Goal: Information Seeking & Learning: Learn about a topic

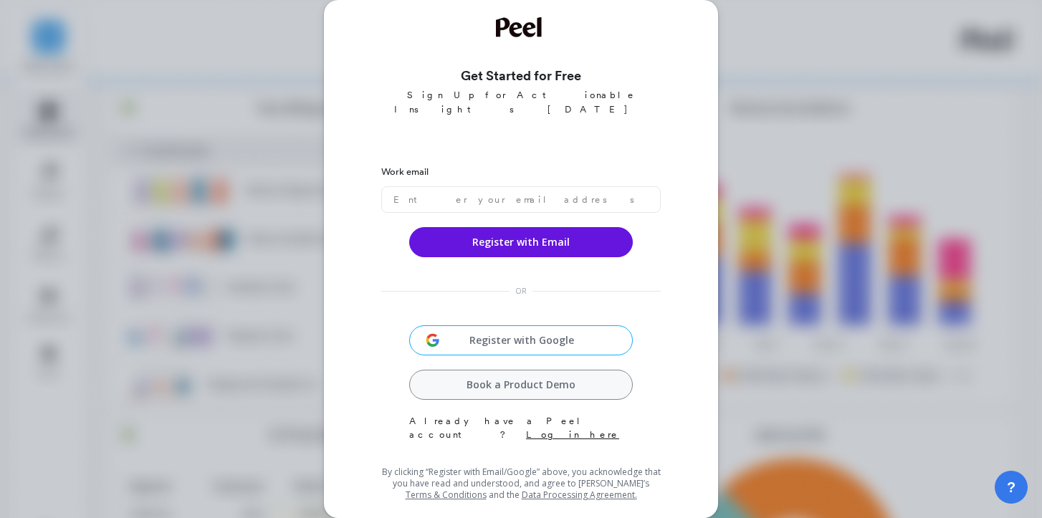
click at [566, 429] on link "Log in here" at bounding box center [572, 434] width 93 height 11
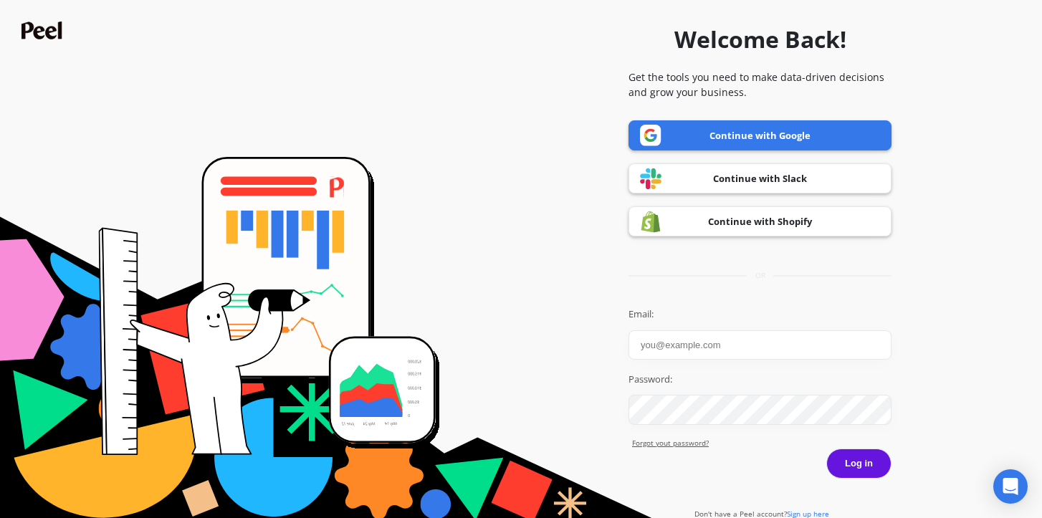
click at [688, 341] on input "Email:" at bounding box center [760, 344] width 263 height 29
click at [677, 329] on div "Email:" at bounding box center [760, 334] width 263 height 52
click at [852, 333] on body "Welcome Back! Get the tools you need to make data-driven decisions and grow you…" at bounding box center [521, 264] width 1042 height 528
click at [0, 518] on com-1password-button at bounding box center [0, 528] width 0 height 0
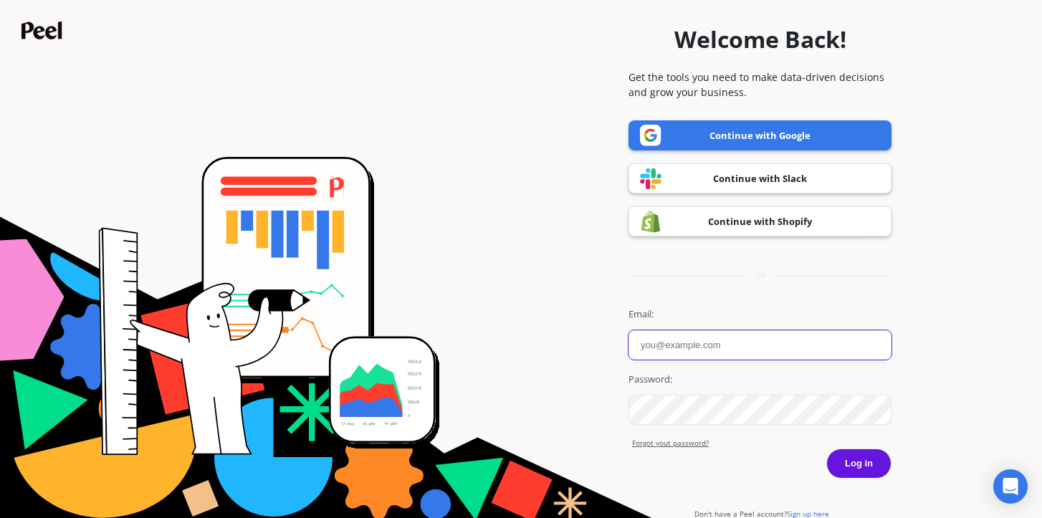
click at [0, 518] on com-1password-button at bounding box center [0, 528] width 0 height 0
click at [754, 148] on link "Continue with Google" at bounding box center [760, 135] width 263 height 30
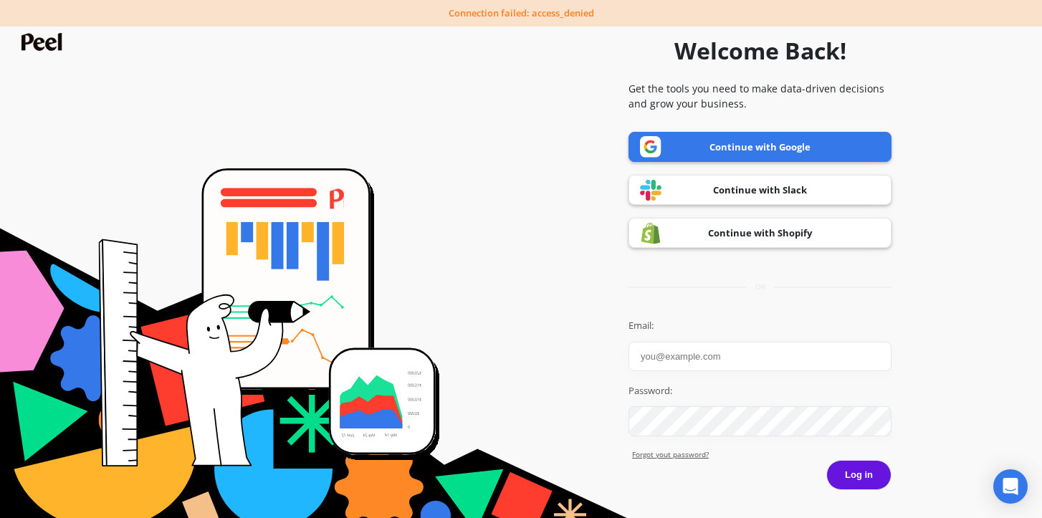
click at [765, 236] on link "Continue with Shopify" at bounding box center [760, 233] width 263 height 30
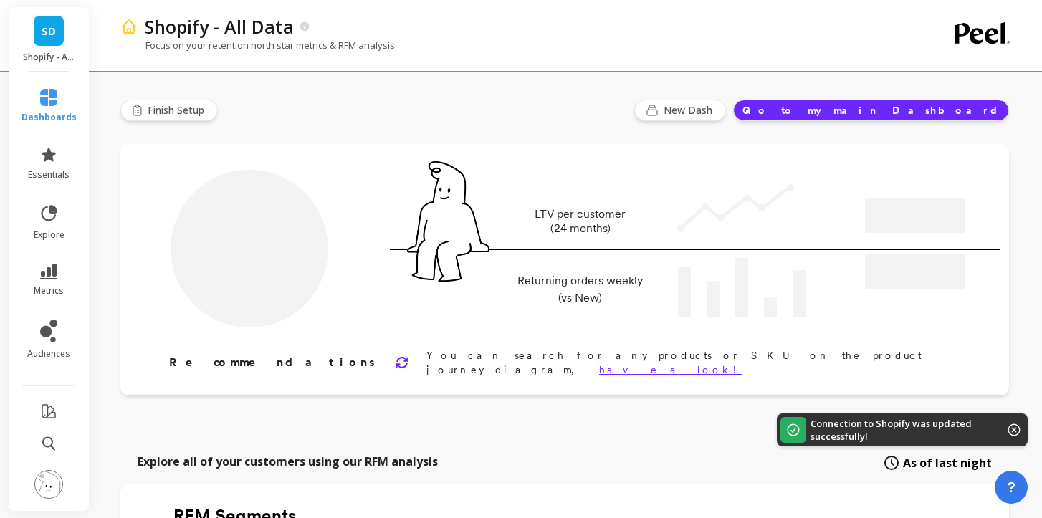
type input "Champions"
type input "20017"
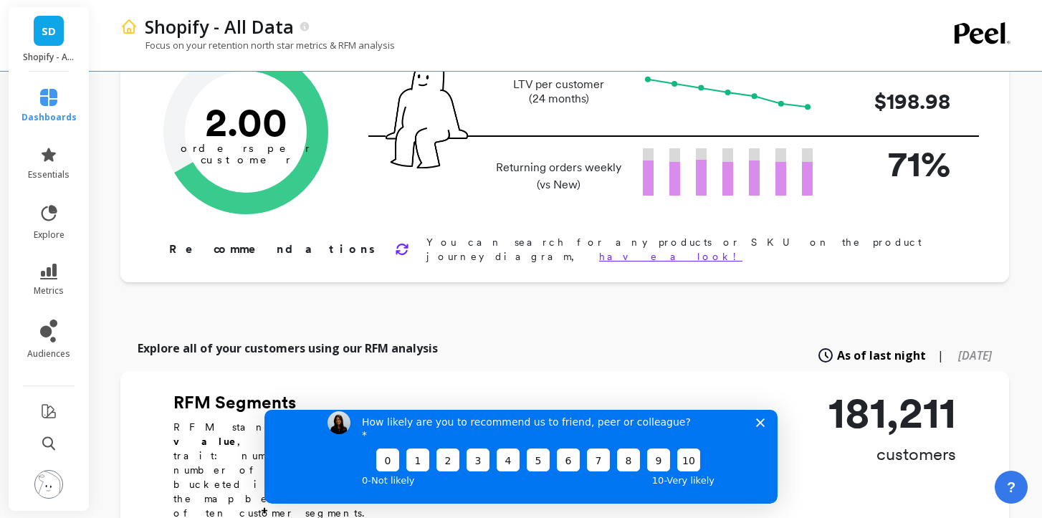
scroll to position [133, 0]
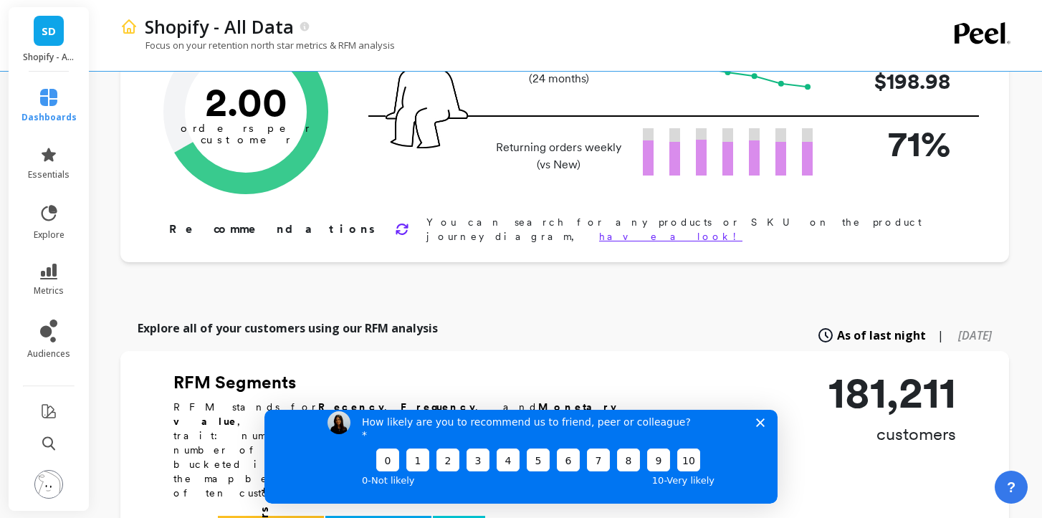
click at [50, 316] on li "audiences" at bounding box center [49, 339] width 72 height 57
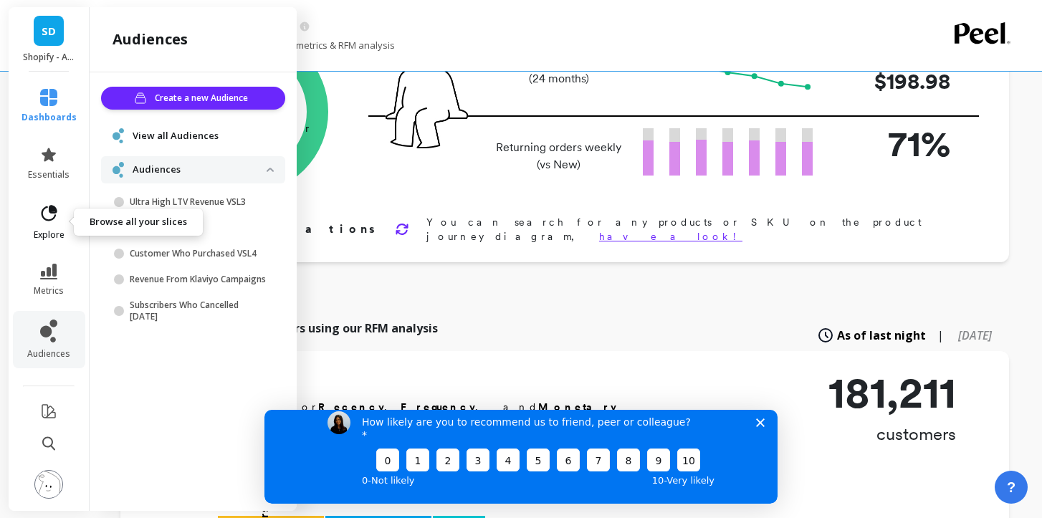
click at [58, 217] on icon at bounding box center [49, 214] width 20 height 20
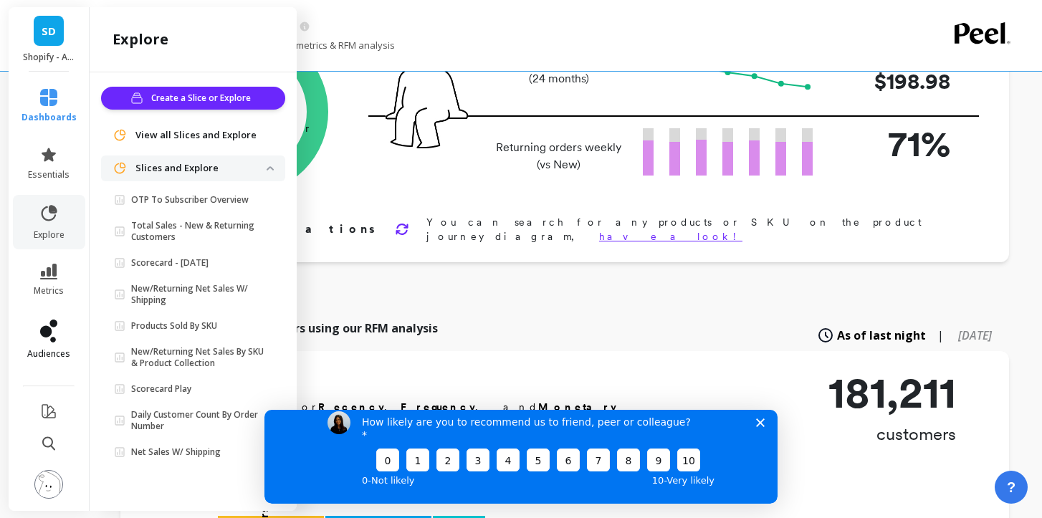
click at [52, 357] on span "audiences" at bounding box center [48, 353] width 43 height 11
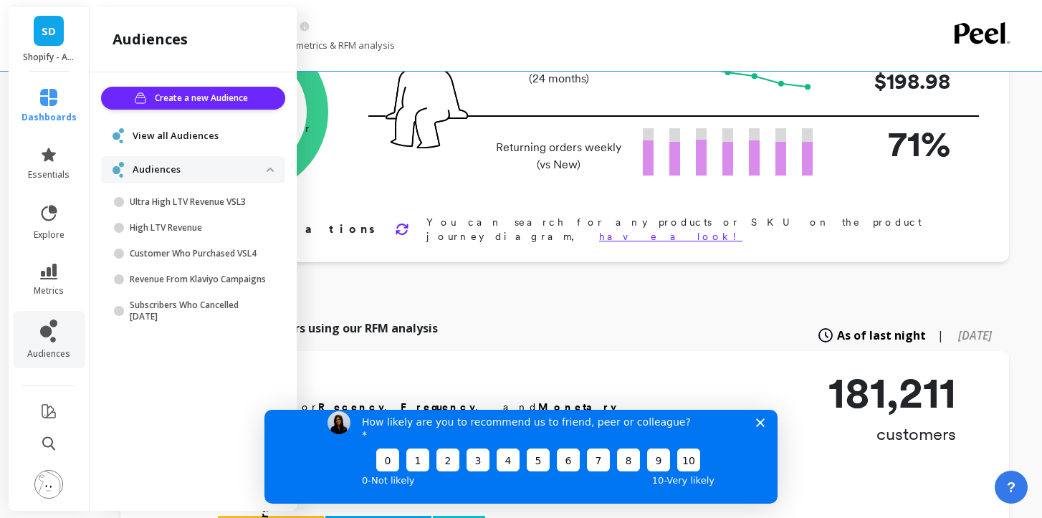
click at [54, 187] on li "essentials" at bounding box center [49, 164] width 72 height 52
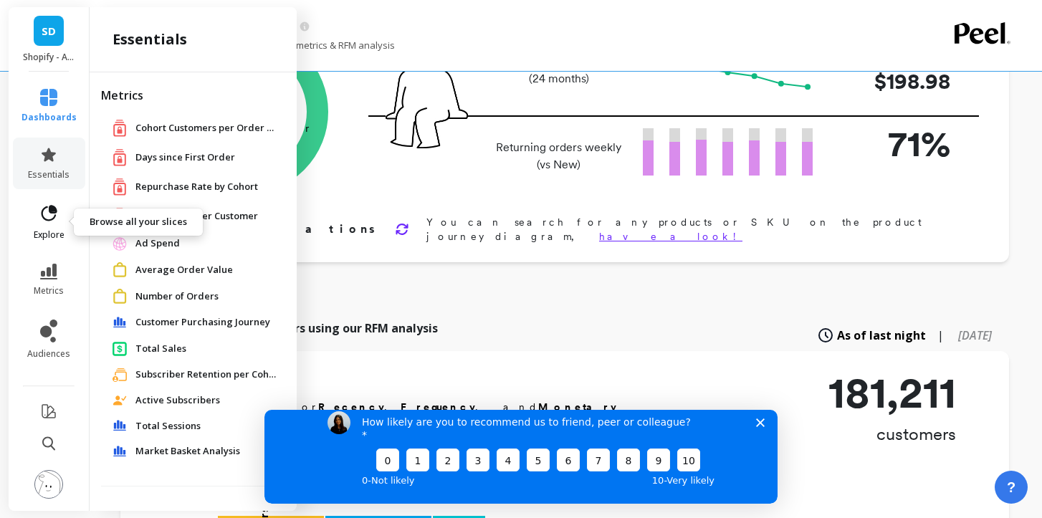
click at [49, 229] on span "explore" at bounding box center [49, 234] width 31 height 11
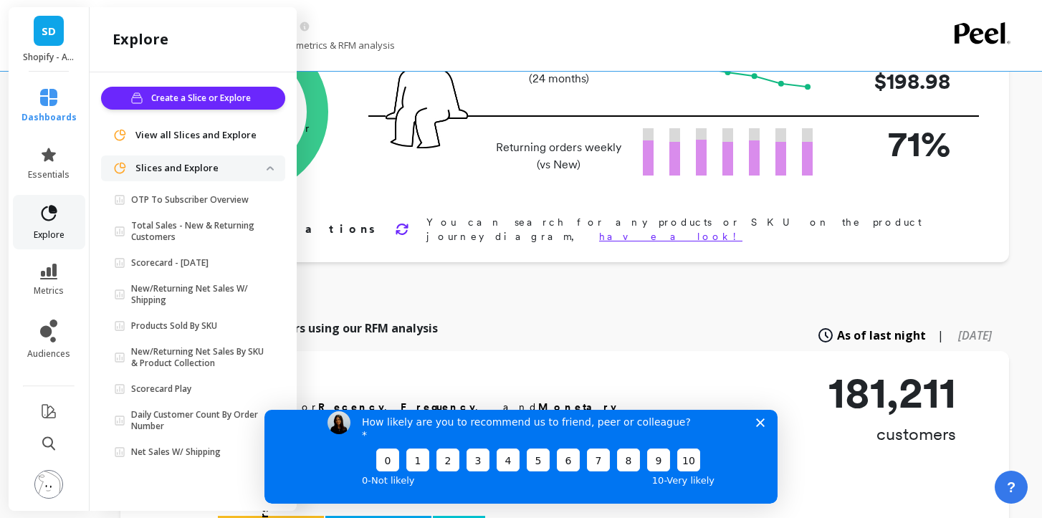
click at [49, 229] on span "explore" at bounding box center [49, 234] width 31 height 11
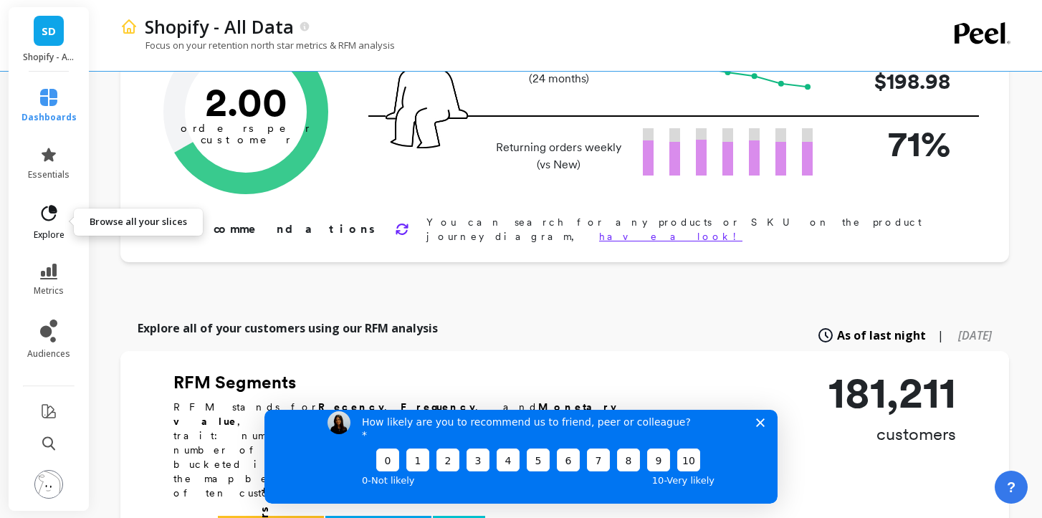
click at [49, 228] on link "explore" at bounding box center [49, 222] width 55 height 37
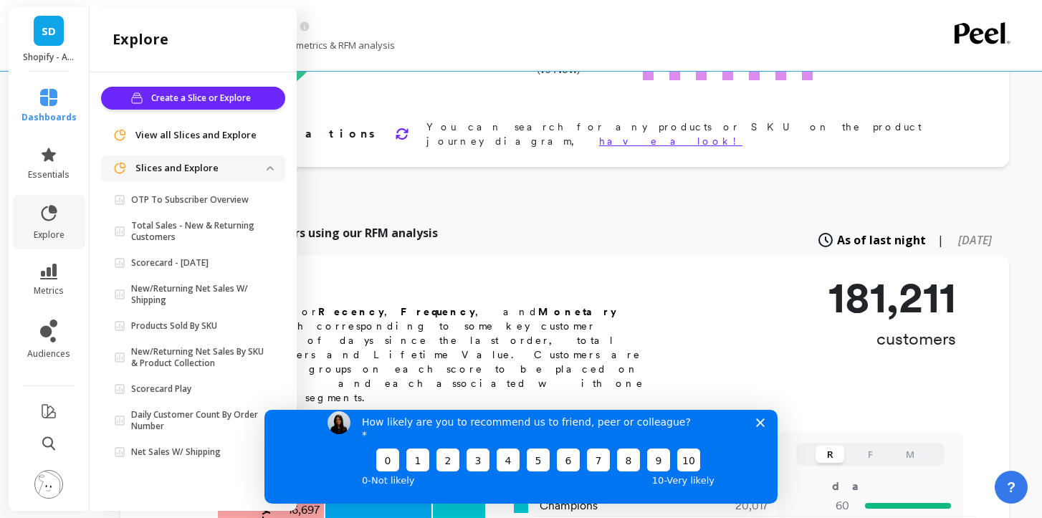
scroll to position [245, 0]
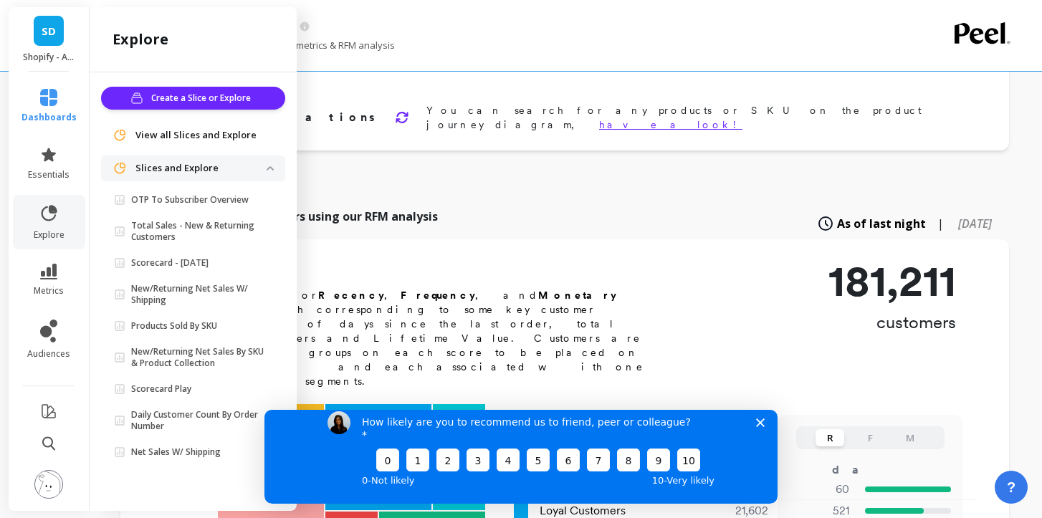
click at [756, 434] on div "How likely are you to recommend us to friend, peer or colleague? 0 1 2 3 4 5 6 …" at bounding box center [521, 449] width 513 height 107
click at [760, 427] on icon "Close survey" at bounding box center [760, 422] width 9 height 9
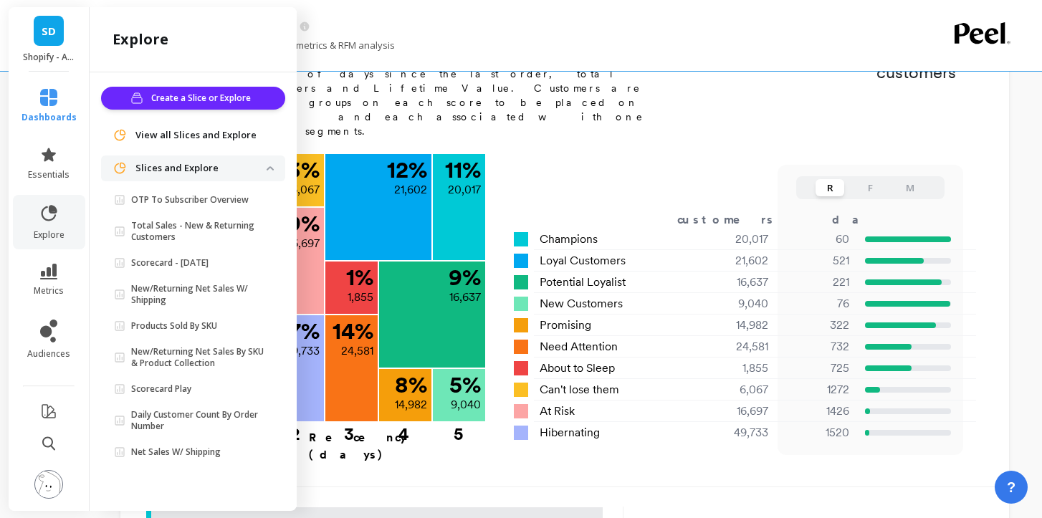
scroll to position [507, 0]
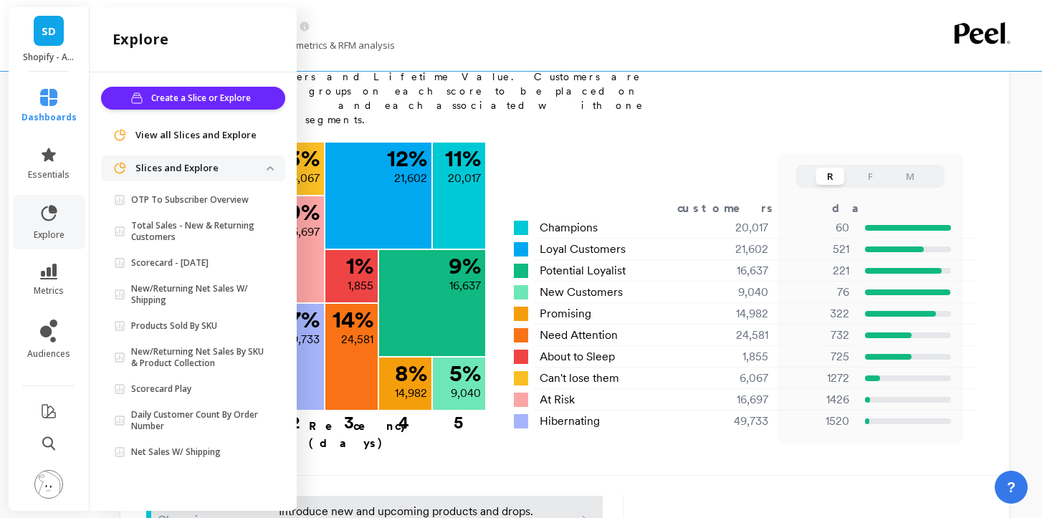
click at [523, 49] on div "Focus on your retention north star metrics & RFM analysis" at bounding box center [508, 52] width 776 height 27
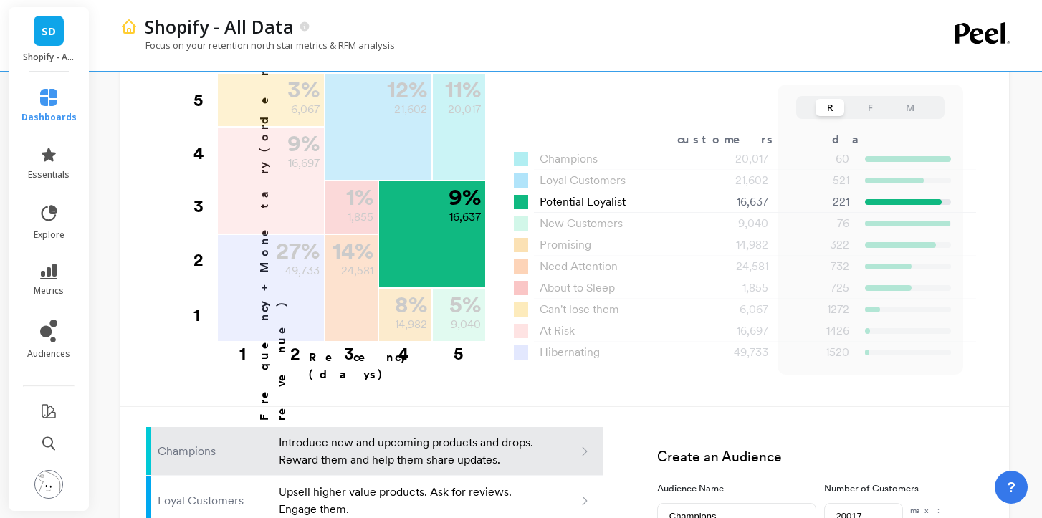
scroll to position [0, 0]
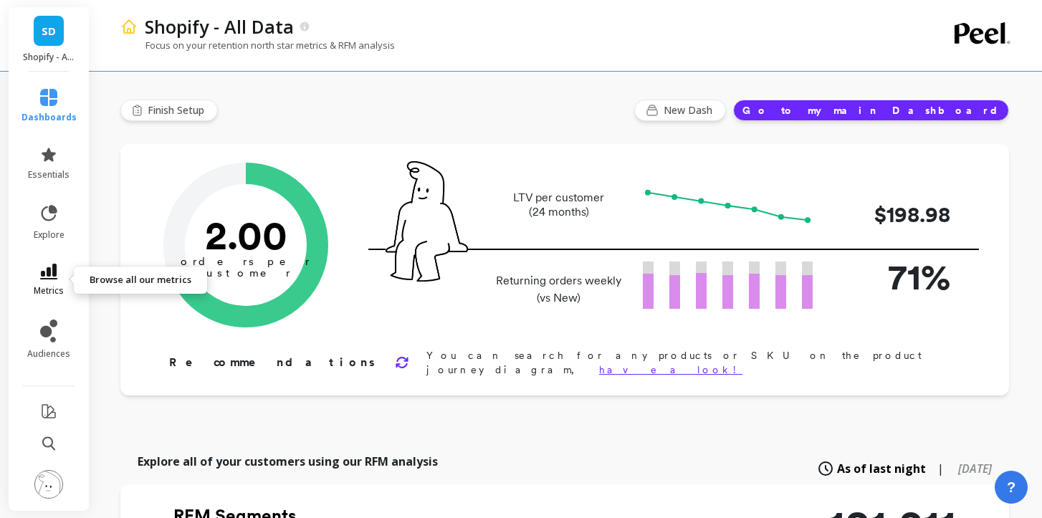
click at [42, 276] on icon at bounding box center [48, 272] width 17 height 16
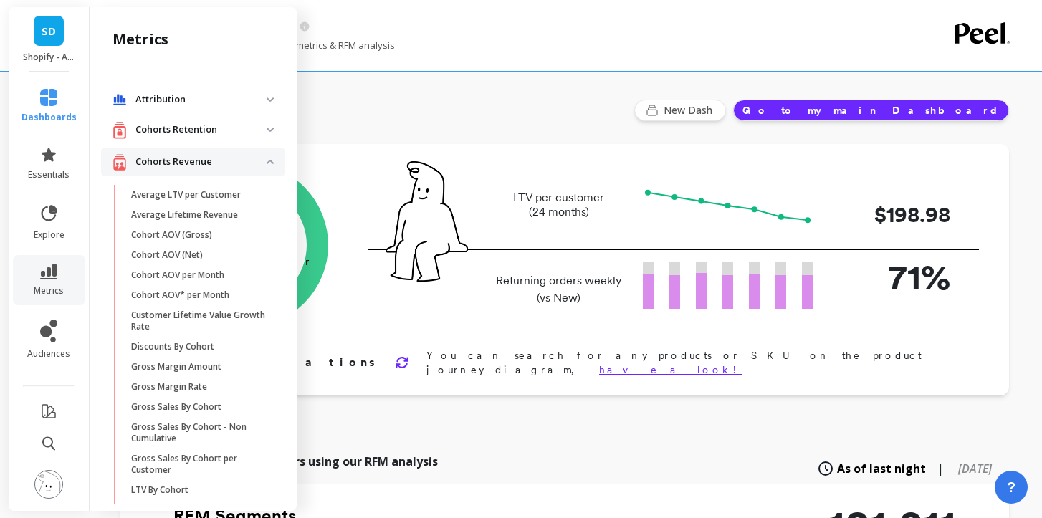
click at [49, 242] on li "explore" at bounding box center [49, 222] width 72 height 54
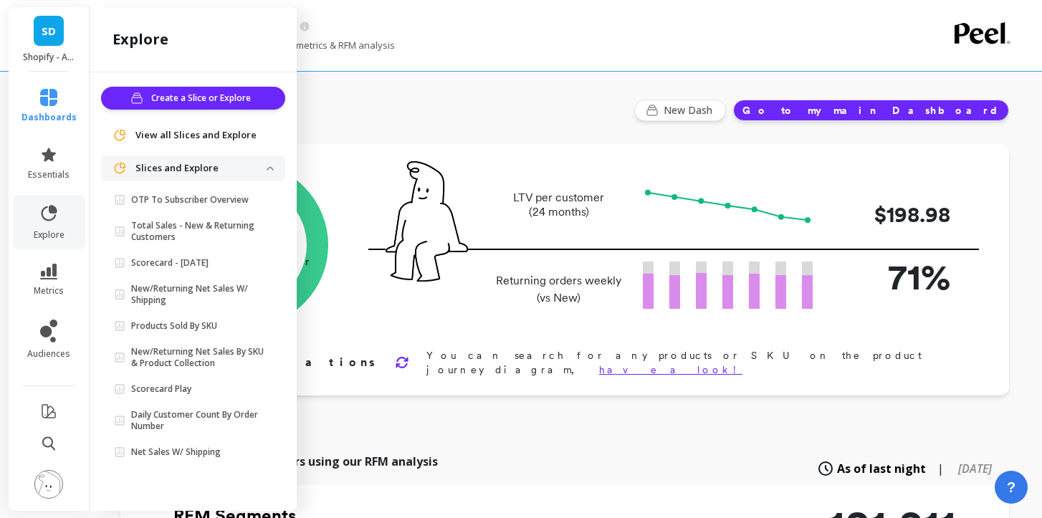
click at [47, 260] on li "metrics" at bounding box center [49, 280] width 72 height 50
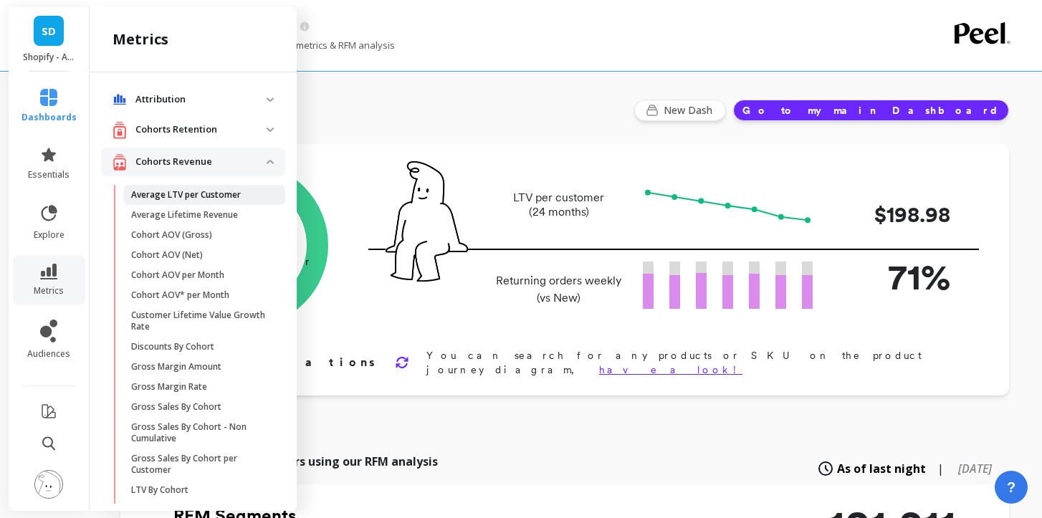
click at [210, 196] on p "Average LTV per Customer" at bounding box center [186, 194] width 110 height 11
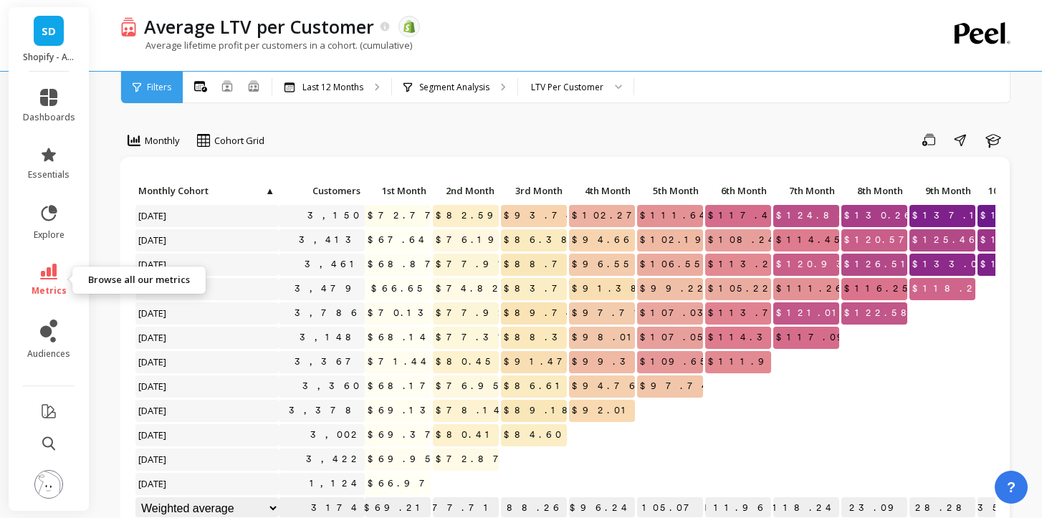
click at [51, 267] on icon at bounding box center [48, 272] width 17 height 16
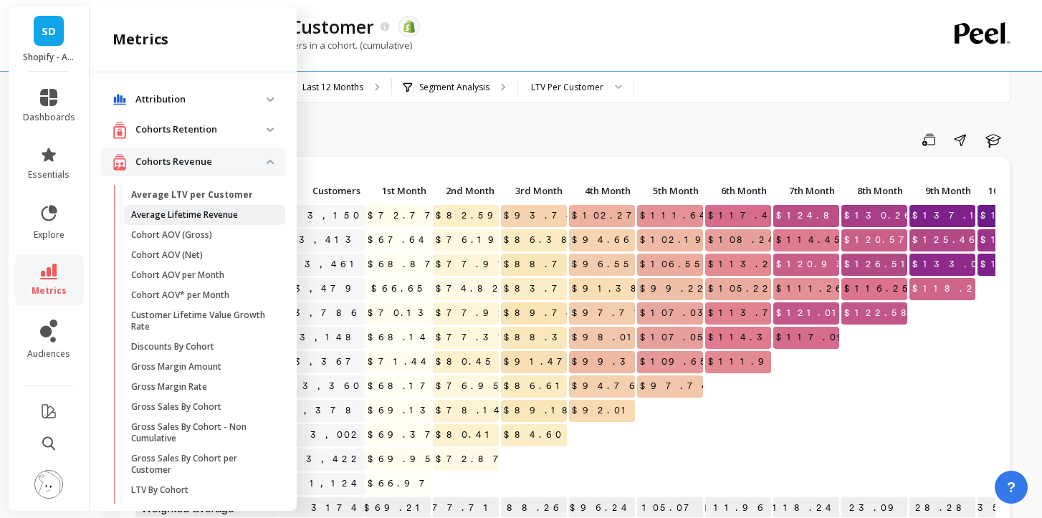
click at [212, 210] on p "Average Lifetime Revenue" at bounding box center [184, 214] width 107 height 11
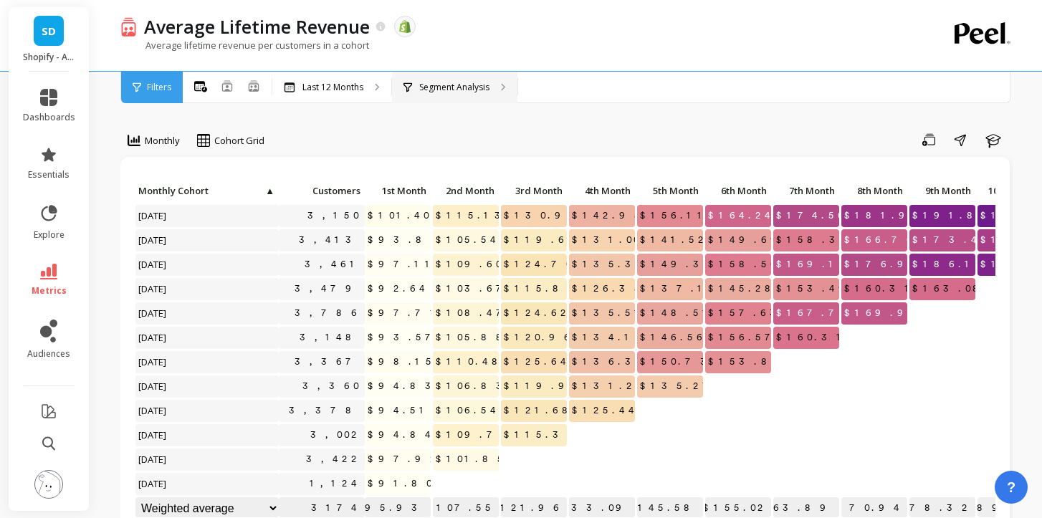
click at [476, 90] on p "Segment Analysis" at bounding box center [454, 87] width 70 height 11
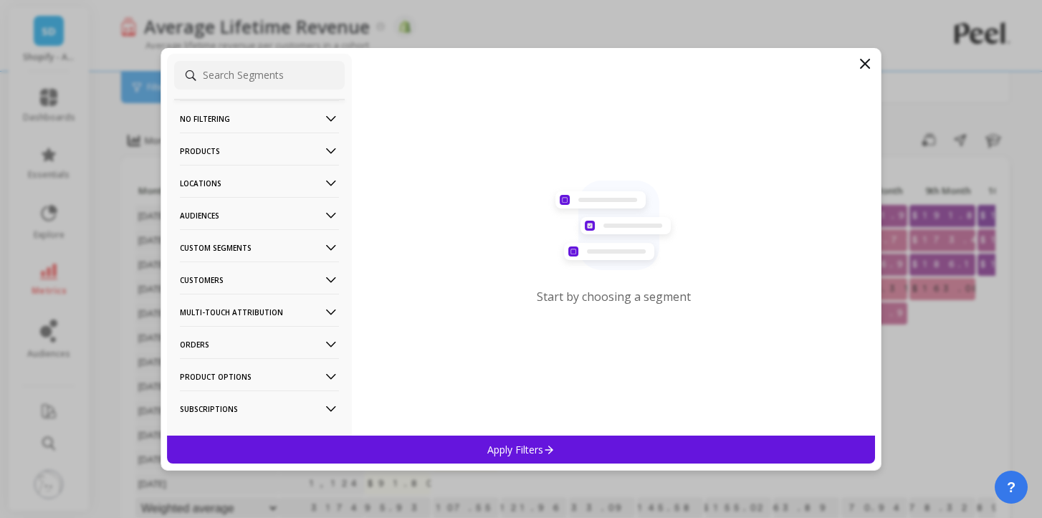
click at [868, 69] on icon at bounding box center [865, 63] width 17 height 17
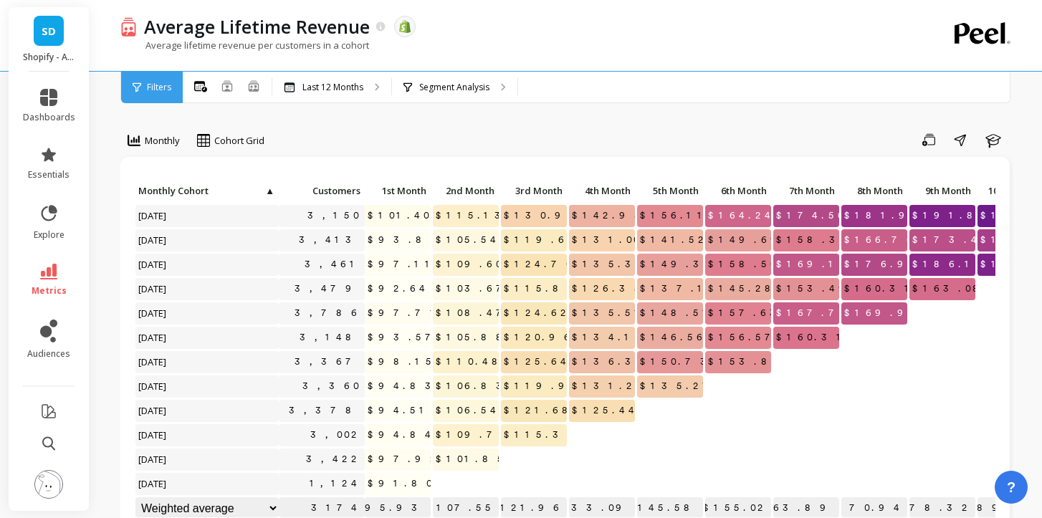
click at [56, 260] on li "metrics" at bounding box center [49, 280] width 70 height 50
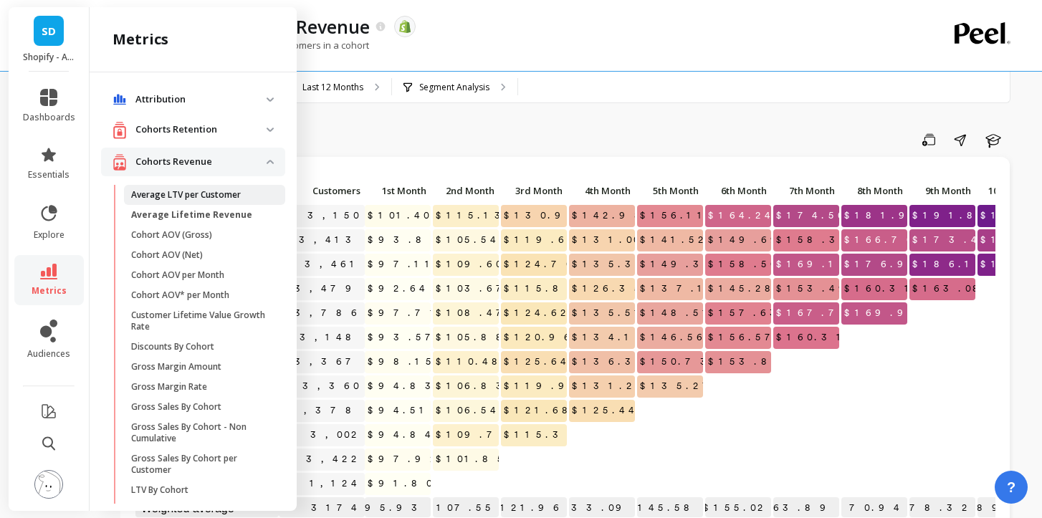
click at [189, 189] on link "Average LTV per Customer" at bounding box center [204, 195] width 161 height 20
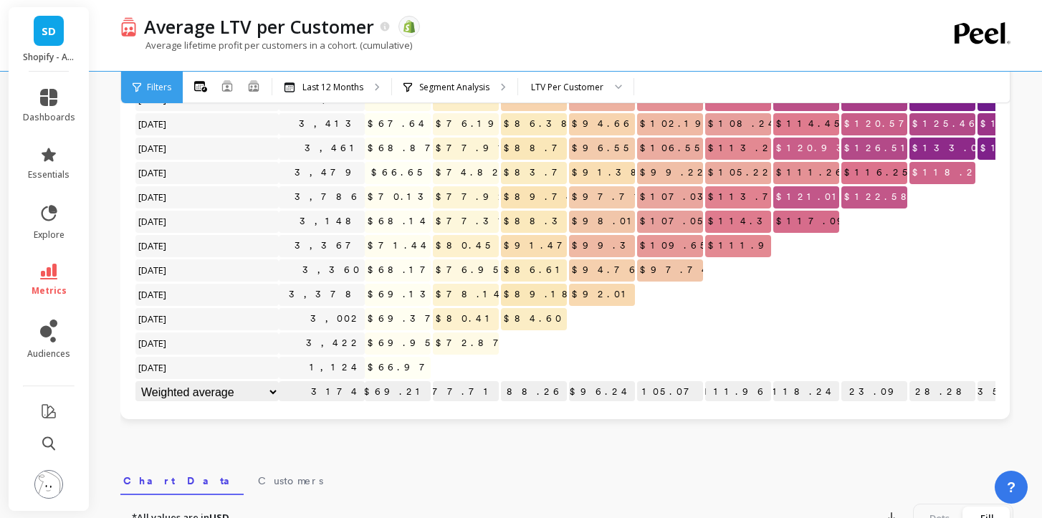
scroll to position [42, 0]
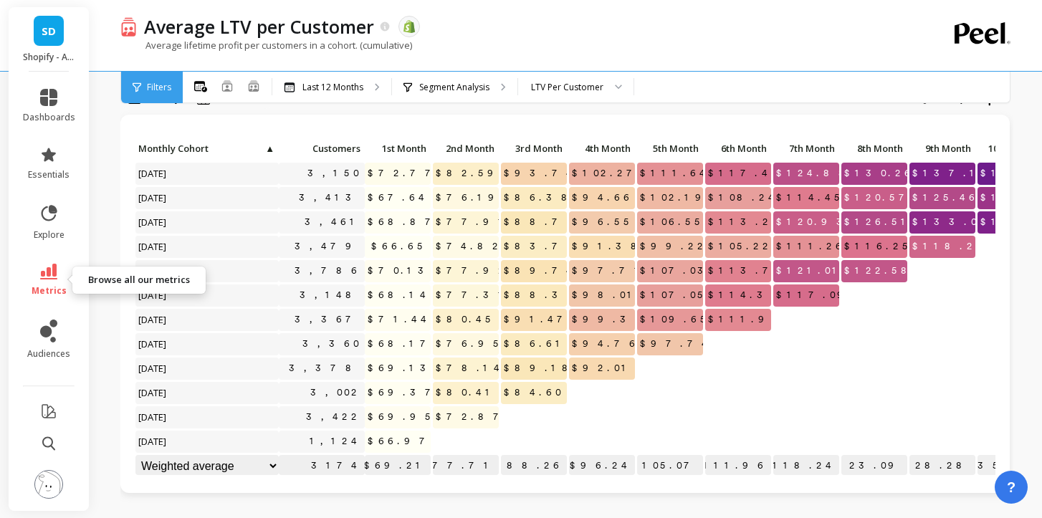
click at [64, 282] on link "metrics" at bounding box center [49, 280] width 52 height 33
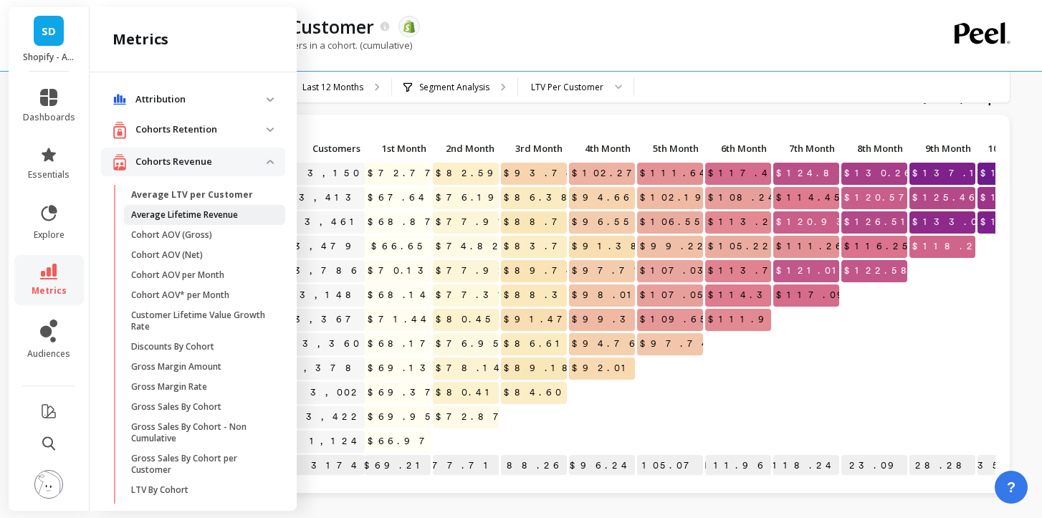
click at [183, 211] on p "Average Lifetime Revenue" at bounding box center [184, 214] width 107 height 11
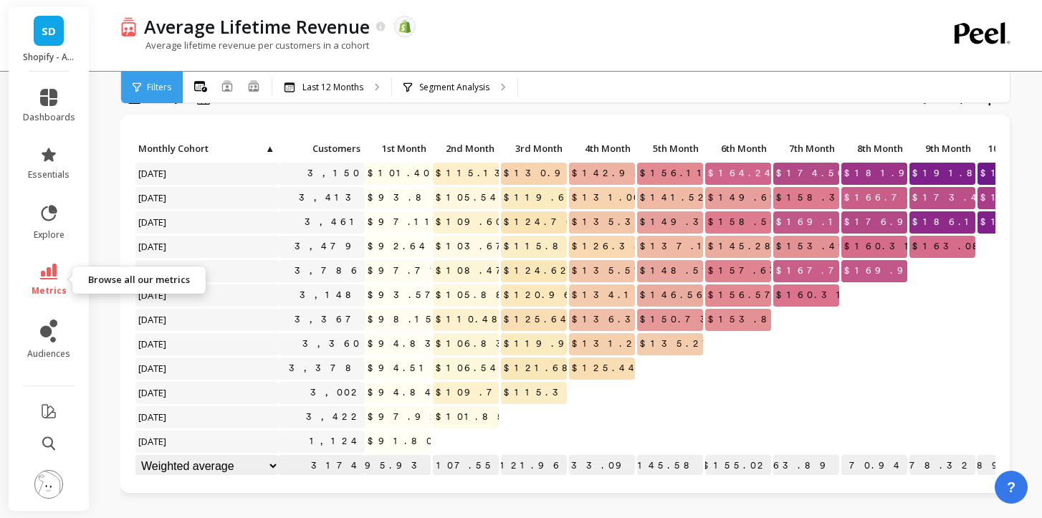
click at [53, 272] on icon at bounding box center [48, 272] width 17 height 16
click at [589, 26] on div "Average Lifetime Revenue The data you are viewing comes from: Shopify" at bounding box center [516, 26] width 759 height 24
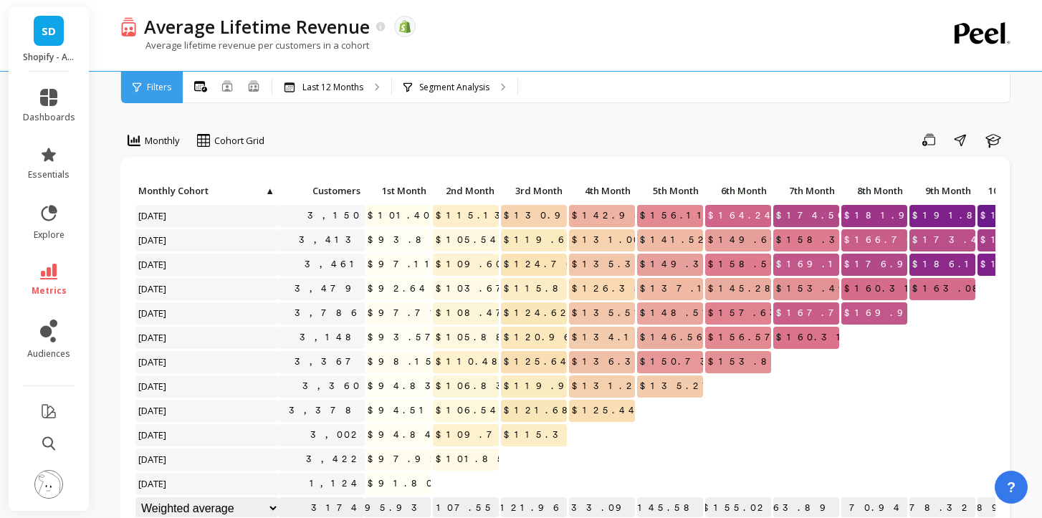
click at [60, 270] on link "metrics" at bounding box center [49, 280] width 52 height 33
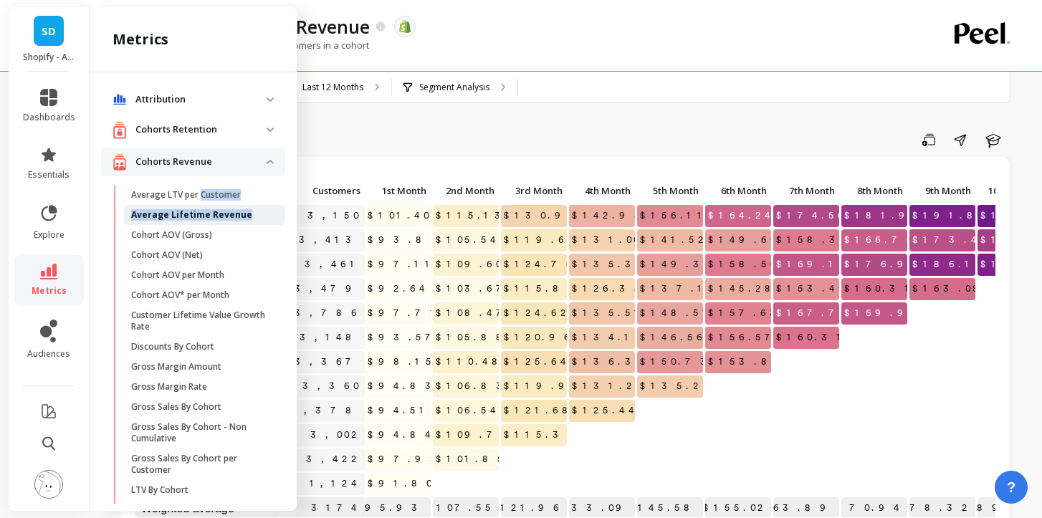
drag, startPoint x: 200, startPoint y: 199, endPoint x: 254, endPoint y: 219, distance: 57.4
click at [254, 219] on ul "Average LTV per Customer Average Lifetime Revenue Cohort AOV (Gross) Cohort AOV…" at bounding box center [196, 427] width 179 height 485
click at [236, 219] on p "Average Lifetime Revenue" at bounding box center [191, 214] width 121 height 11
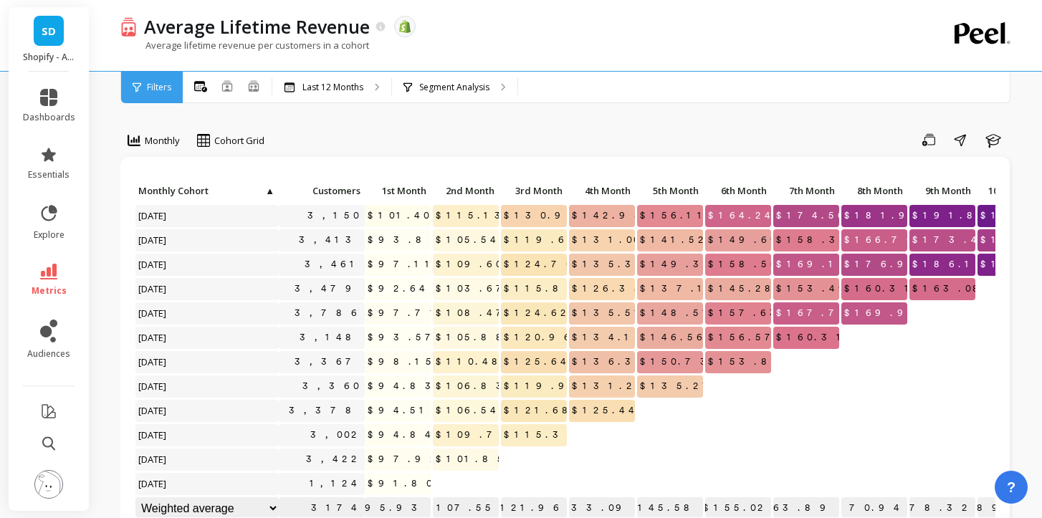
click at [21, 280] on li "metrics" at bounding box center [49, 280] width 70 height 50
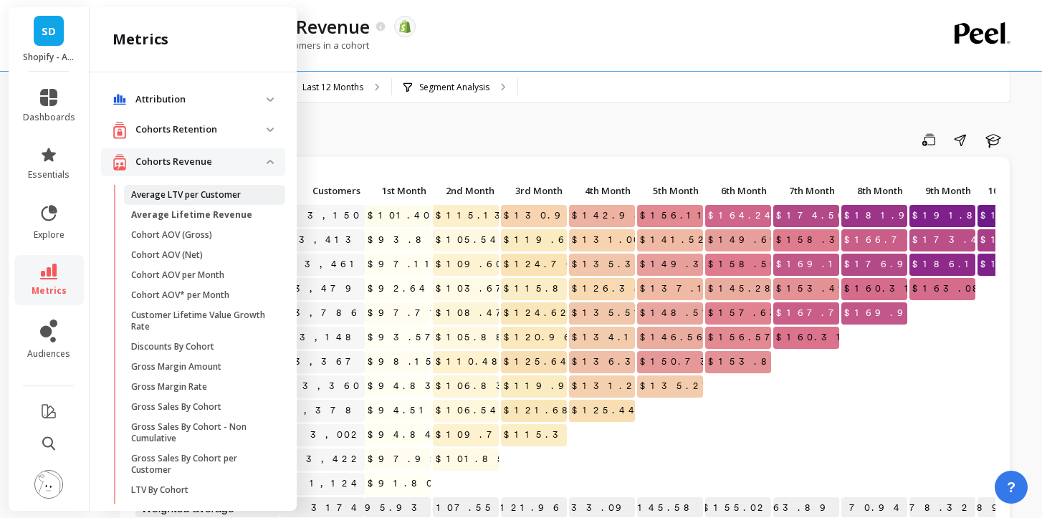
click at [210, 196] on p "Average LTV per Customer" at bounding box center [186, 194] width 110 height 11
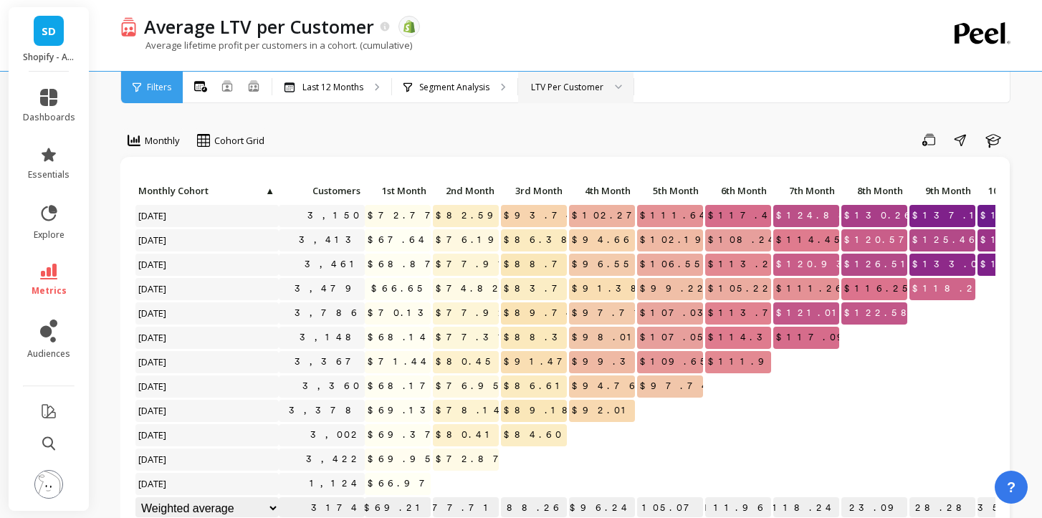
click at [574, 86] on div "LTV Per Customer" at bounding box center [567, 87] width 72 height 14
click at [733, 59] on div "Average lifetime profit per customers in a cohort. (cumulative)" at bounding box center [508, 52] width 776 height 27
click at [196, 50] on p "Average lifetime profit per customers in a cohort. (cumulative)" at bounding box center [266, 45] width 292 height 13
click at [227, 49] on p "Average lifetime profit per customers in a cohort. (cumulative)" at bounding box center [266, 45] width 292 height 13
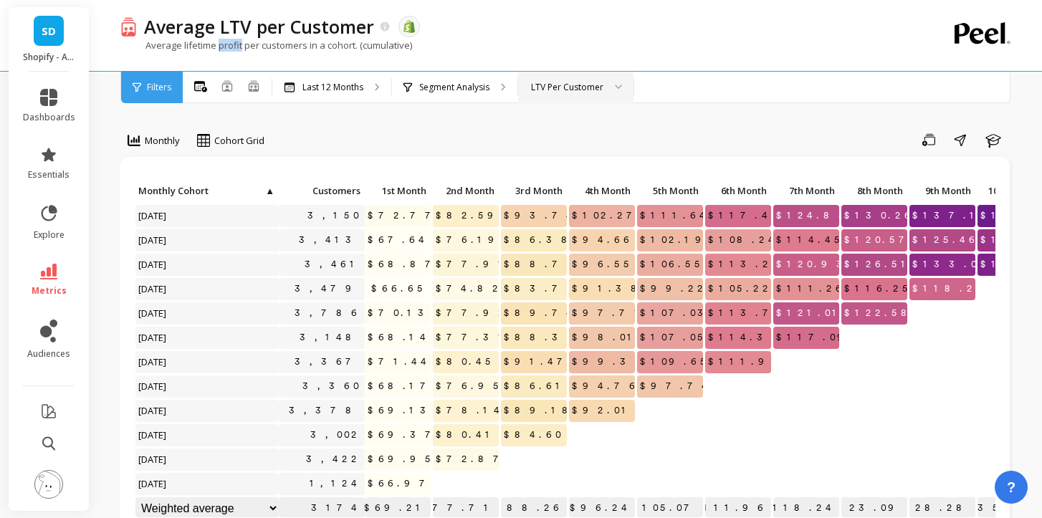
click at [227, 49] on p "Average lifetime profit per customers in a cohort. (cumulative)" at bounding box center [266, 45] width 292 height 13
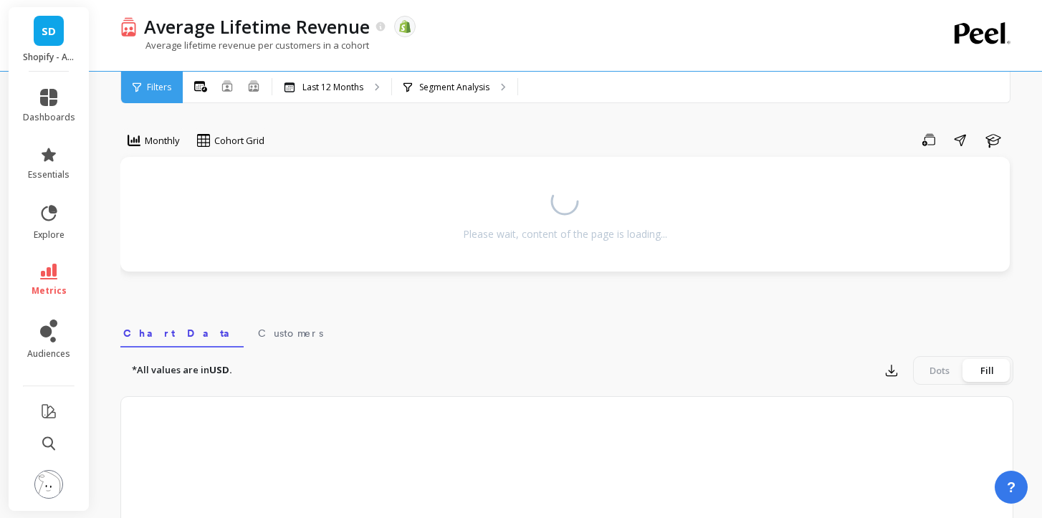
click at [52, 280] on link "metrics" at bounding box center [49, 280] width 52 height 33
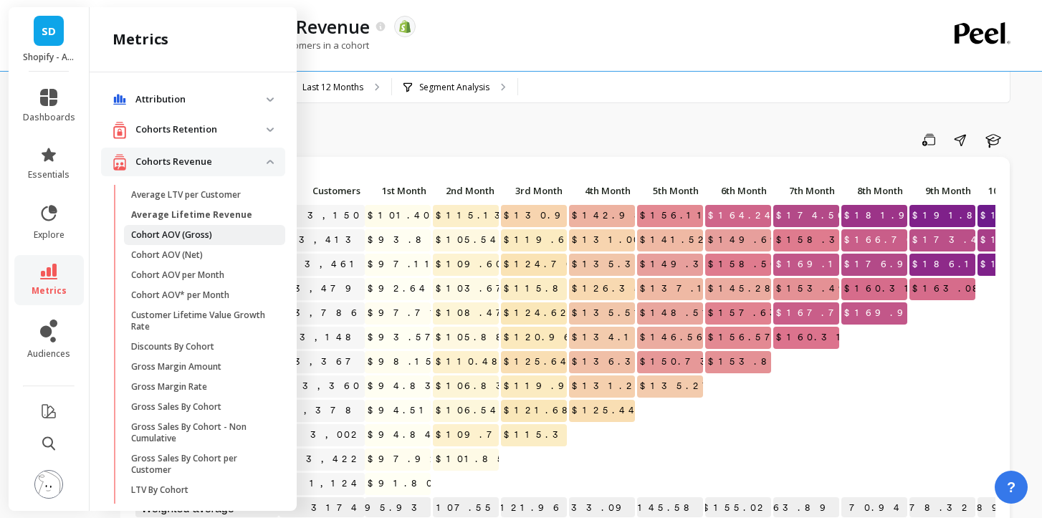
scroll to position [15, 0]
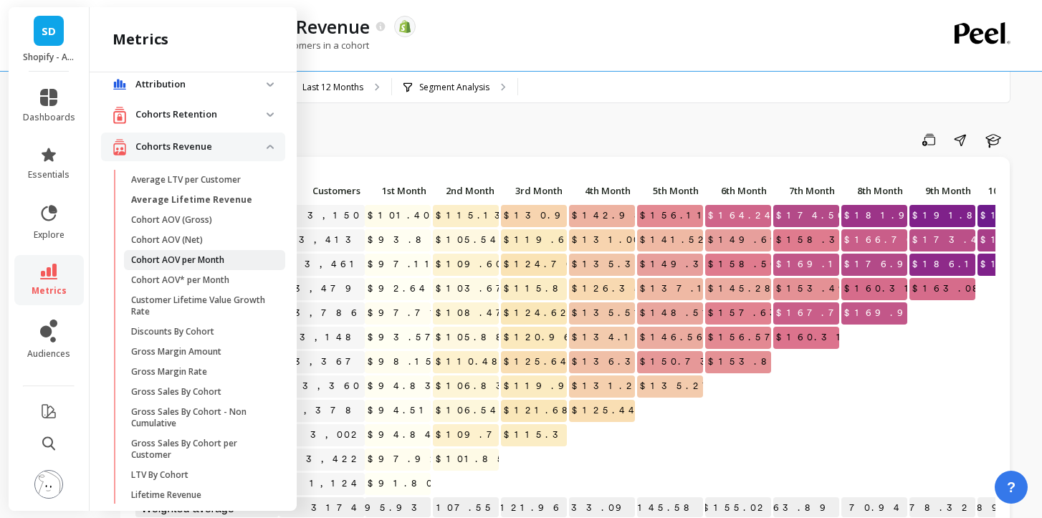
click at [199, 260] on p "Cohort AOV per Month" at bounding box center [177, 259] width 93 height 11
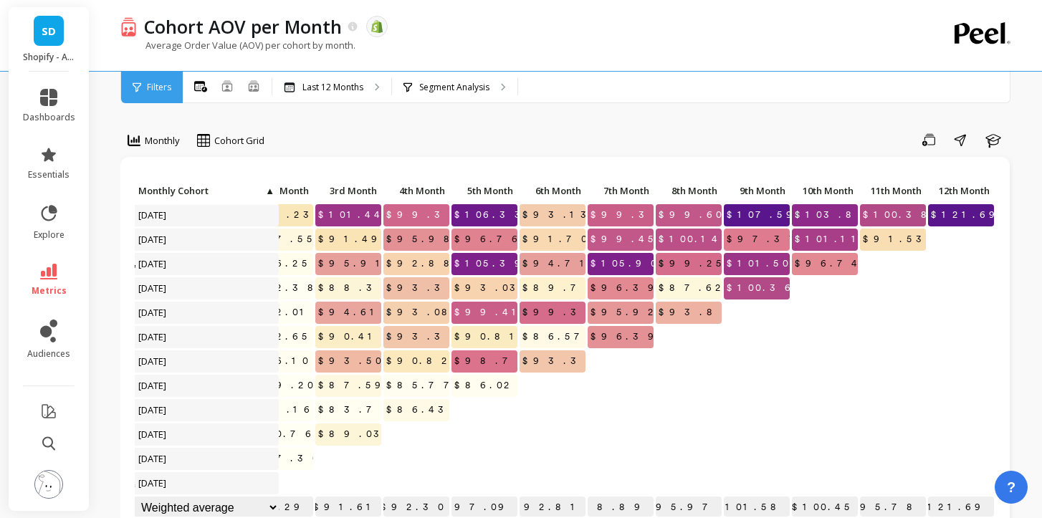
scroll to position [1, 0]
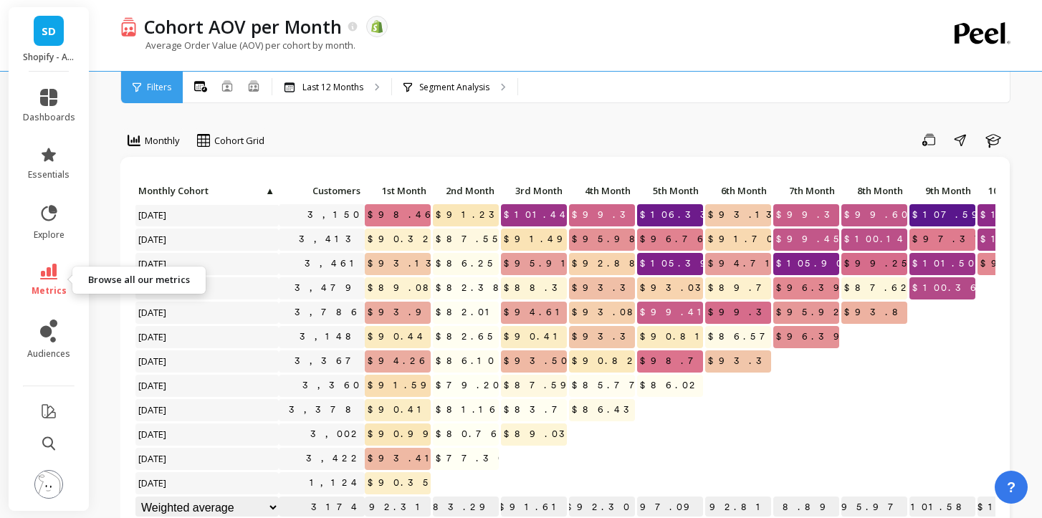
click at [42, 293] on span "metrics" at bounding box center [49, 290] width 35 height 11
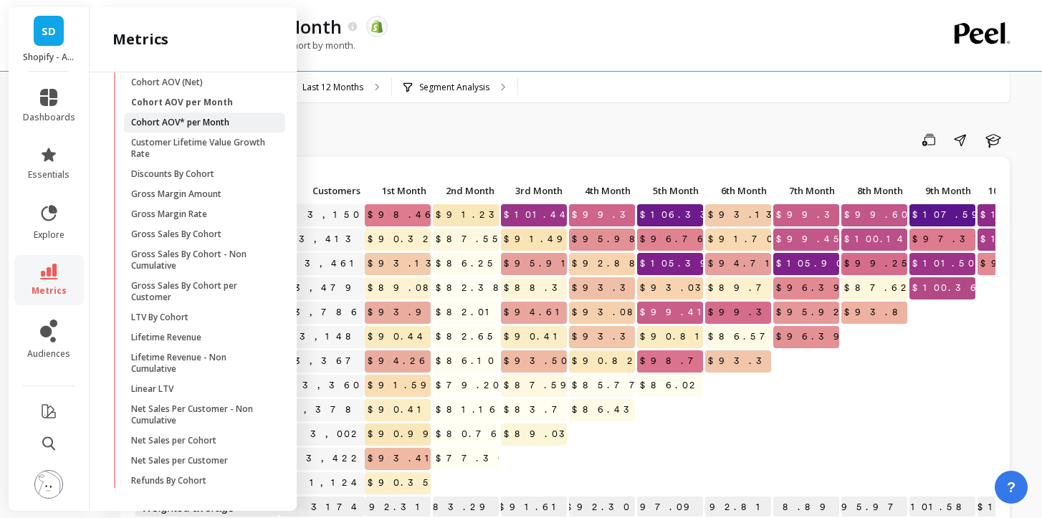
scroll to position [179, 0]
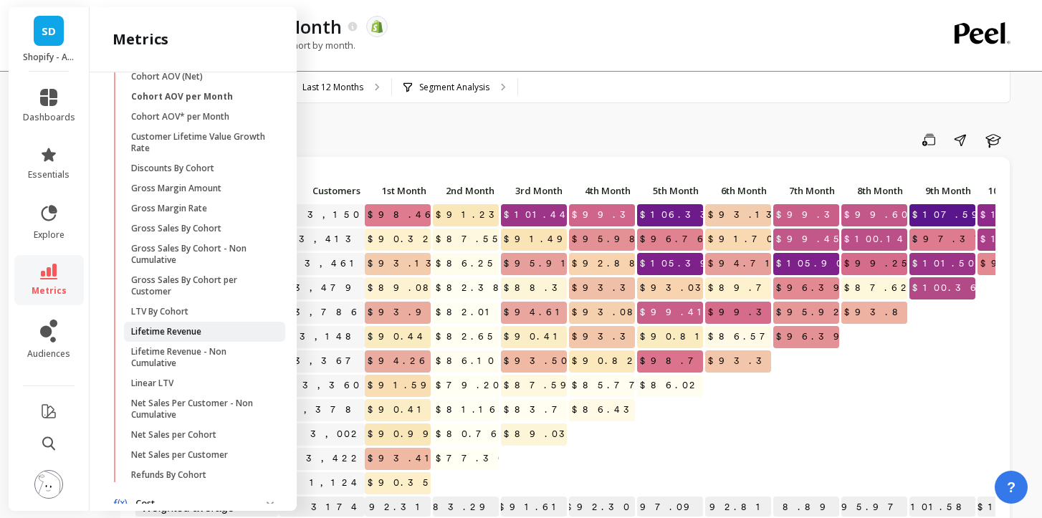
click at [227, 323] on link "Lifetime Revenue" at bounding box center [204, 332] width 161 height 20
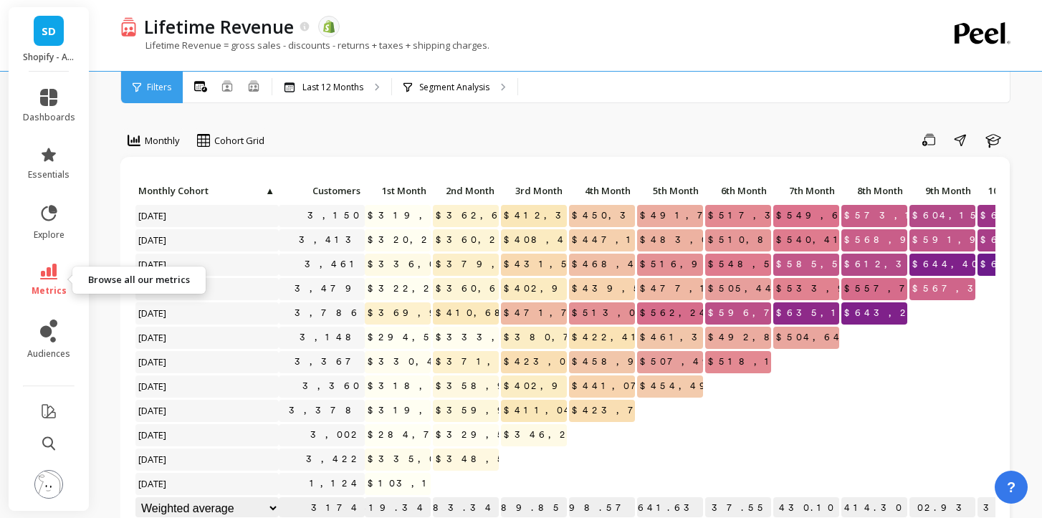
click at [52, 295] on span "metrics" at bounding box center [49, 290] width 35 height 11
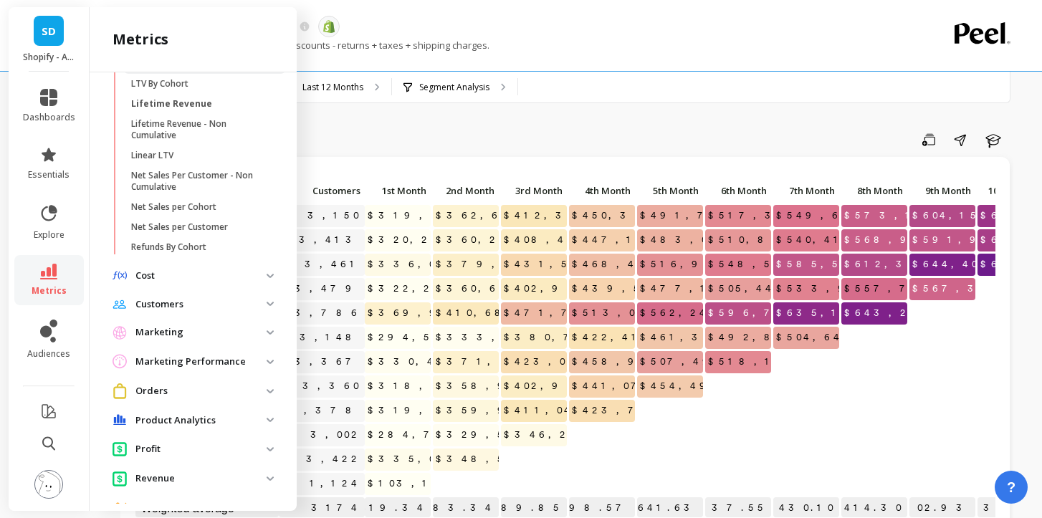
scroll to position [423, 0]
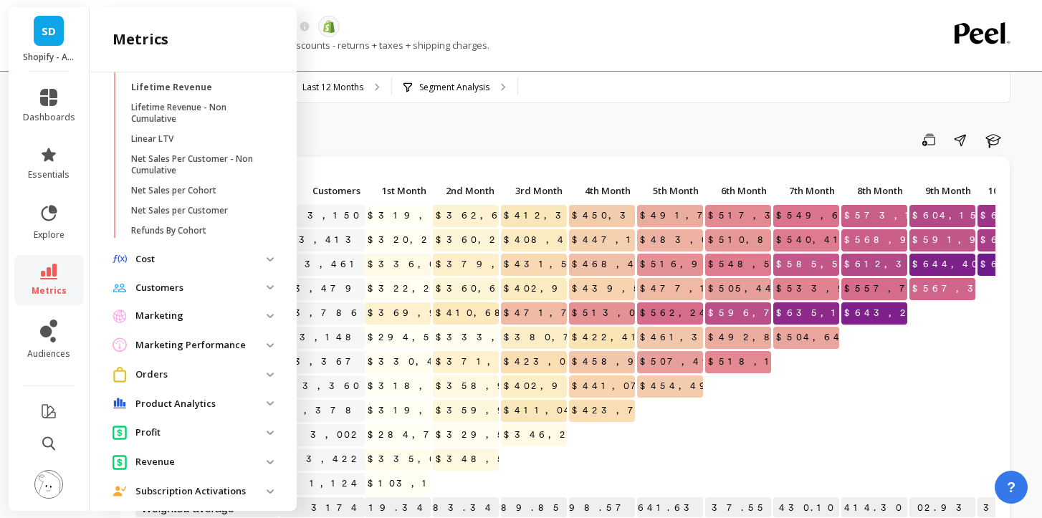
click at [242, 295] on p "Customers" at bounding box center [200, 288] width 131 height 14
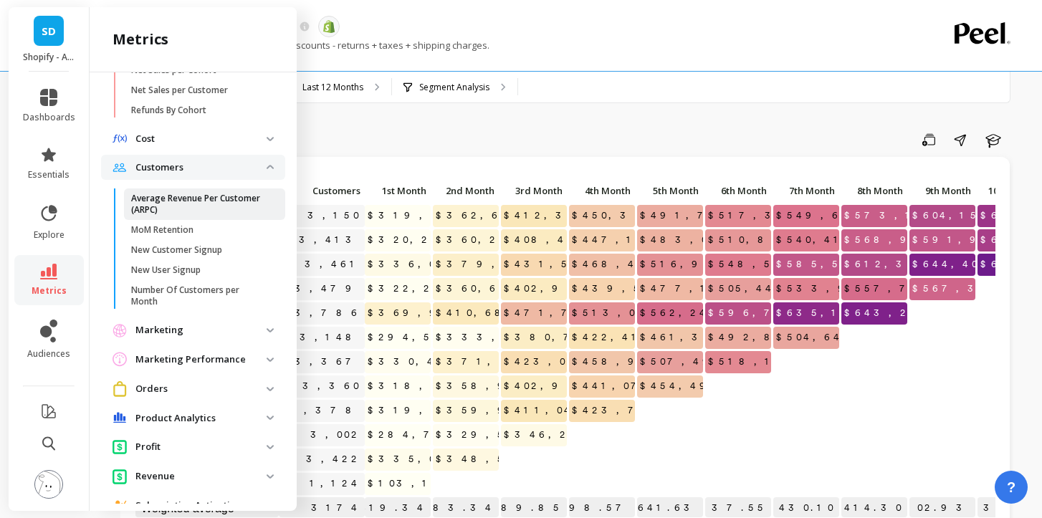
scroll to position [556, 0]
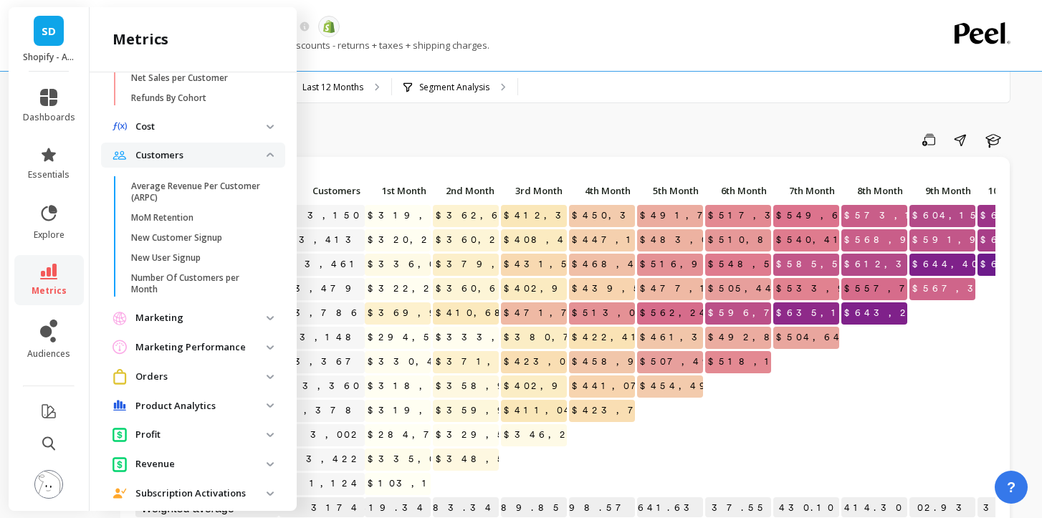
click at [236, 328] on span "Marketing" at bounding box center [193, 318] width 184 height 26
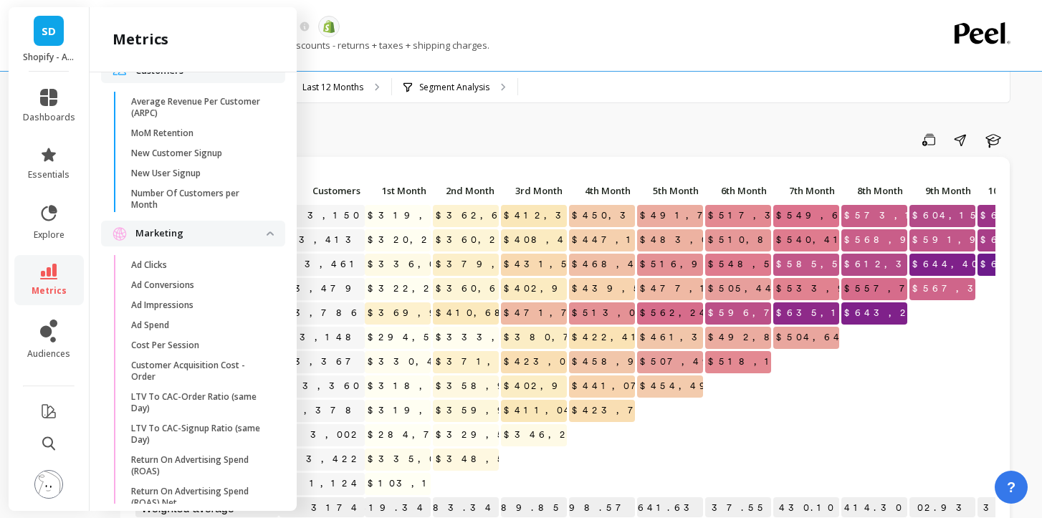
scroll to position [646, 0]
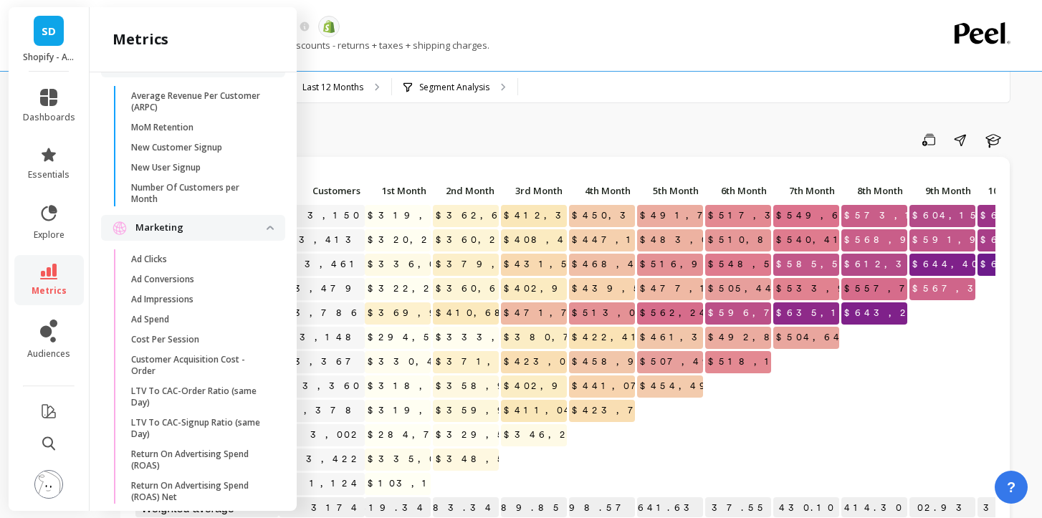
click at [208, 238] on span "Marketing" at bounding box center [193, 228] width 184 height 26
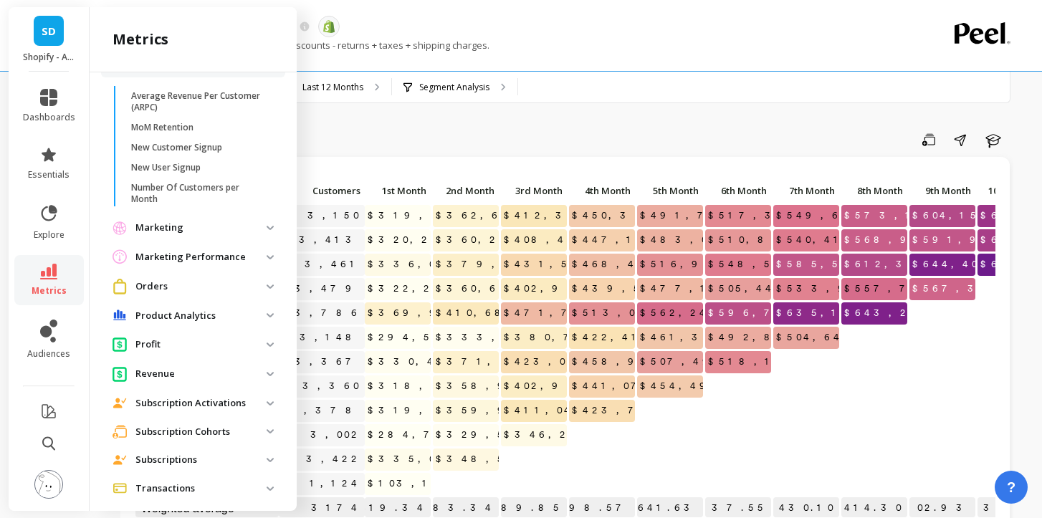
click at [208, 237] on span "Marketing" at bounding box center [193, 228] width 184 height 26
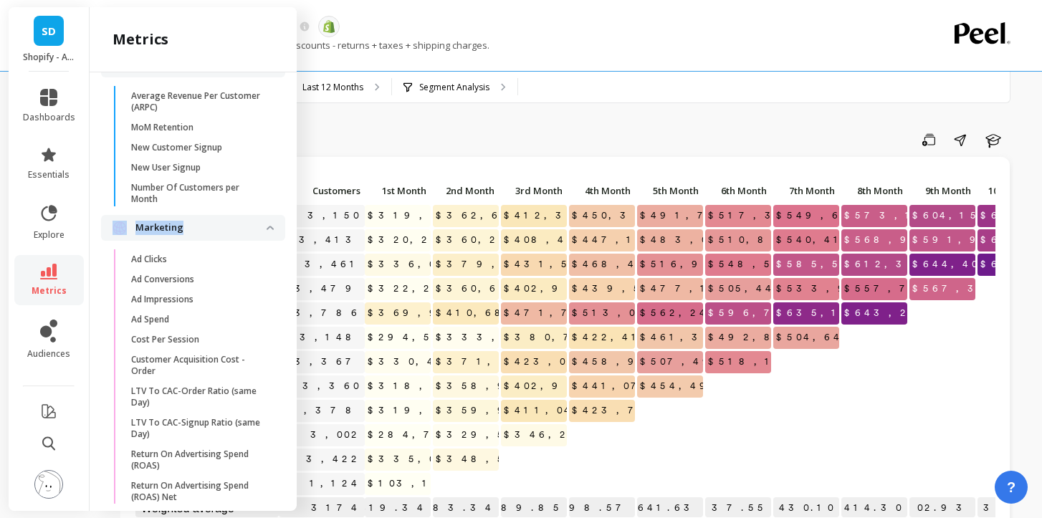
click at [208, 237] on span "Marketing" at bounding box center [193, 228] width 184 height 26
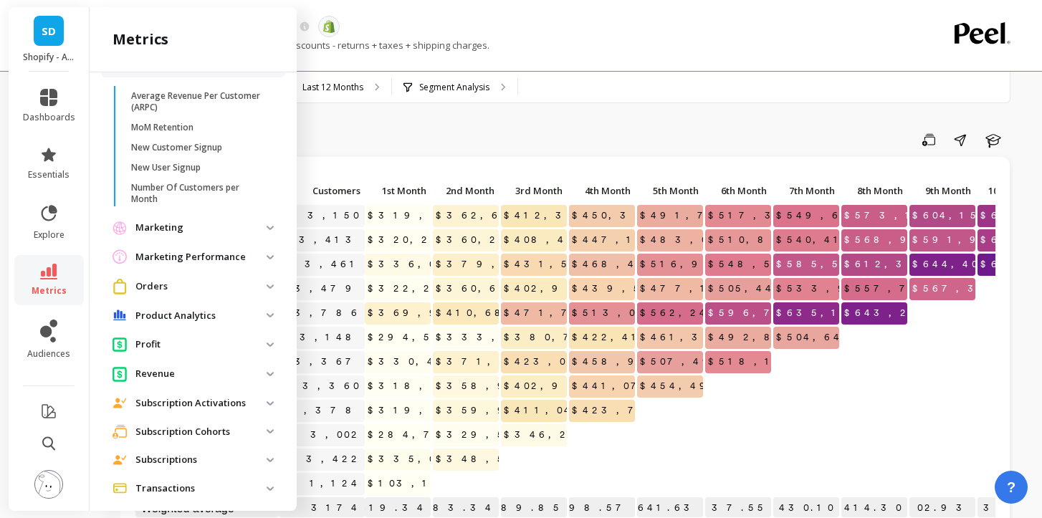
click at [208, 260] on p "Marketing Performance" at bounding box center [200, 257] width 131 height 14
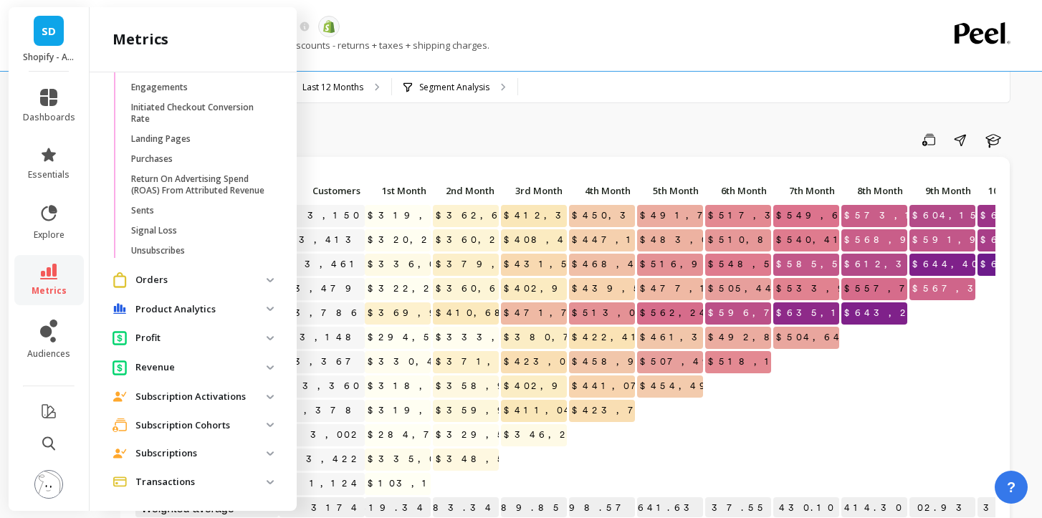
scroll to position [1268, 0]
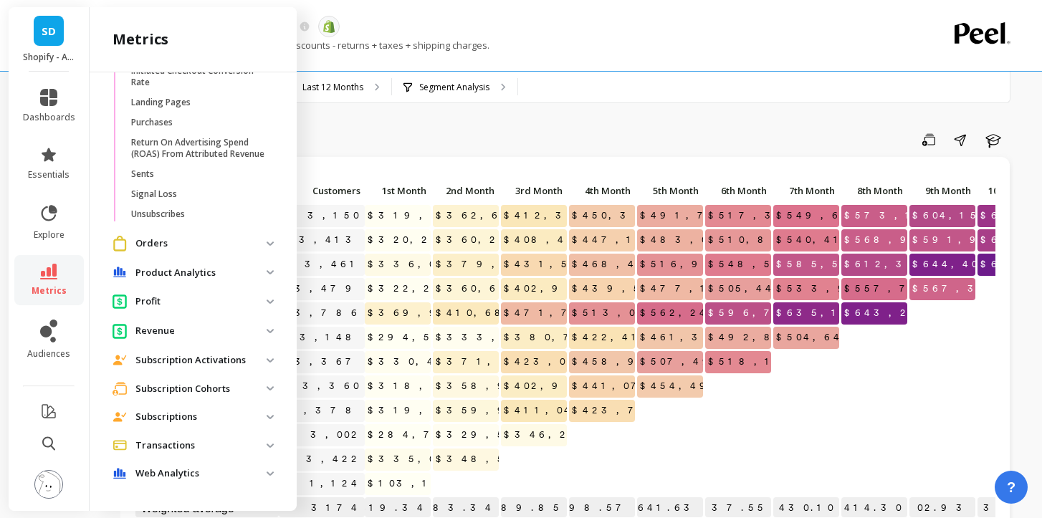
click at [51, 275] on icon at bounding box center [48, 272] width 17 height 16
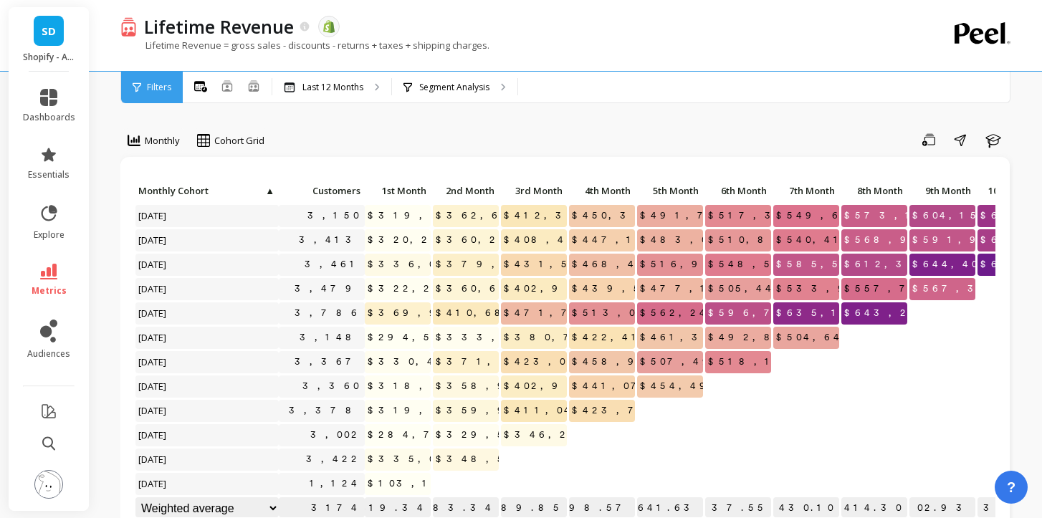
click at [51, 275] on icon at bounding box center [48, 272] width 17 height 16
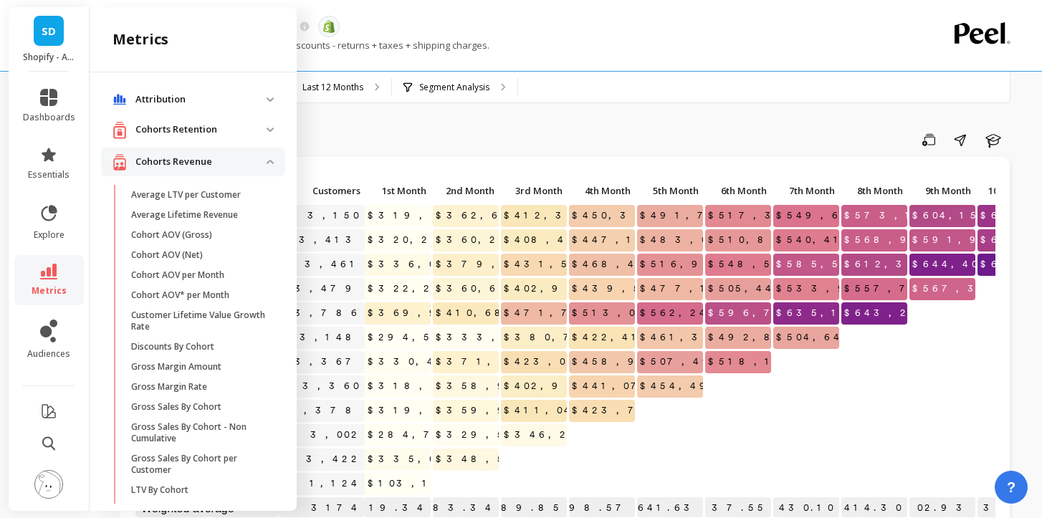
scroll to position [1268, 0]
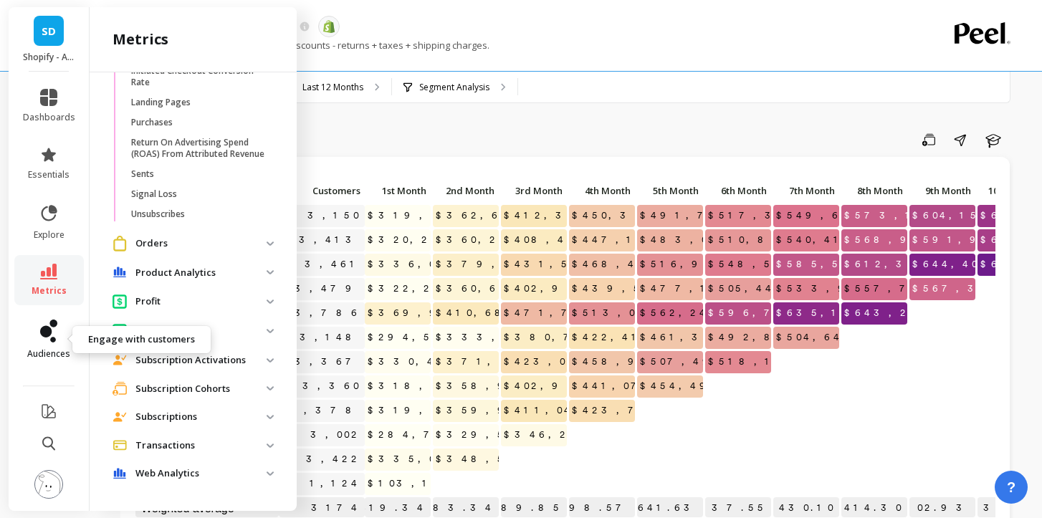
click at [50, 330] on icon at bounding box center [45, 331] width 11 height 11
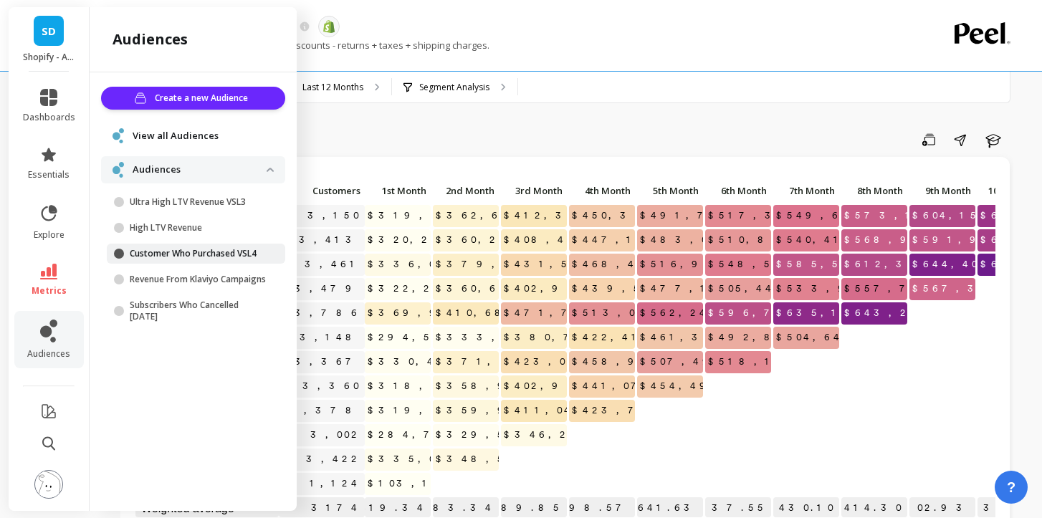
click at [191, 255] on p "Customer Who Purchased VSL4" at bounding box center [198, 253] width 137 height 11
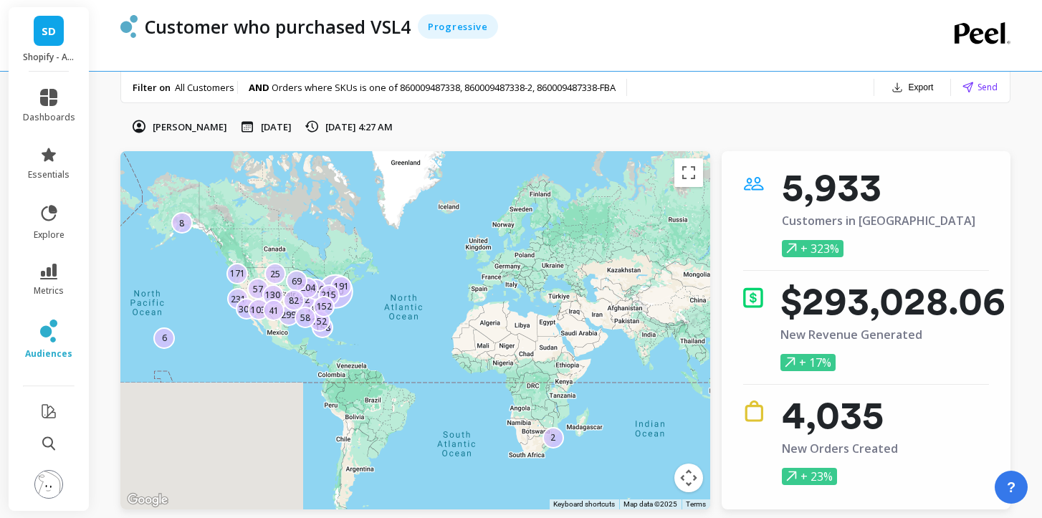
click at [44, 199] on li "explore" at bounding box center [49, 222] width 70 height 54
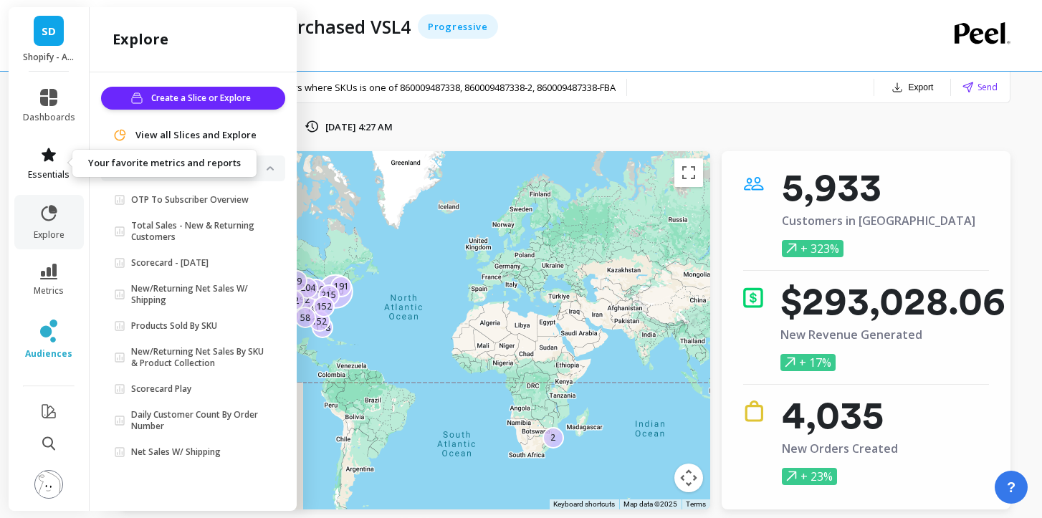
click at [46, 169] on span "essentials" at bounding box center [49, 174] width 42 height 11
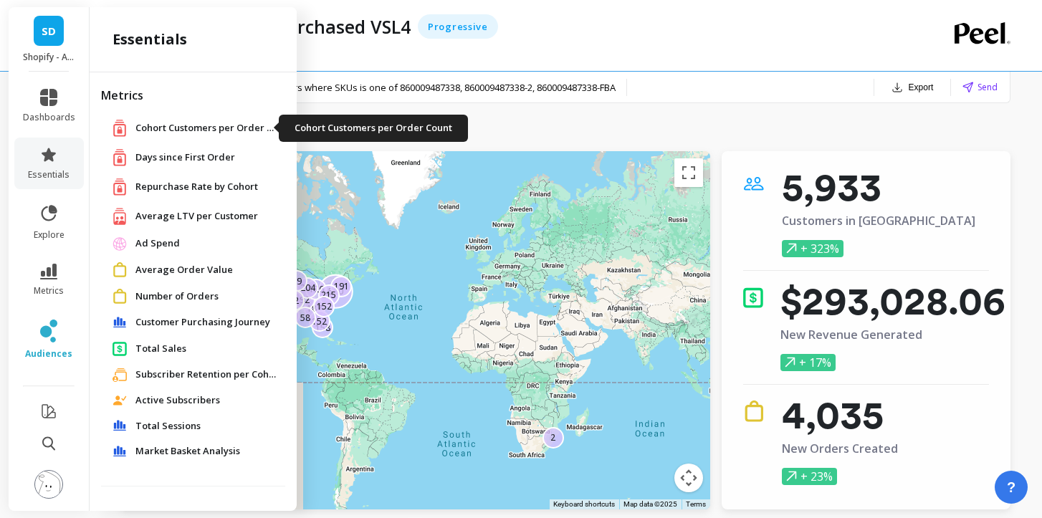
click at [167, 133] on span "Cohort Customers per Order Count" at bounding box center [206, 128] width 143 height 14
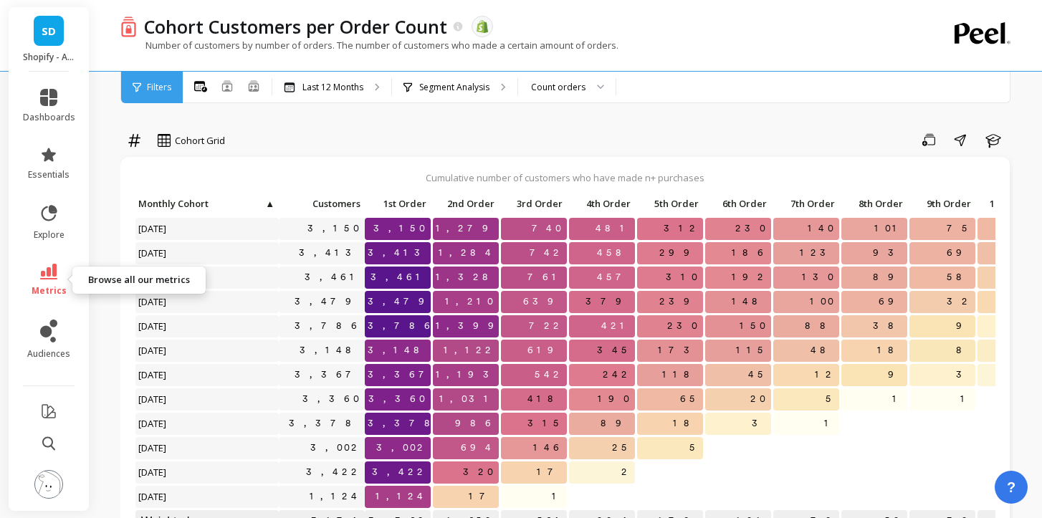
click at [59, 265] on link "metrics" at bounding box center [49, 280] width 52 height 33
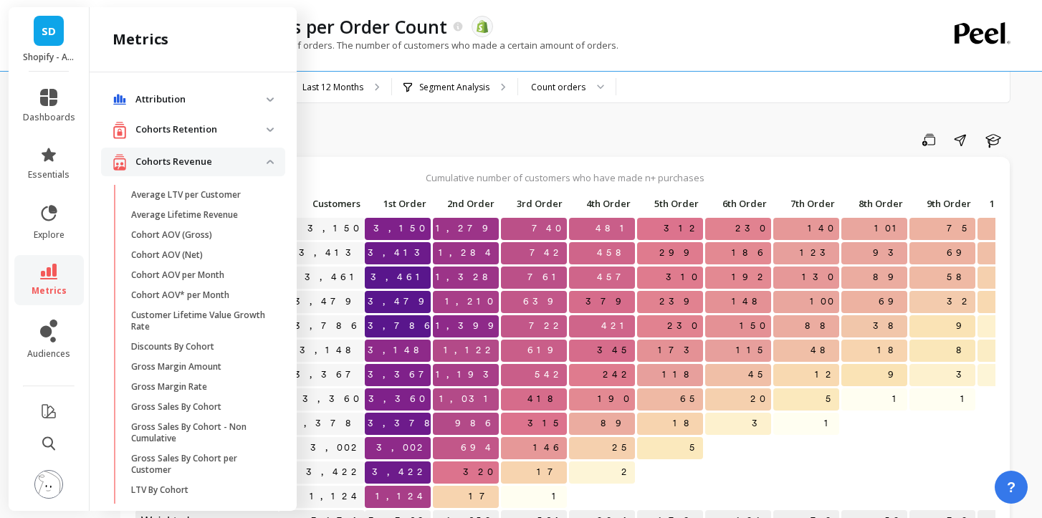
click at [179, 153] on div "Cohorts Revenue" at bounding box center [190, 162] width 154 height 18
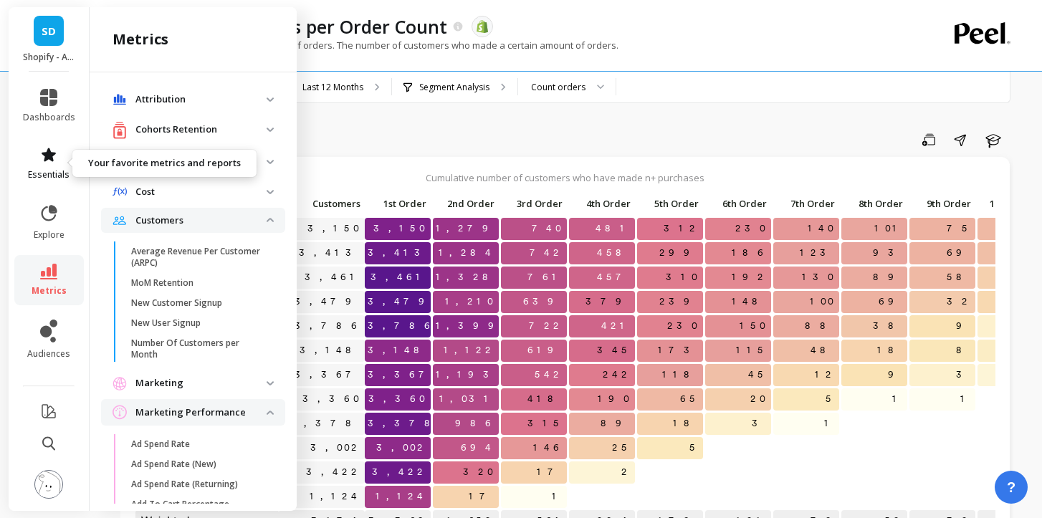
click at [42, 153] on icon at bounding box center [49, 155] width 14 height 14
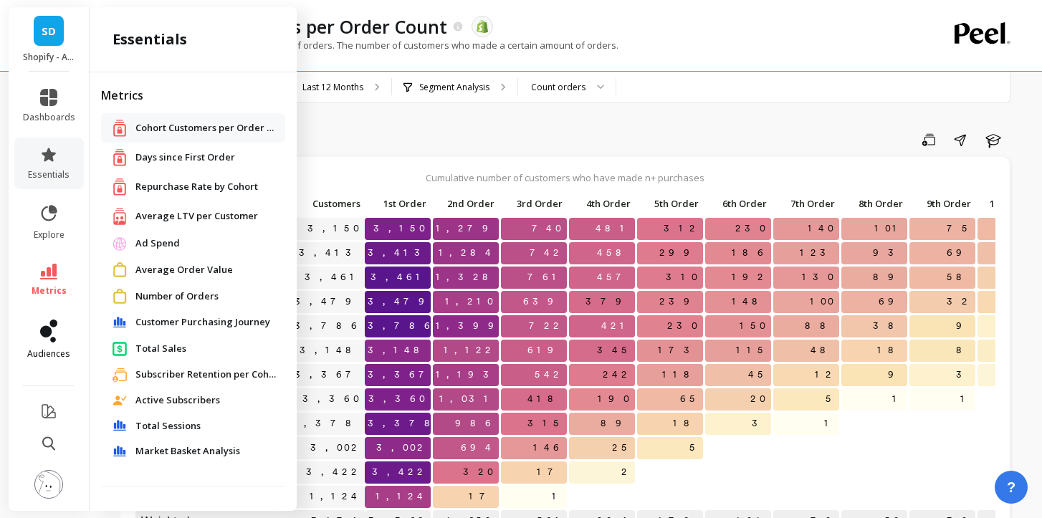
click at [54, 320] on icon at bounding box center [48, 331] width 17 height 23
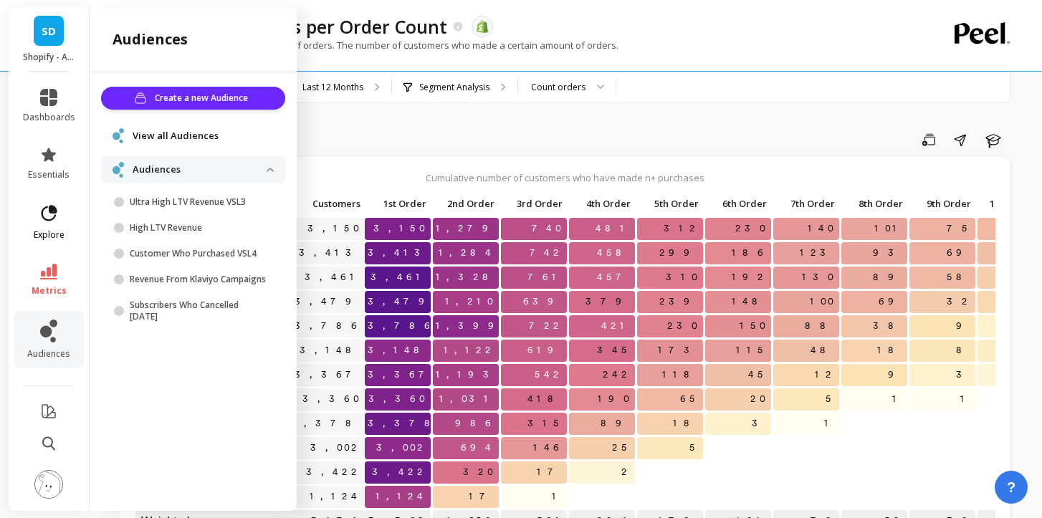
click at [67, 211] on link "explore" at bounding box center [49, 222] width 52 height 37
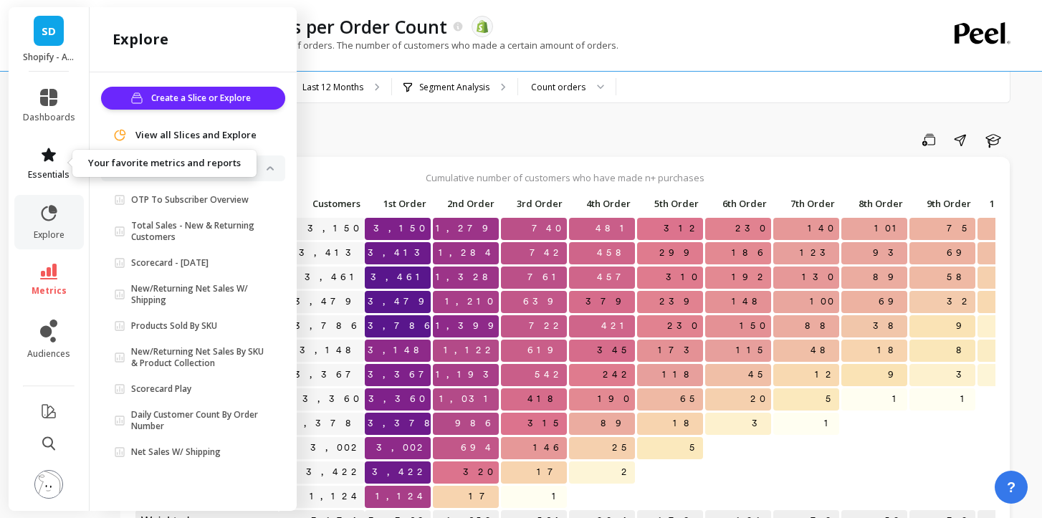
click at [53, 161] on icon at bounding box center [49, 155] width 14 height 14
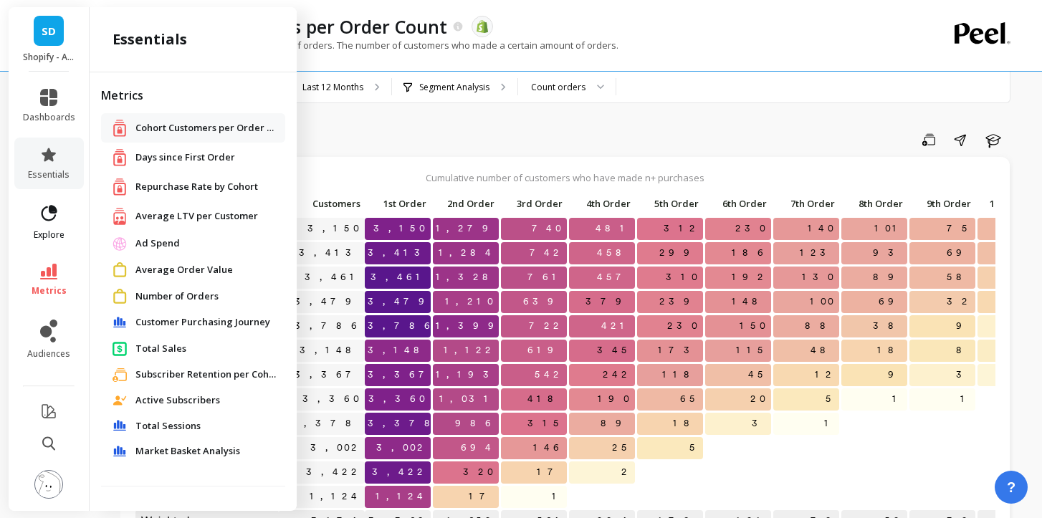
click at [54, 226] on link "explore" at bounding box center [49, 222] width 52 height 37
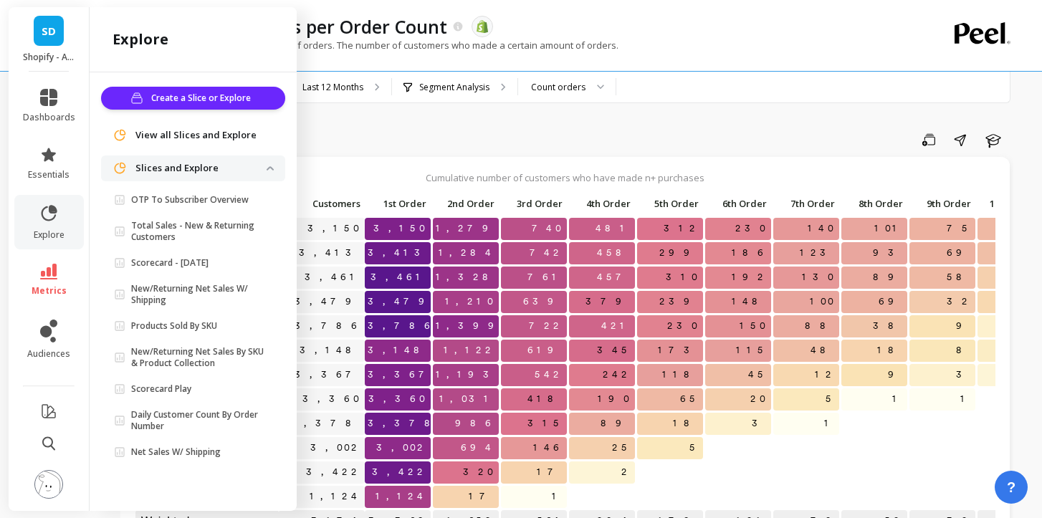
click at [54, 290] on span "metrics" at bounding box center [49, 290] width 35 height 11
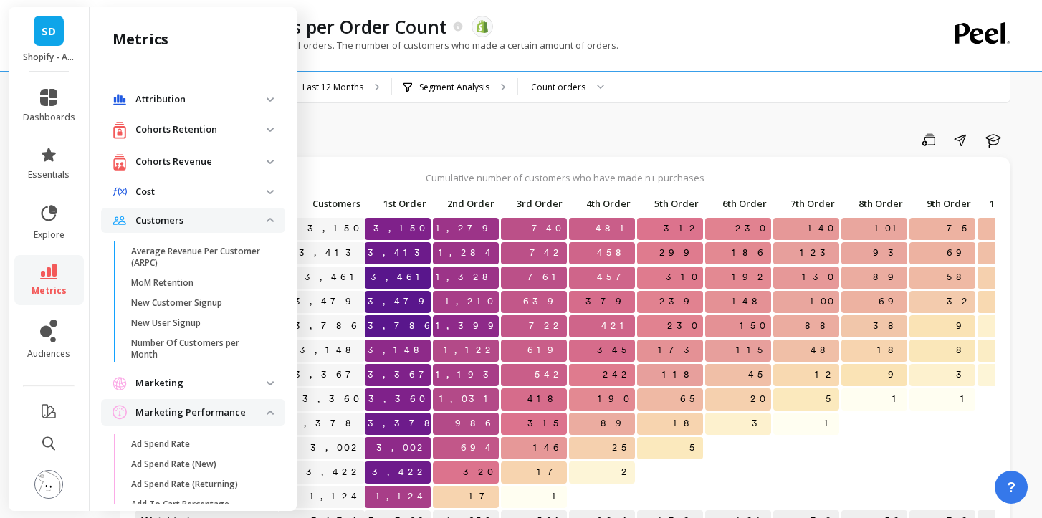
click at [176, 106] on span "Attribution" at bounding box center [193, 100] width 184 height 26
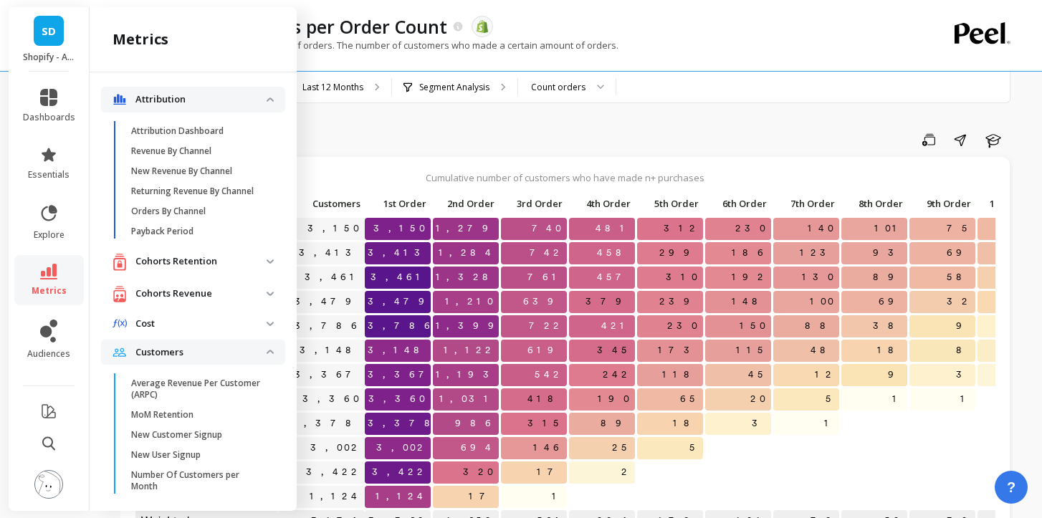
click at [176, 106] on span "Attribution" at bounding box center [193, 100] width 184 height 26
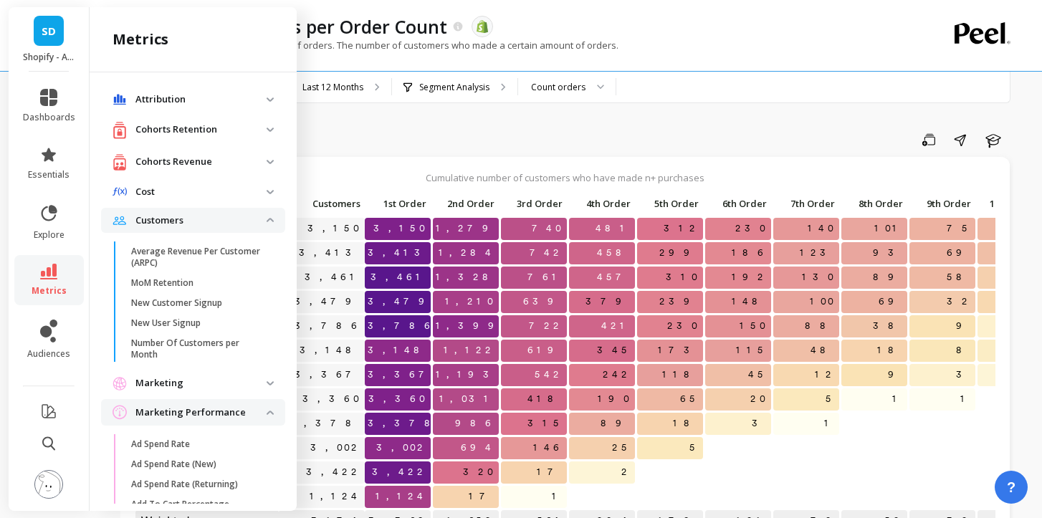
click at [184, 159] on p "Cohorts Revenue" at bounding box center [200, 162] width 131 height 14
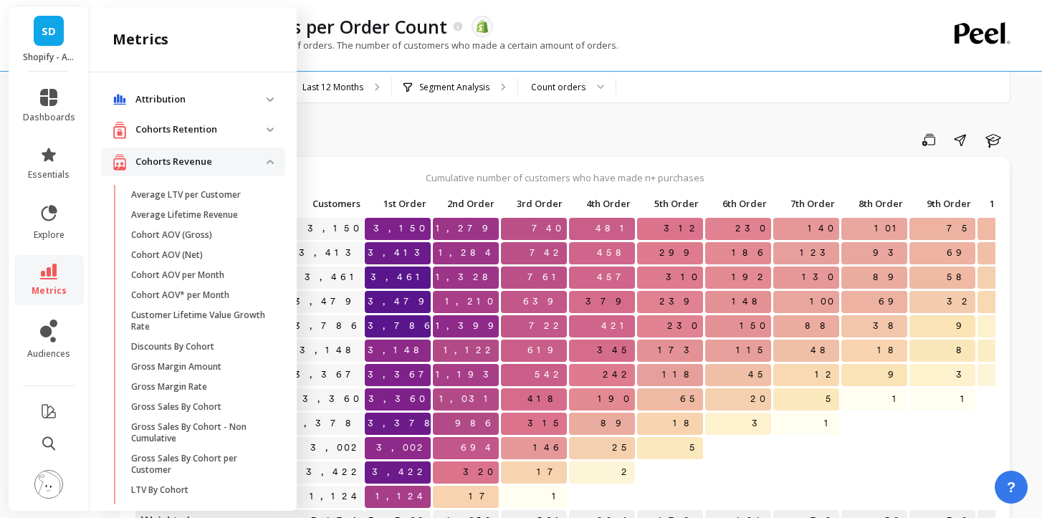
click at [186, 133] on p "Cohorts Retention" at bounding box center [200, 130] width 131 height 14
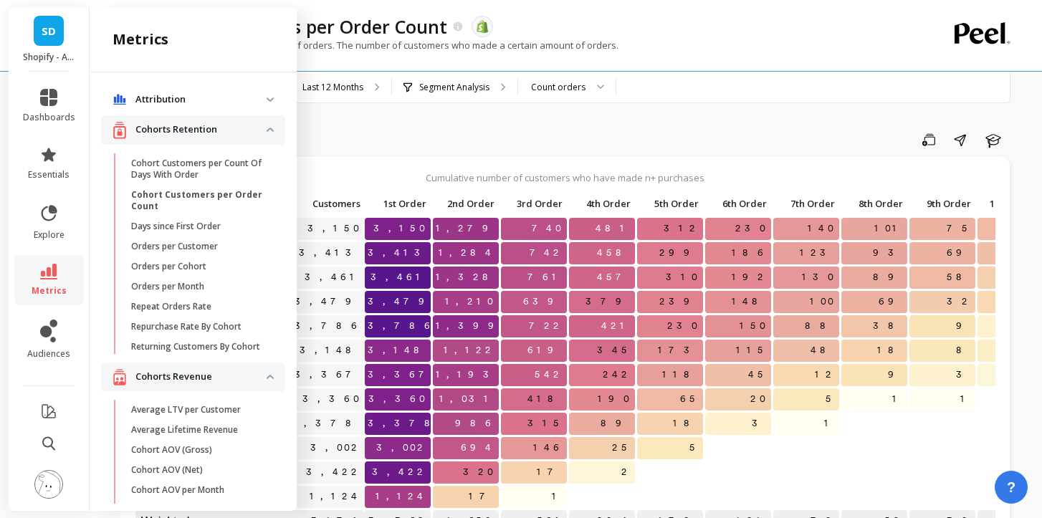
click at [186, 133] on p "Cohorts Retention" at bounding box center [200, 130] width 131 height 14
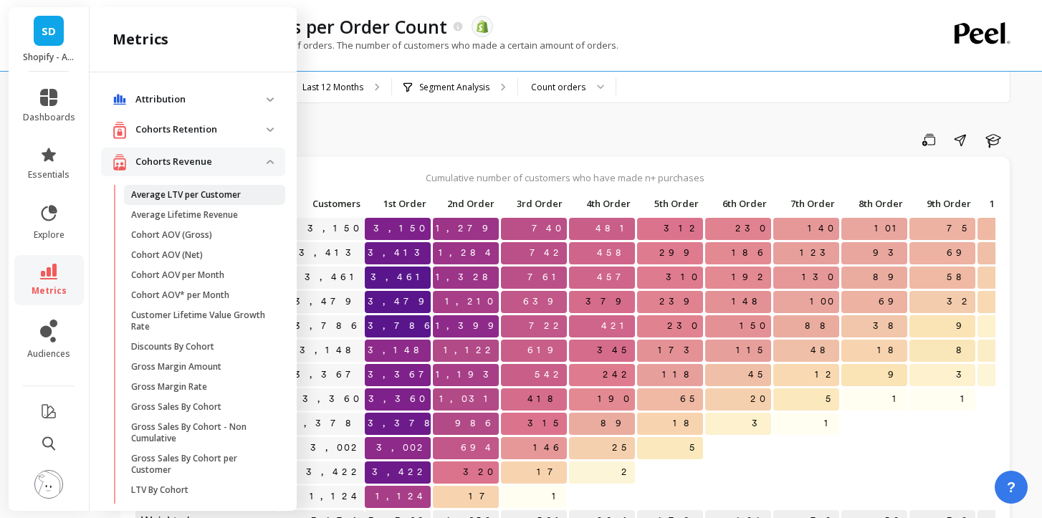
click at [184, 203] on link "Average LTV per Customer" at bounding box center [204, 195] width 161 height 20
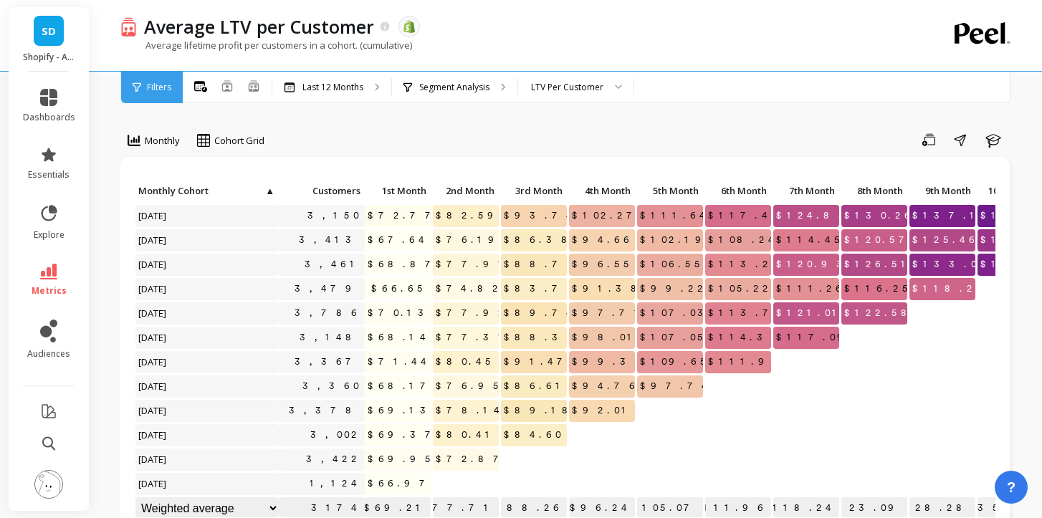
click at [65, 279] on link "metrics" at bounding box center [49, 280] width 52 height 33
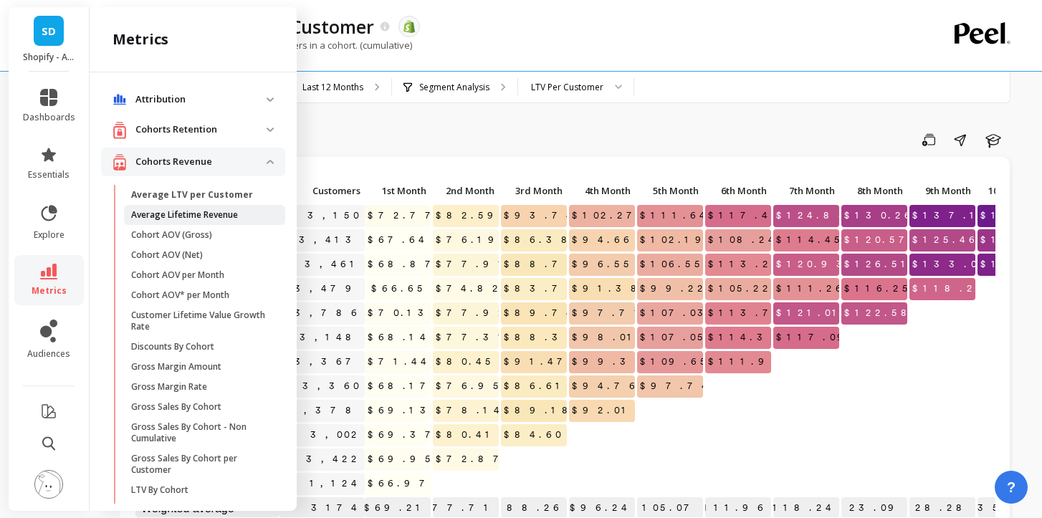
click at [216, 214] on p "Average Lifetime Revenue" at bounding box center [184, 214] width 107 height 11
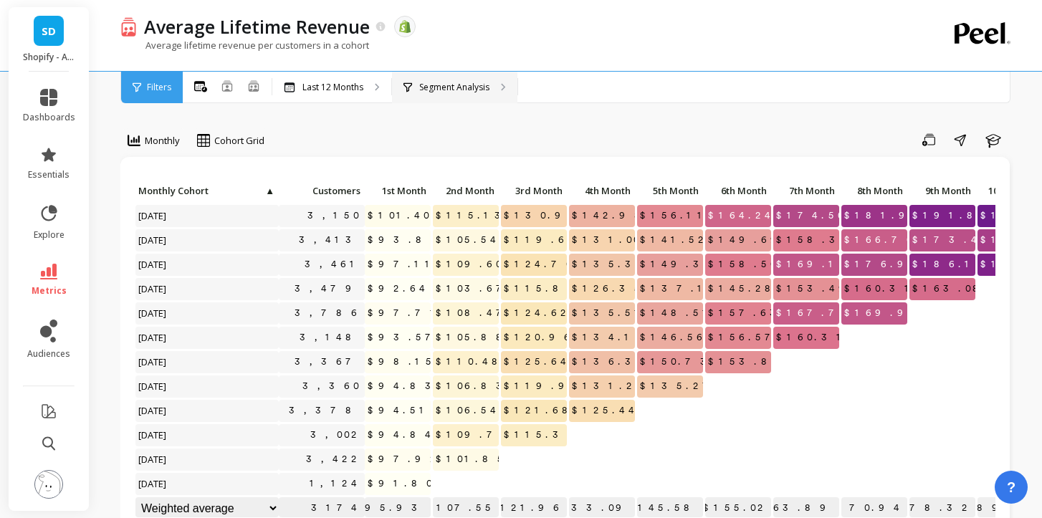
click at [437, 88] on p "Segment Analysis" at bounding box center [454, 87] width 70 height 11
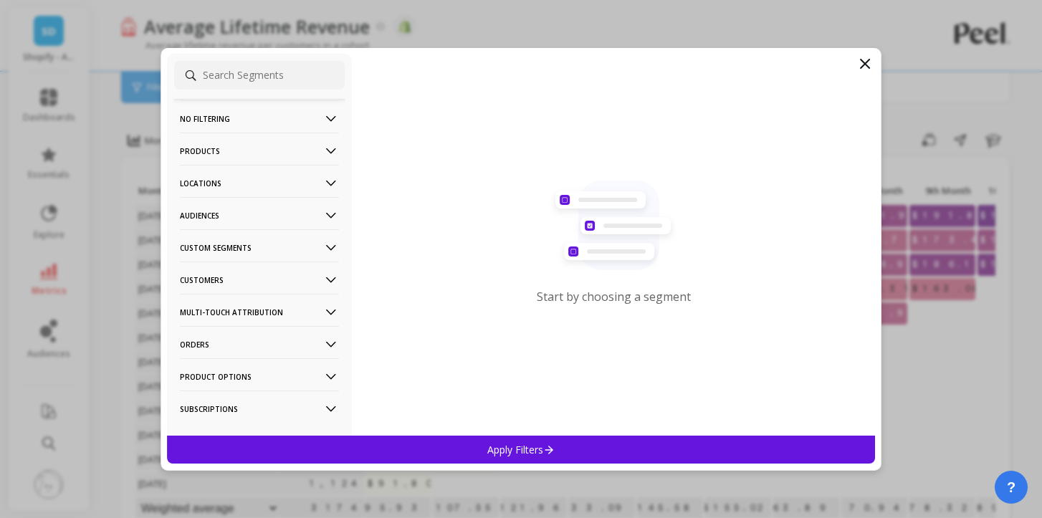
click at [215, 201] on p "Audiences" at bounding box center [259, 215] width 159 height 37
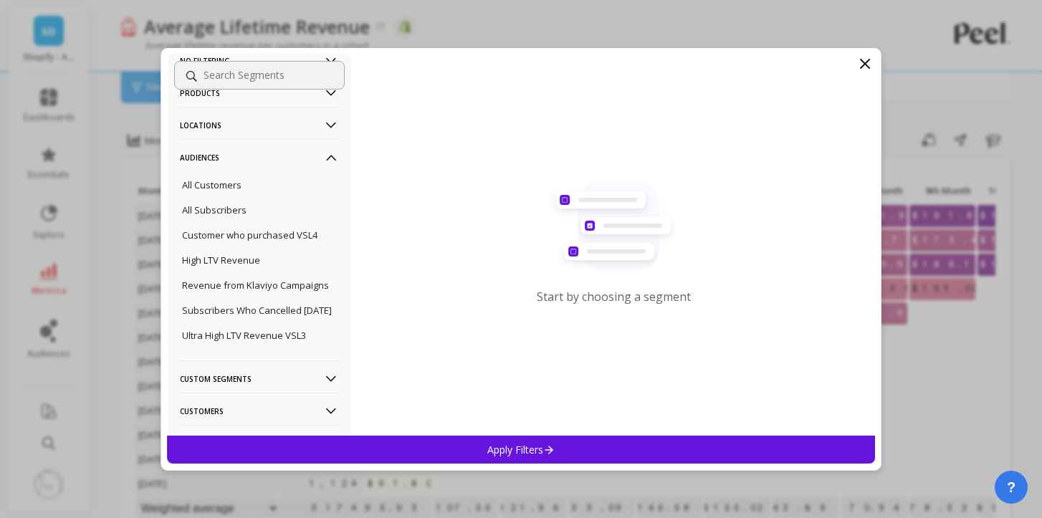
scroll to position [64, 0]
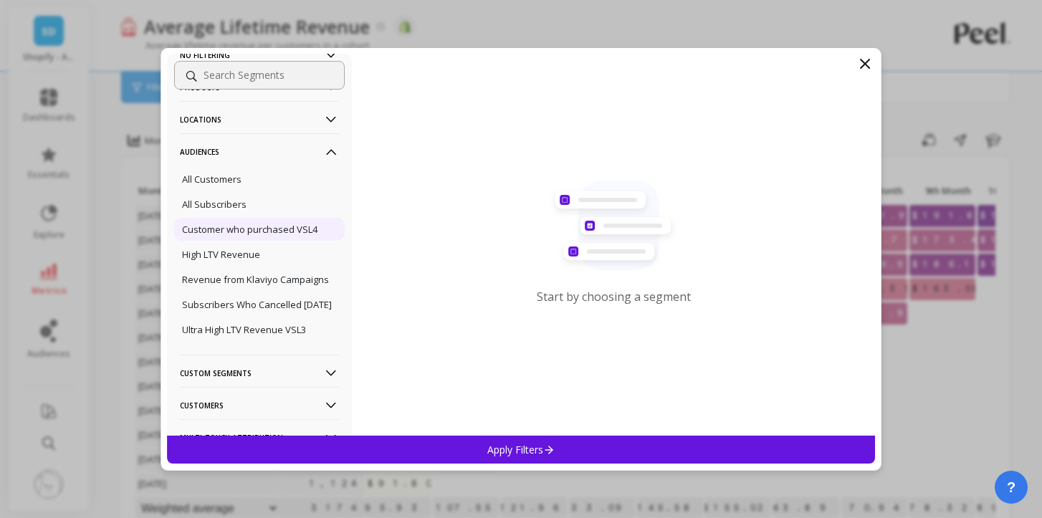
click at [243, 234] on p "Customer who purchased VSL4" at bounding box center [249, 229] width 135 height 13
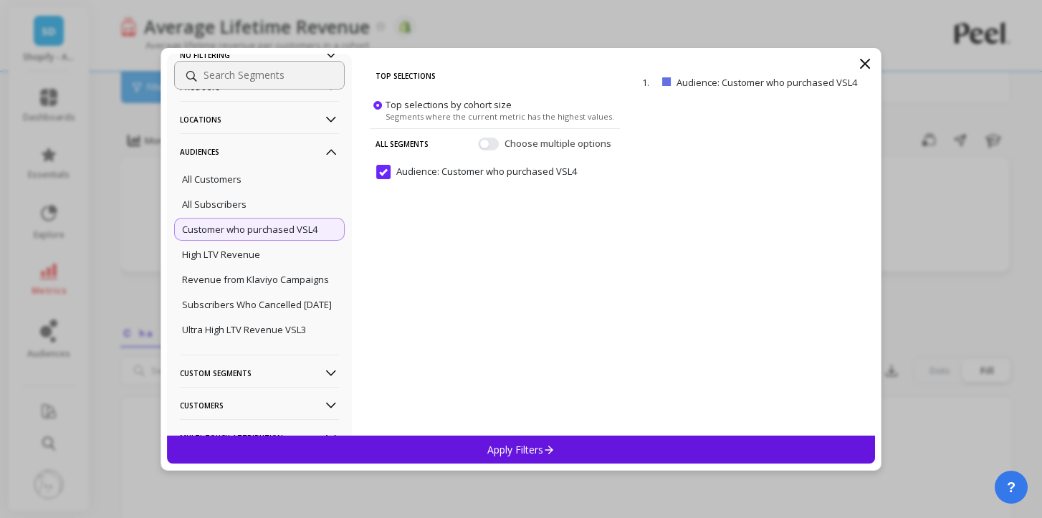
click at [863, 65] on icon at bounding box center [865, 64] width 9 height 9
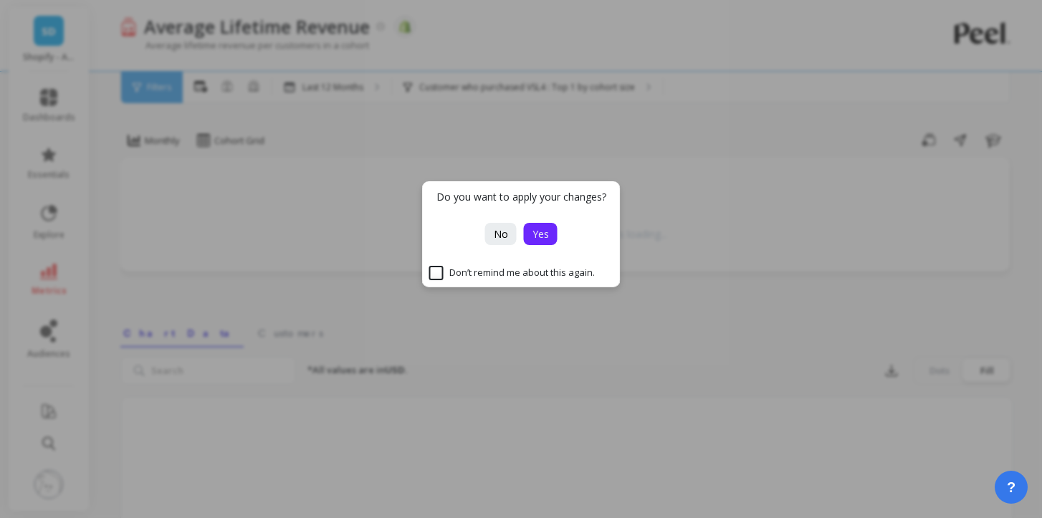
click at [544, 233] on span "Yes" at bounding box center [541, 234] width 16 height 14
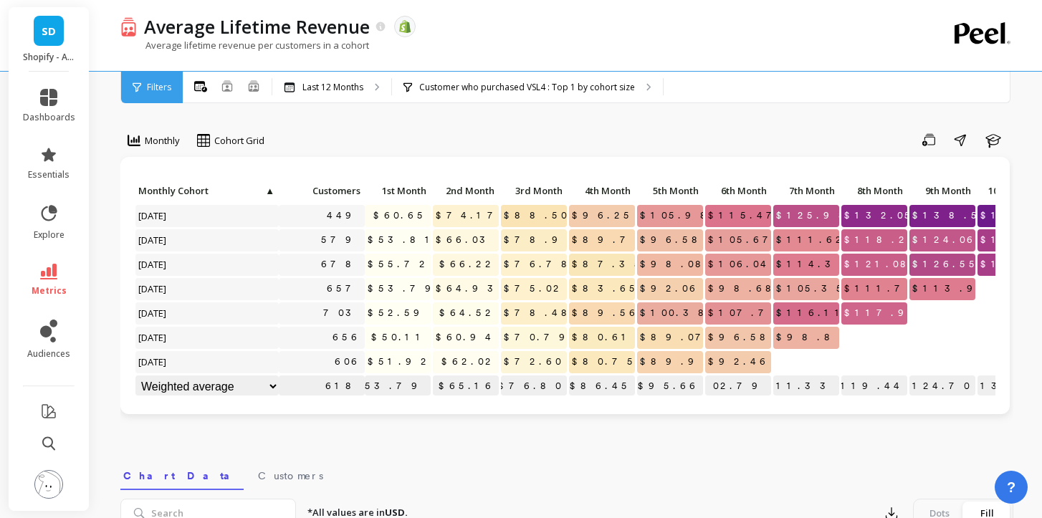
scroll to position [0, 186]
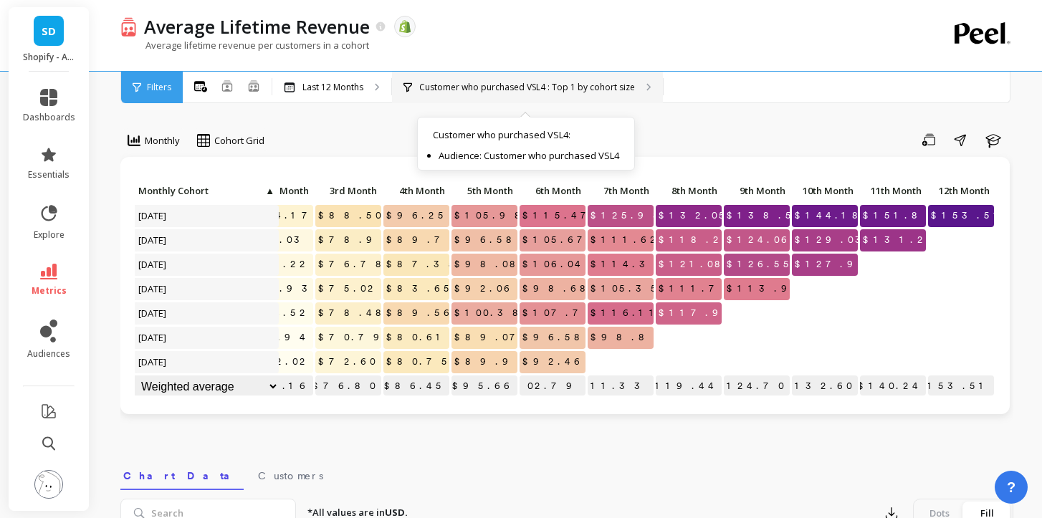
click at [598, 85] on p "Customer who purchased VSL4 : Top 1 by cohort size" at bounding box center [527, 87] width 216 height 11
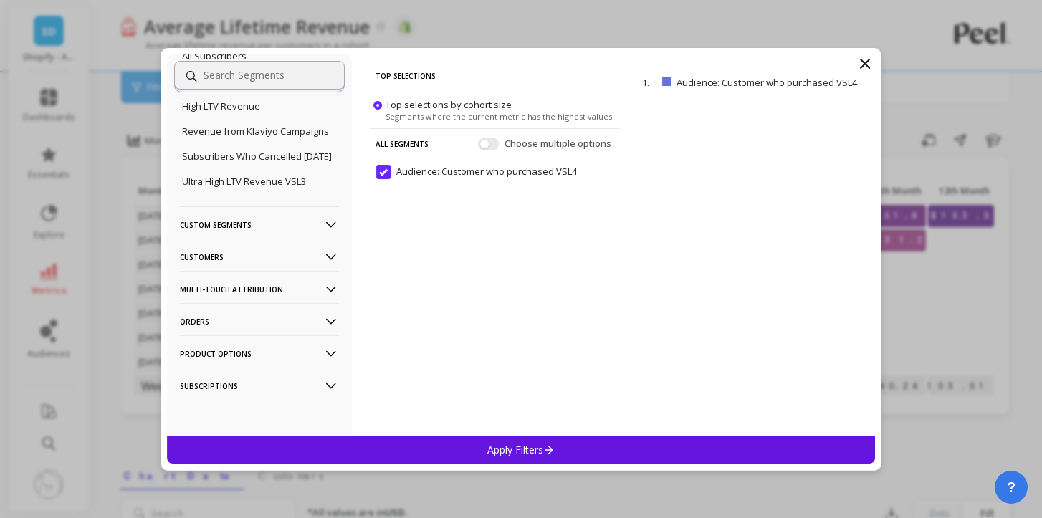
scroll to position [230, 0]
click at [257, 221] on p "Custom Segments" at bounding box center [259, 224] width 159 height 37
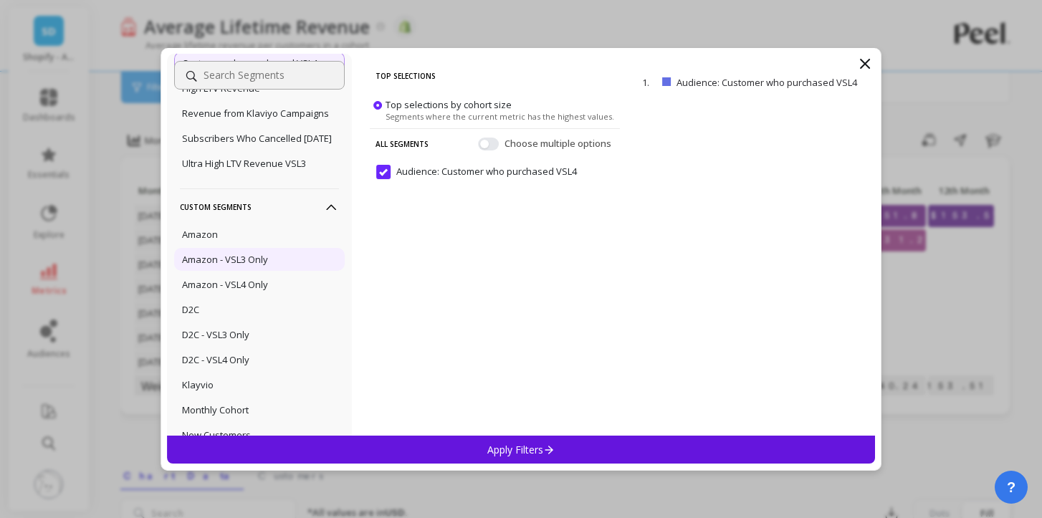
click at [261, 271] on div "Amazon - VSL3 Only" at bounding box center [259, 259] width 171 height 23
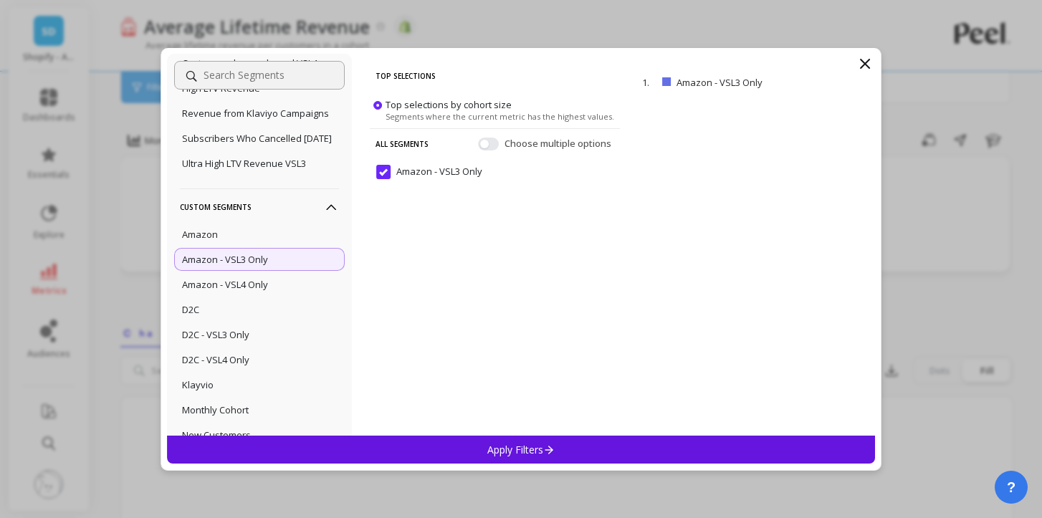
click at [635, 450] on div "Apply Filters" at bounding box center [521, 450] width 708 height 28
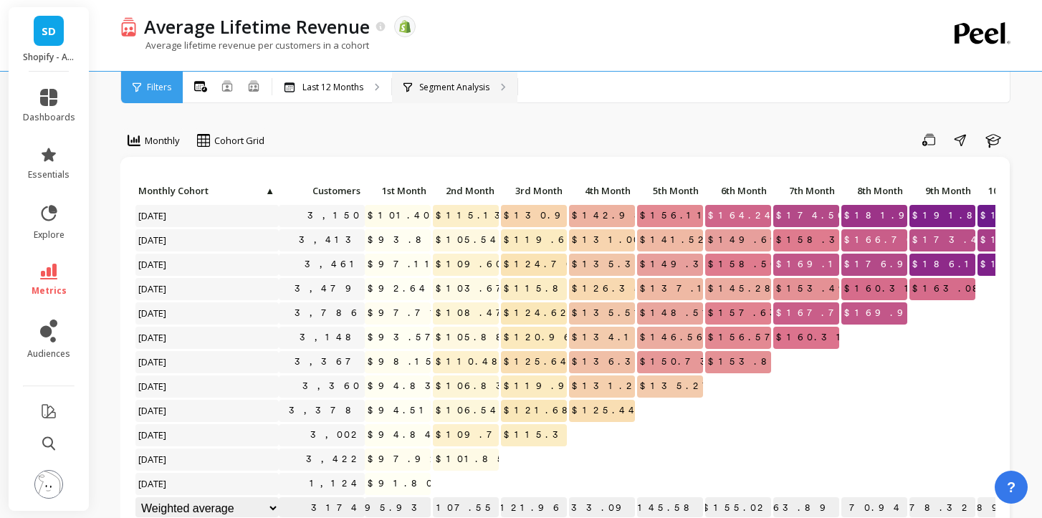
click at [442, 92] on p "Segment Analysis" at bounding box center [454, 87] width 70 height 11
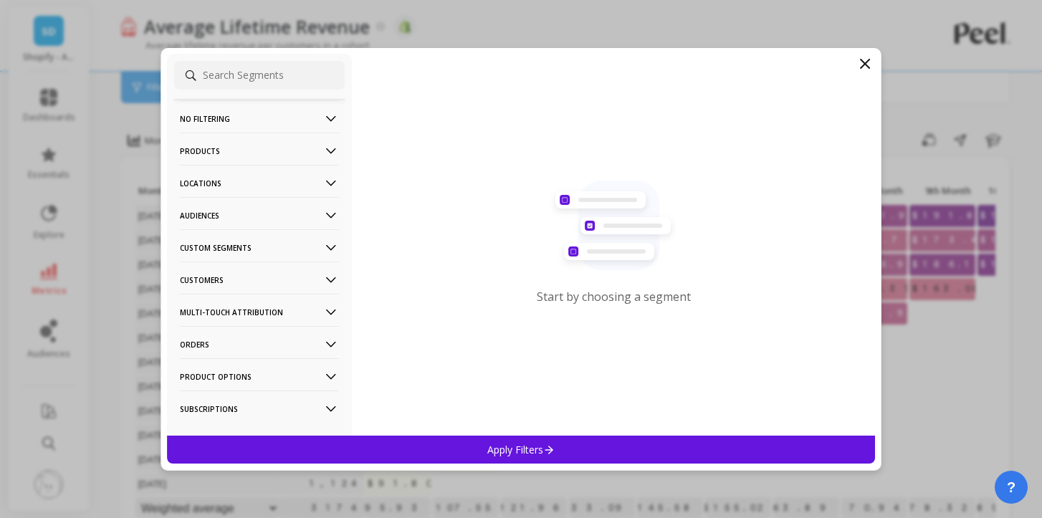
click at [237, 268] on p "Customers" at bounding box center [259, 280] width 159 height 37
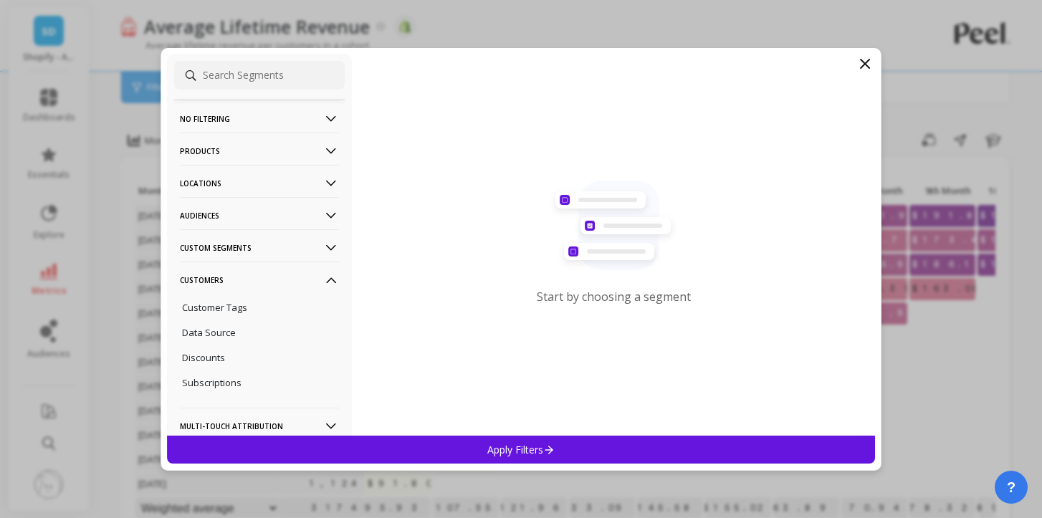
click at [239, 253] on p "Custom Segments" at bounding box center [259, 247] width 159 height 37
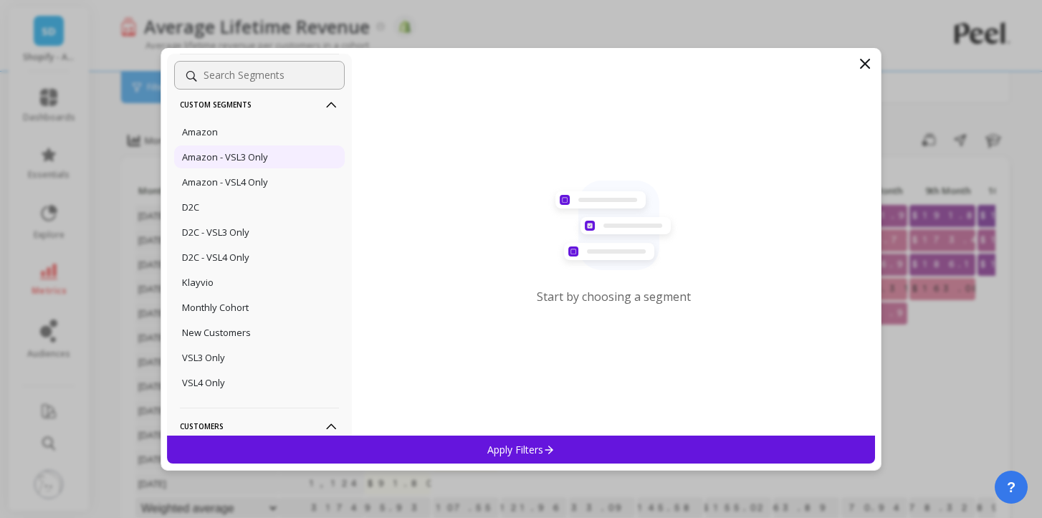
scroll to position [163, 0]
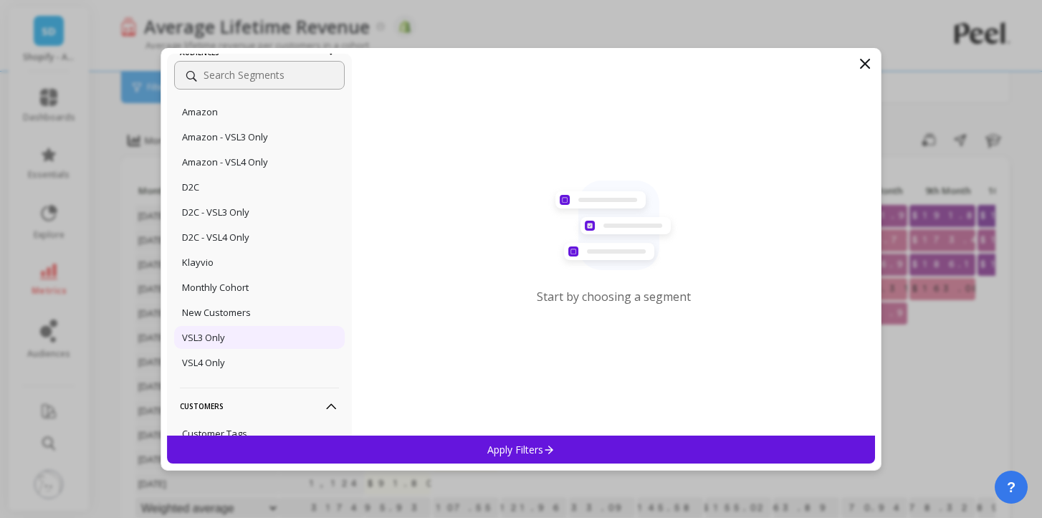
click at [218, 349] on div "VSL3 Only" at bounding box center [259, 337] width 171 height 23
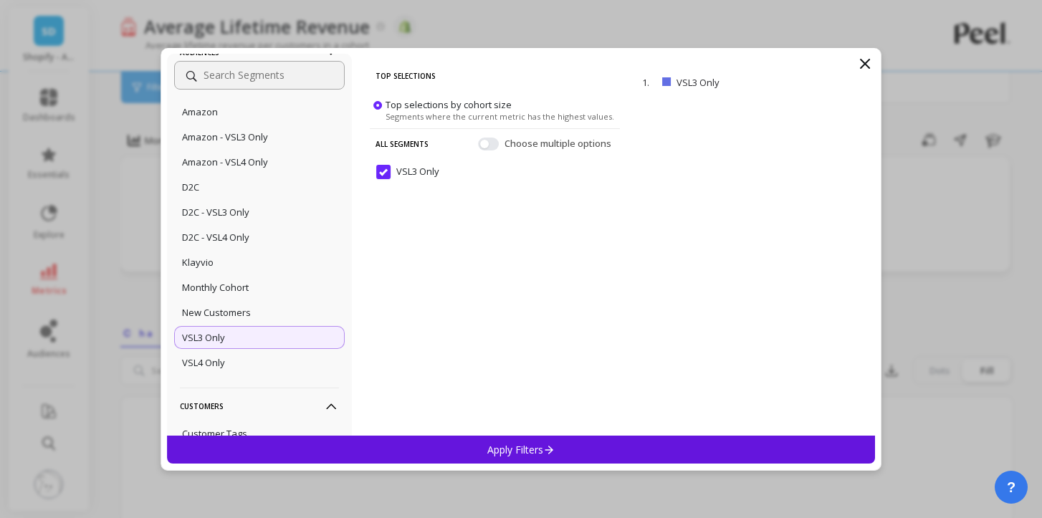
click at [623, 449] on div "Apply Filters" at bounding box center [521, 450] width 708 height 28
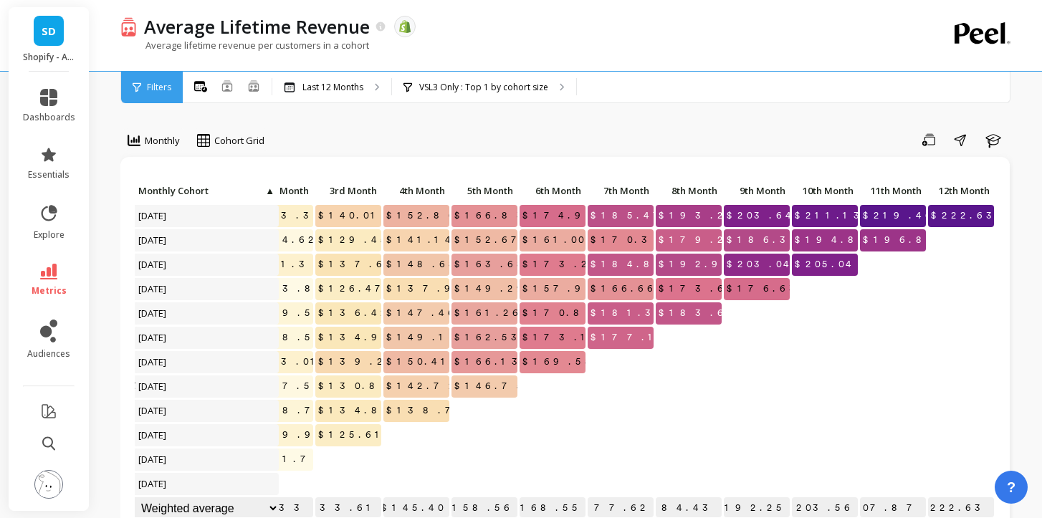
scroll to position [0, 170]
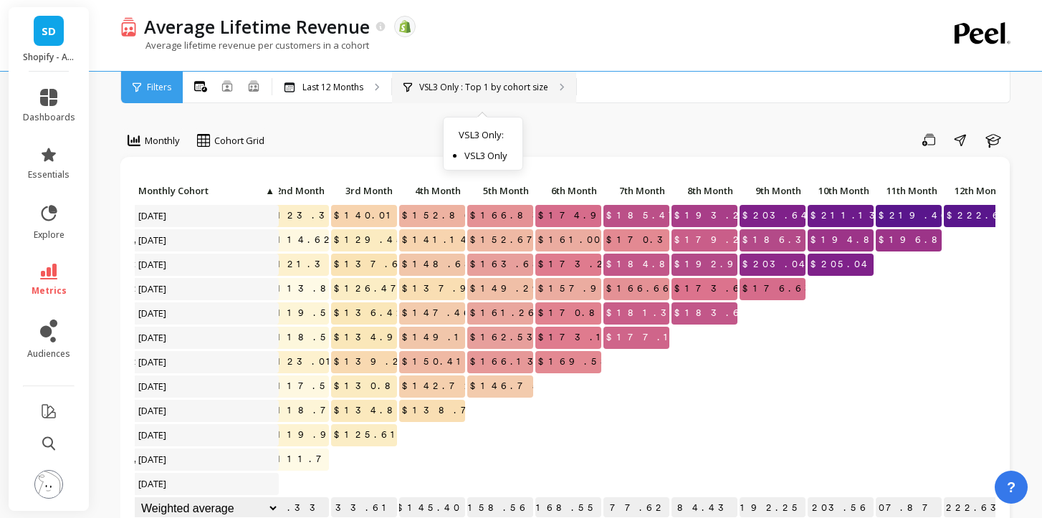
click at [523, 90] on p "VSL3 Only : Top 1 by cohort size" at bounding box center [483, 87] width 129 height 11
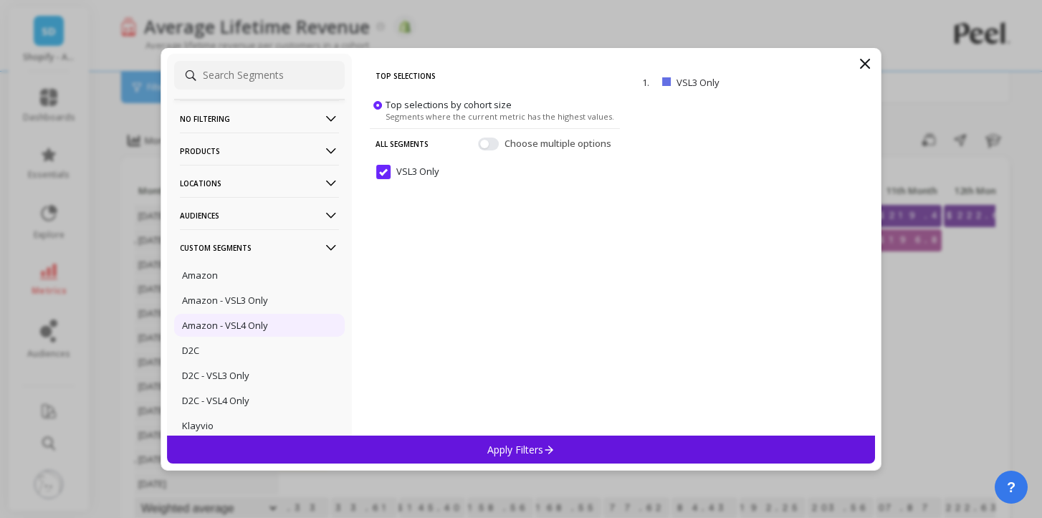
click at [249, 320] on p "Amazon - VSL4 Only" at bounding box center [225, 325] width 86 height 13
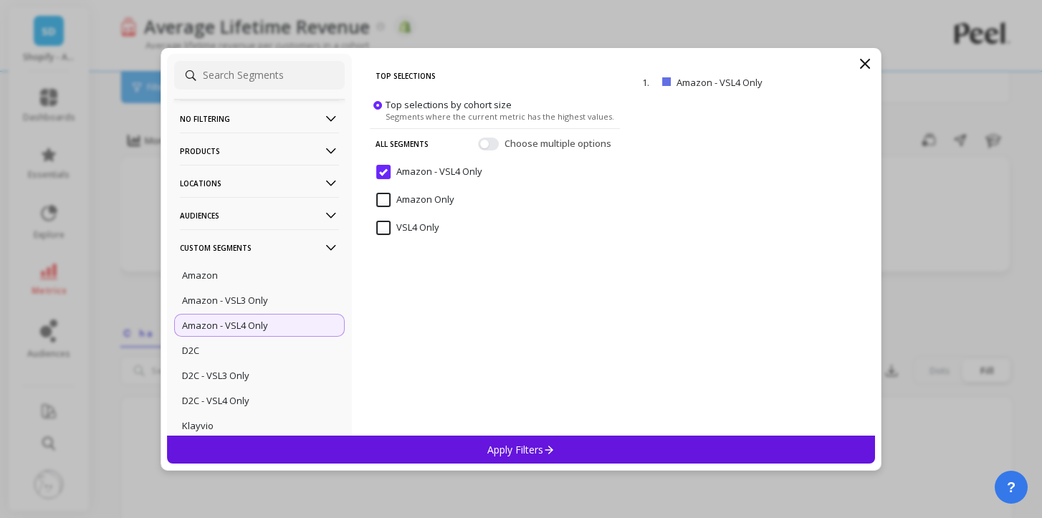
click at [541, 448] on p "Apply Filters" at bounding box center [521, 450] width 68 height 14
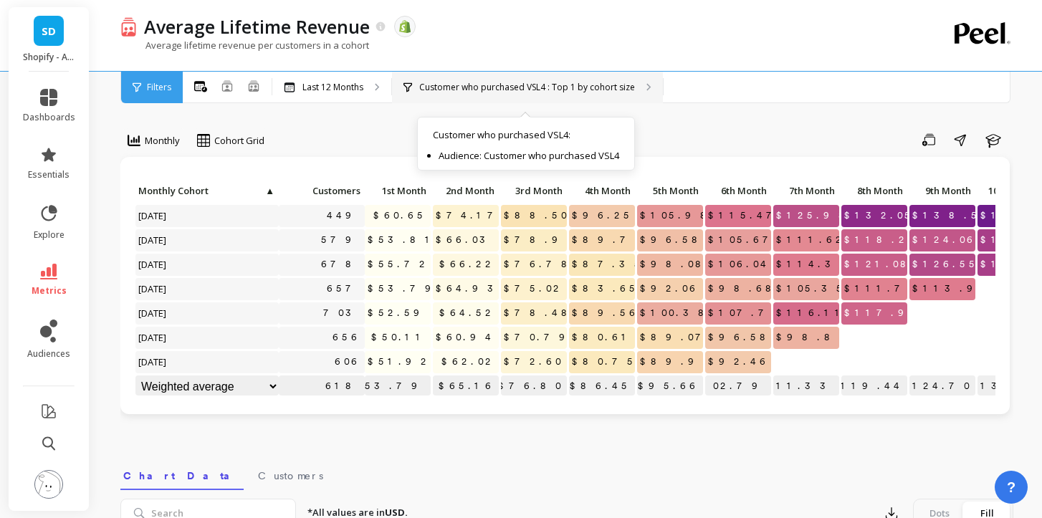
click at [546, 87] on p "Customer who purchased VSL4 : Top 1 by cohort size" at bounding box center [527, 87] width 216 height 11
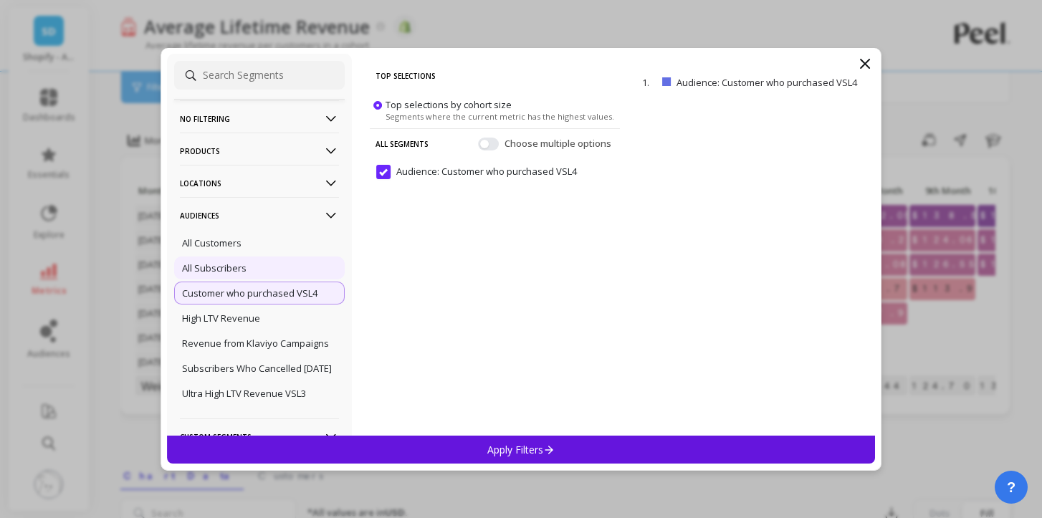
click at [233, 263] on p "All Subscribers" at bounding box center [214, 268] width 65 height 13
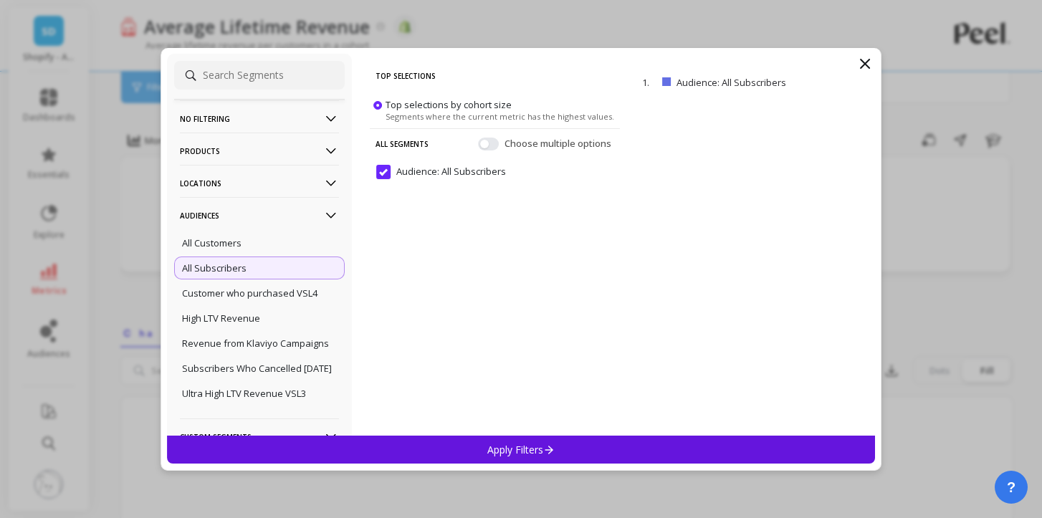
click at [860, 62] on icon at bounding box center [865, 63] width 17 height 17
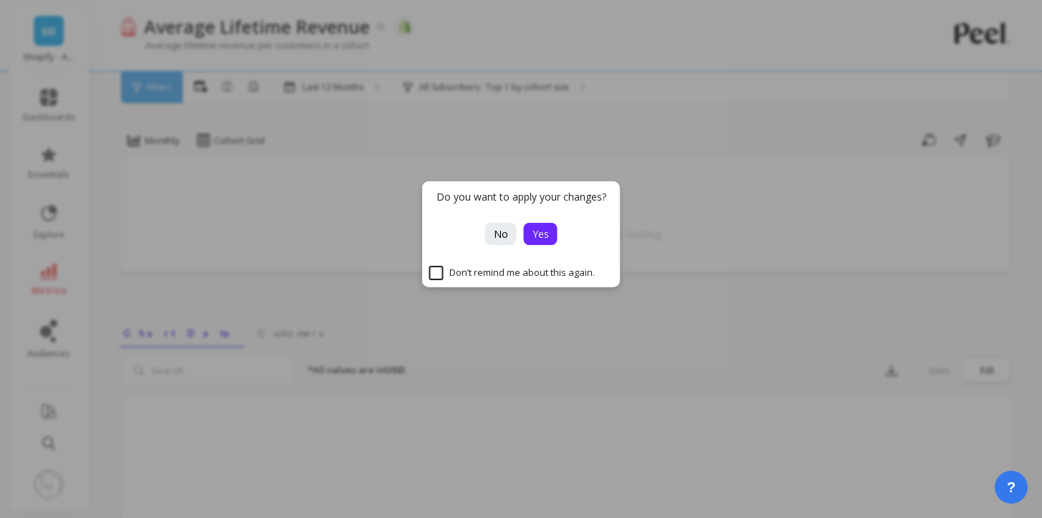
click at [533, 237] on span "Yes" at bounding box center [541, 234] width 16 height 14
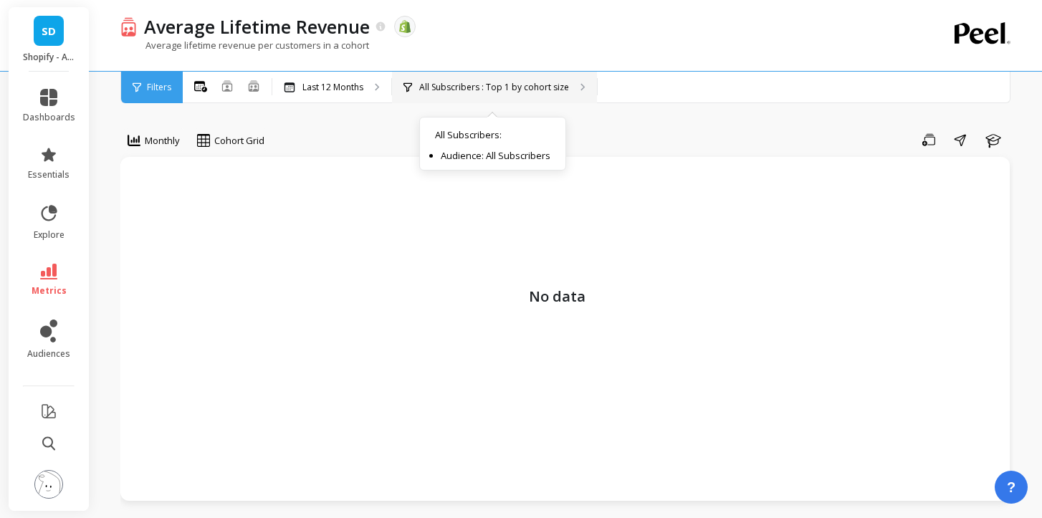
click at [529, 88] on p "All Subscribers : Top 1 by cohort size" at bounding box center [494, 87] width 150 height 11
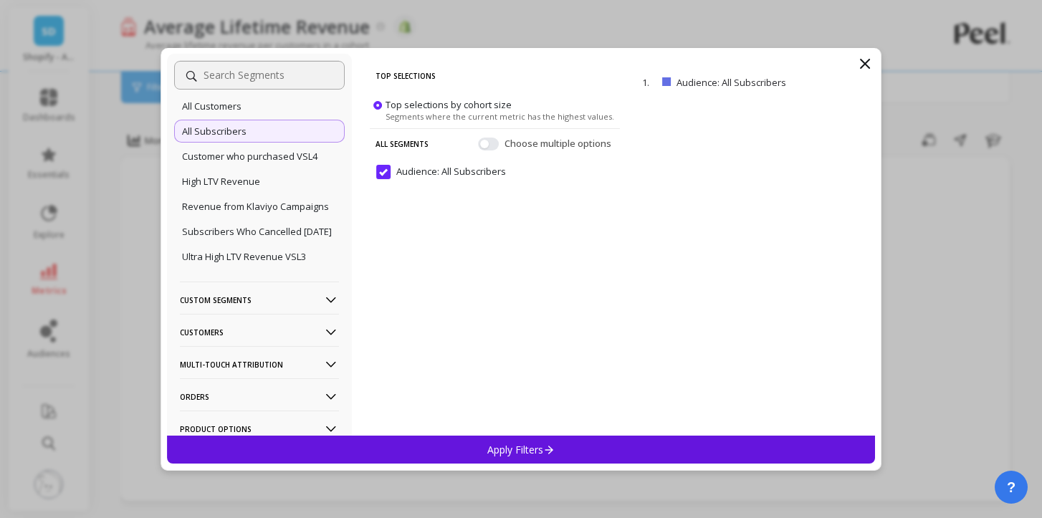
click at [257, 318] on p "Custom Segments" at bounding box center [259, 300] width 159 height 37
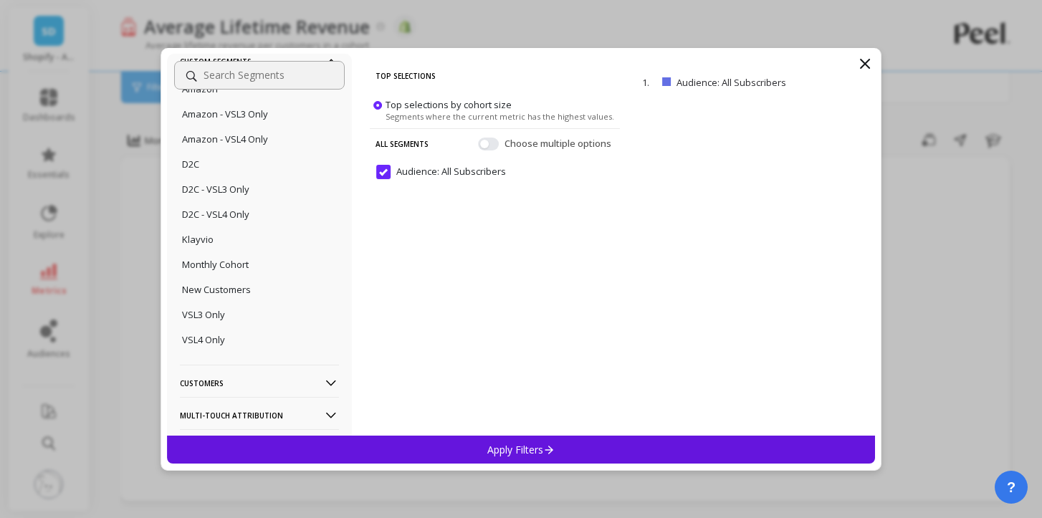
scroll to position [389, 0]
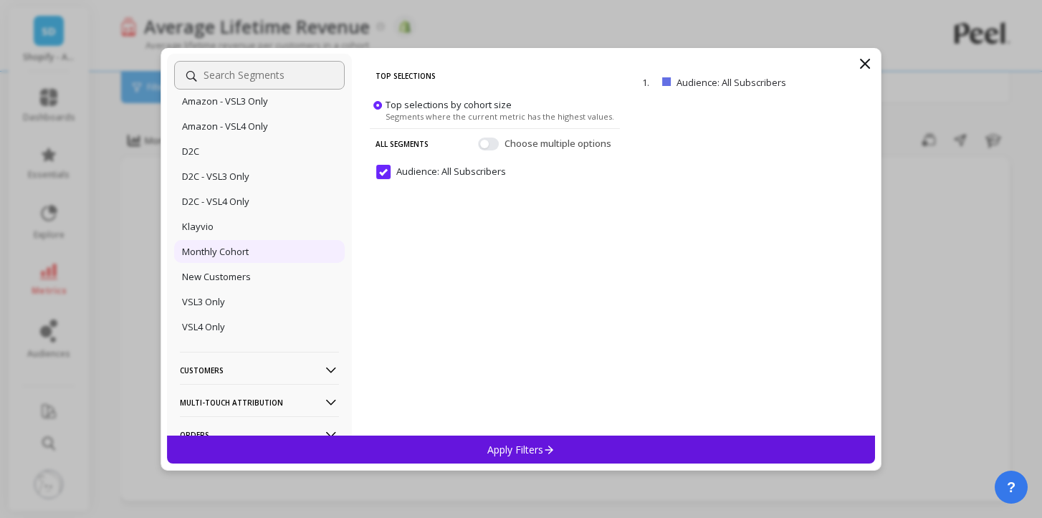
click at [260, 263] on div "Monthly Cohort" at bounding box center [259, 251] width 171 height 23
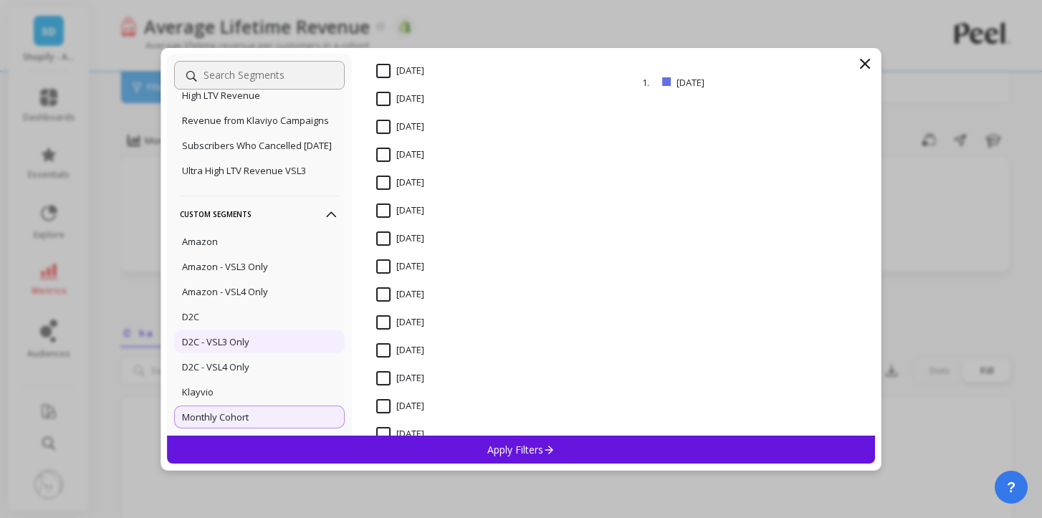
scroll to position [209, 0]
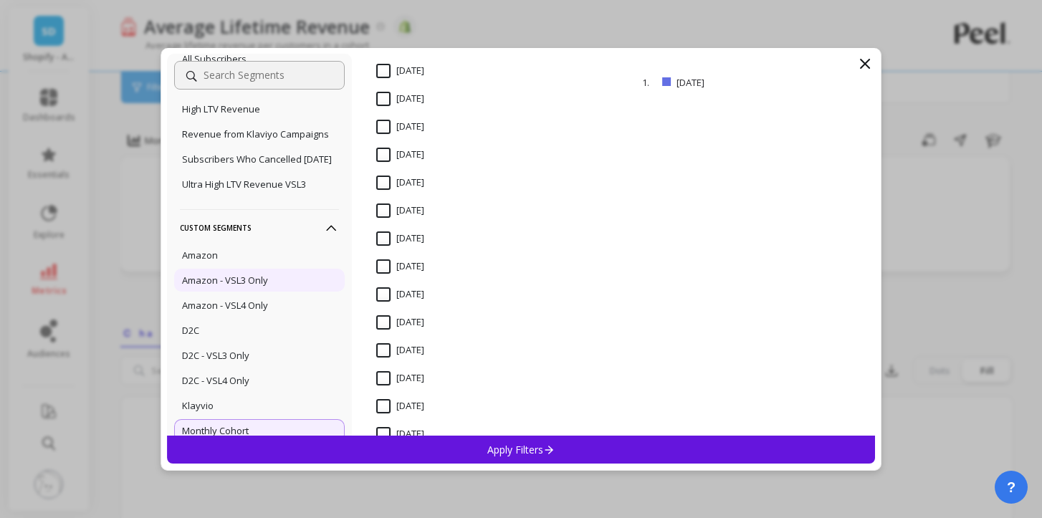
click at [249, 292] on div "Amazon - VSL3 Only" at bounding box center [259, 280] width 171 height 23
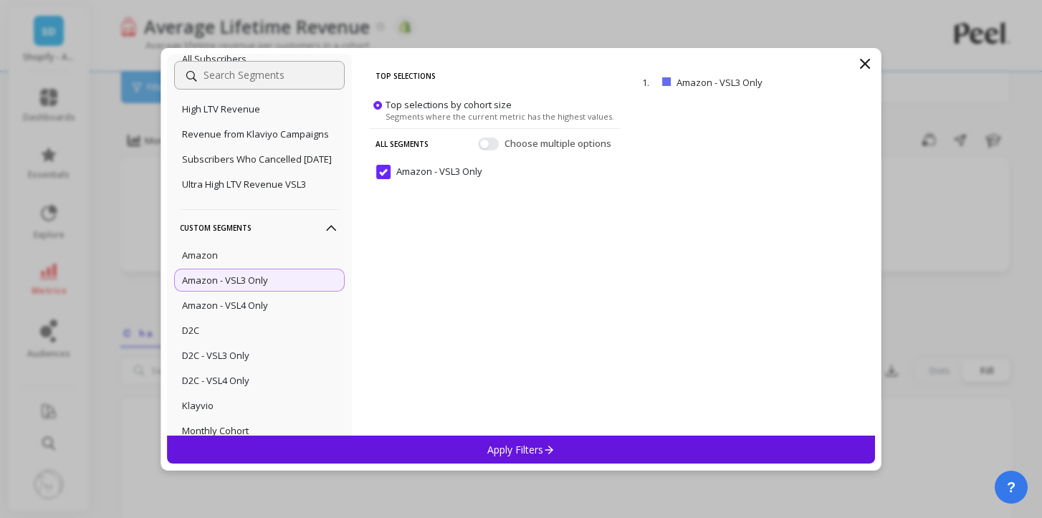
click at [518, 441] on div "Apply Filters" at bounding box center [521, 450] width 708 height 28
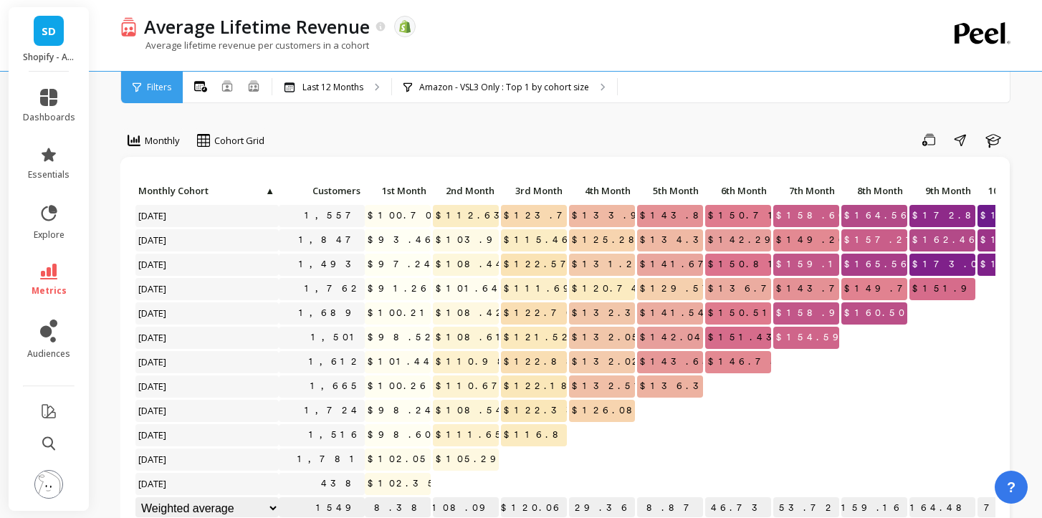
scroll to position [0, 186]
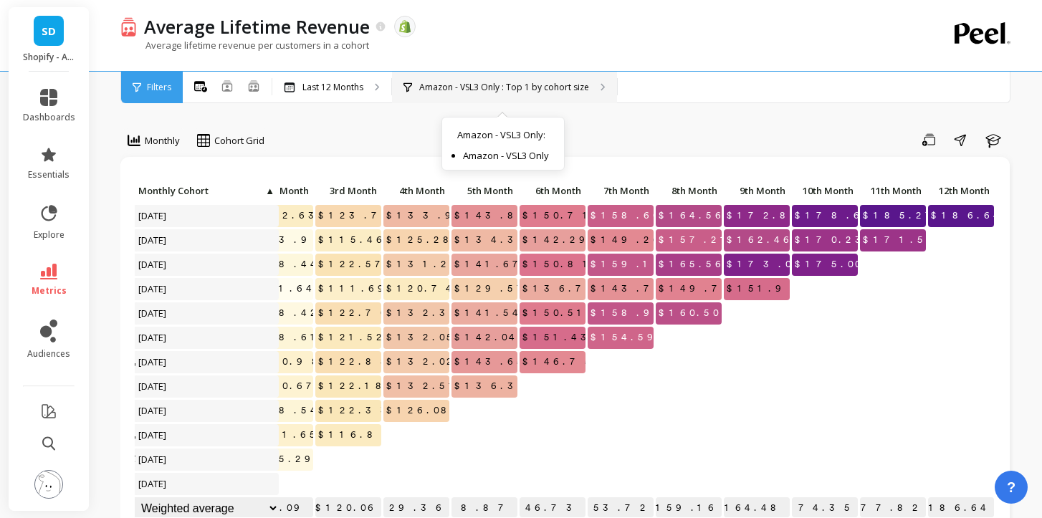
click at [539, 85] on p "Amazon - VSL3 Only : Top 1 by cohort size" at bounding box center [504, 87] width 170 height 11
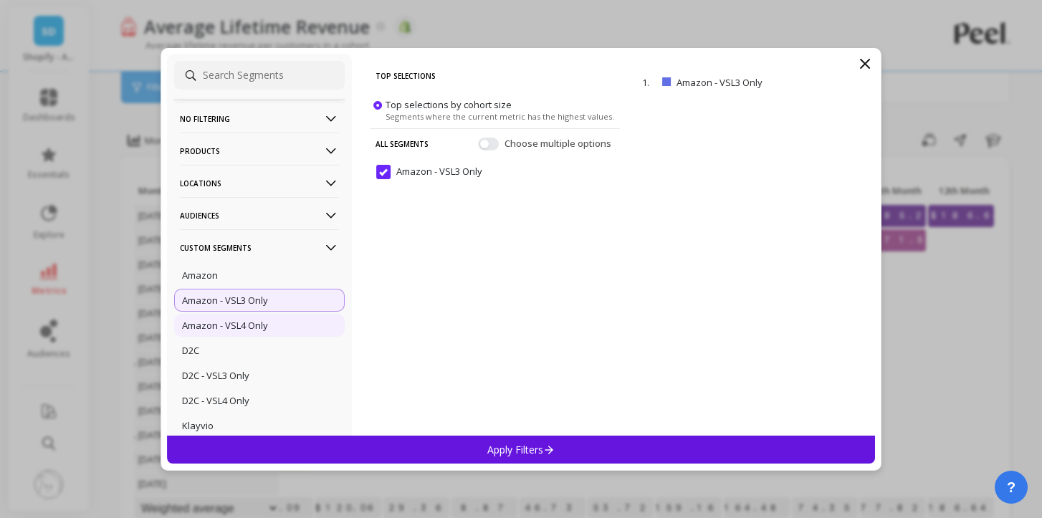
click at [282, 317] on div "Amazon - VSL4 Only" at bounding box center [259, 325] width 171 height 23
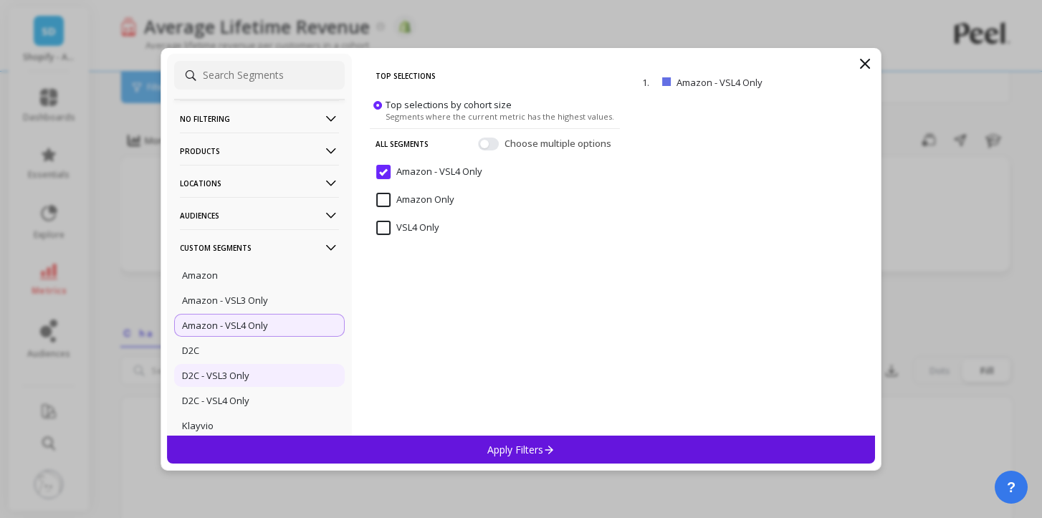
click at [260, 376] on div "D2C - VSL3 Only" at bounding box center [259, 375] width 171 height 23
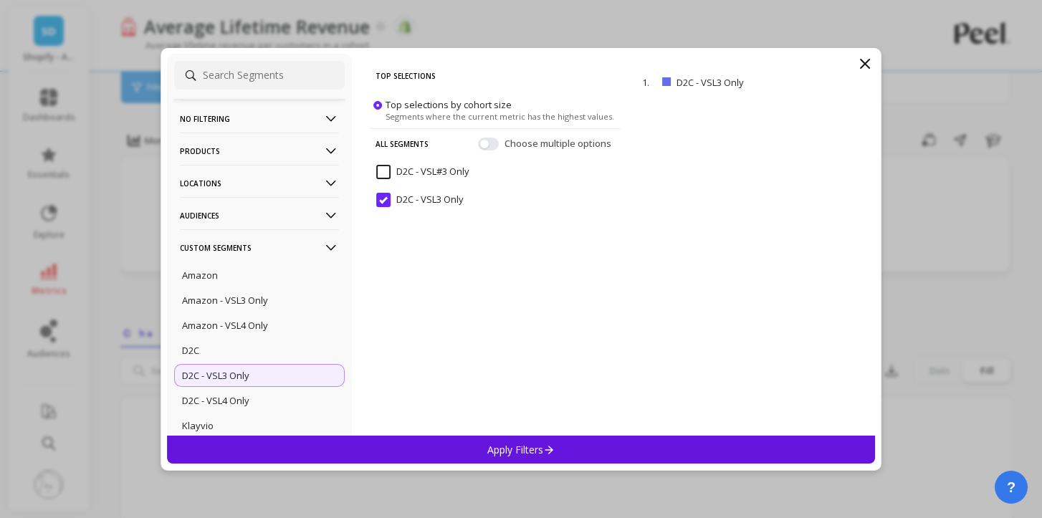
click at [448, 452] on div "Apply Filters" at bounding box center [521, 450] width 708 height 28
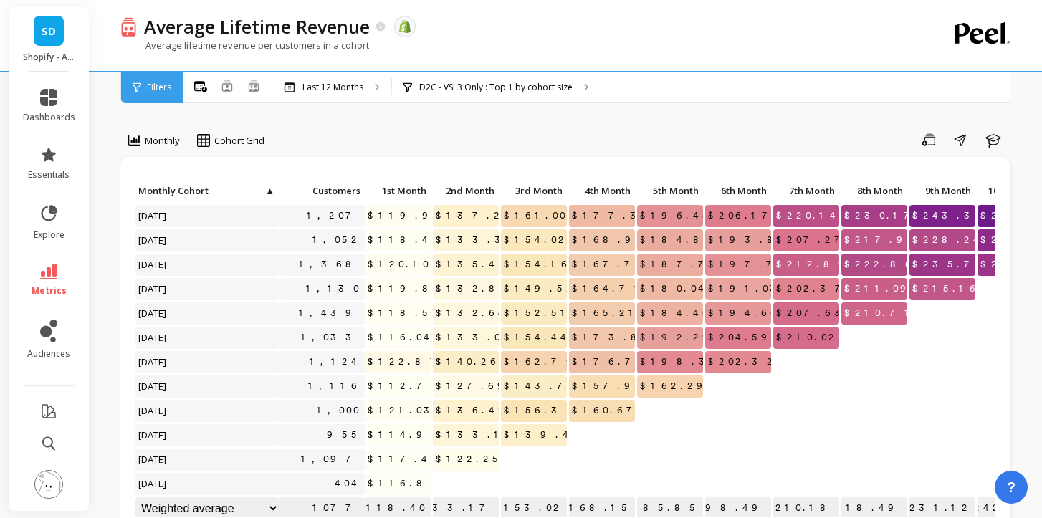
scroll to position [0, 186]
click at [469, 75] on div "D2C - VSL3 Only : Top 1 by cohort size D2C - VSL3 Only : D2C - VSL3 Only" at bounding box center [496, 88] width 209 height 32
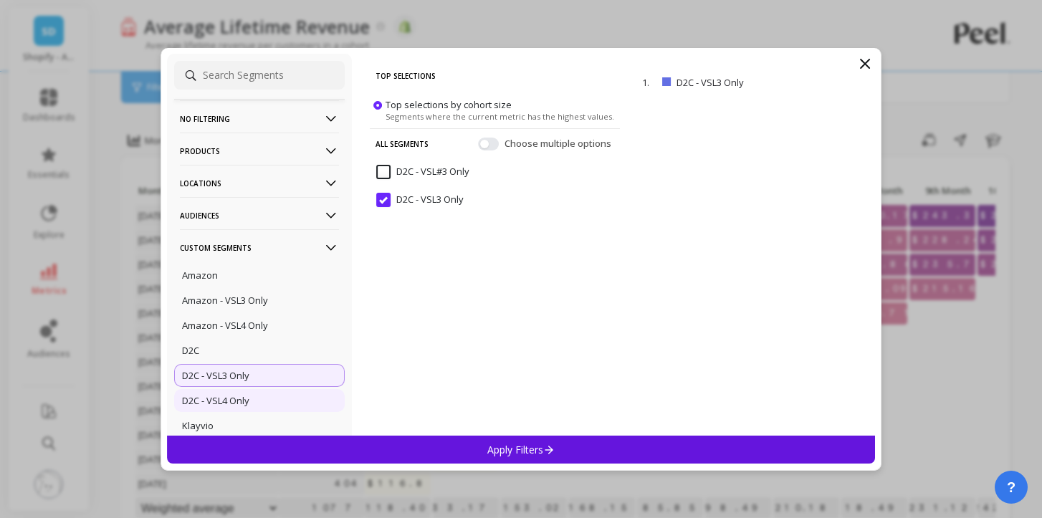
click at [257, 404] on div "D2C - VSL4 Only" at bounding box center [259, 400] width 171 height 23
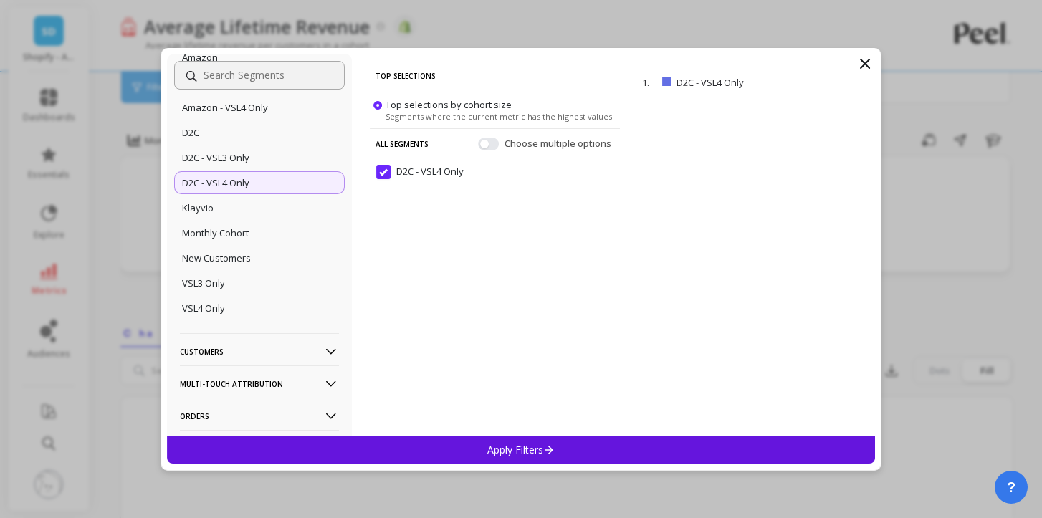
scroll to position [219, 0]
click at [558, 445] on div "Apply Filters" at bounding box center [521, 450] width 708 height 28
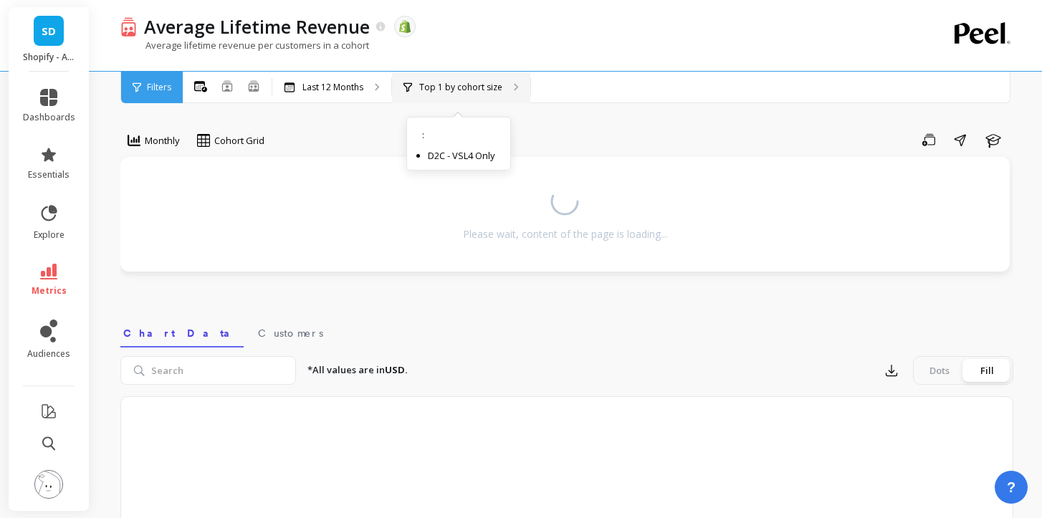
click at [460, 88] on p "Top 1 by cohort size" at bounding box center [460, 87] width 83 height 11
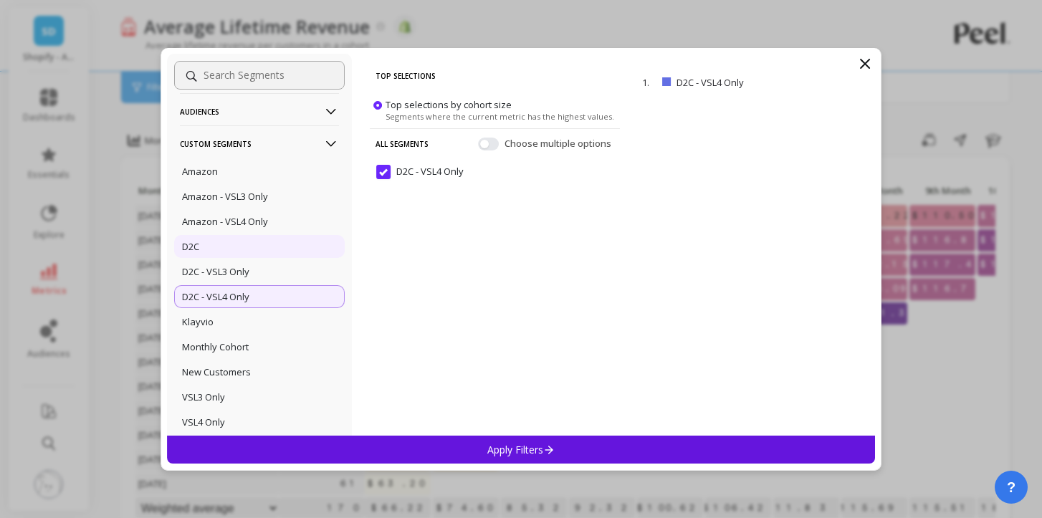
scroll to position [108, 0]
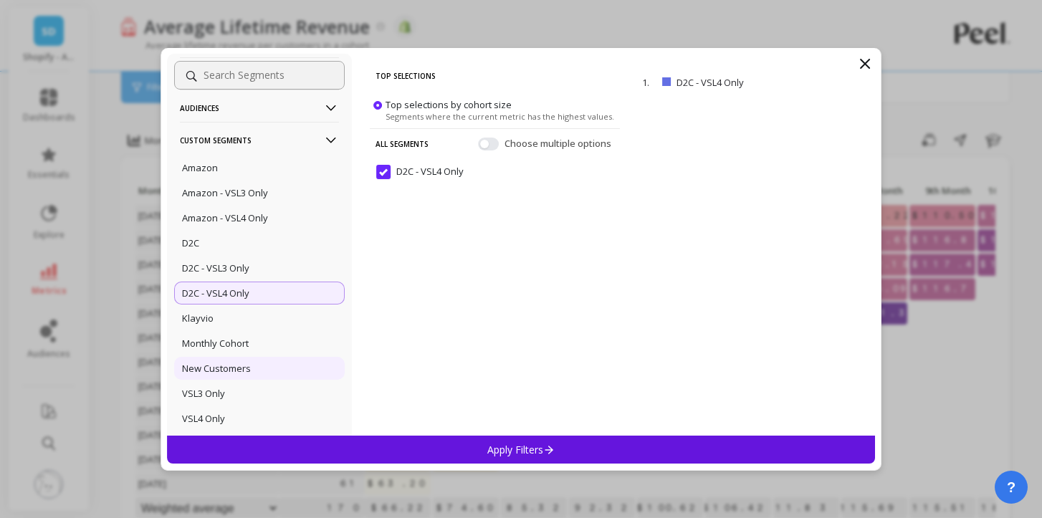
click at [262, 374] on div "New Customers" at bounding box center [259, 368] width 171 height 23
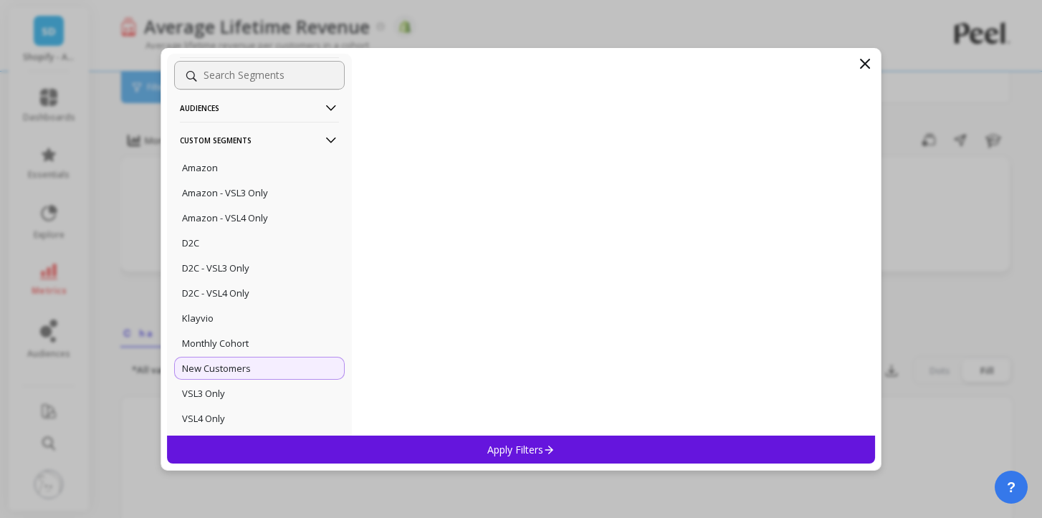
click at [559, 455] on div "Apply Filters" at bounding box center [521, 450] width 708 height 28
